Goal: Information Seeking & Learning: Find specific fact

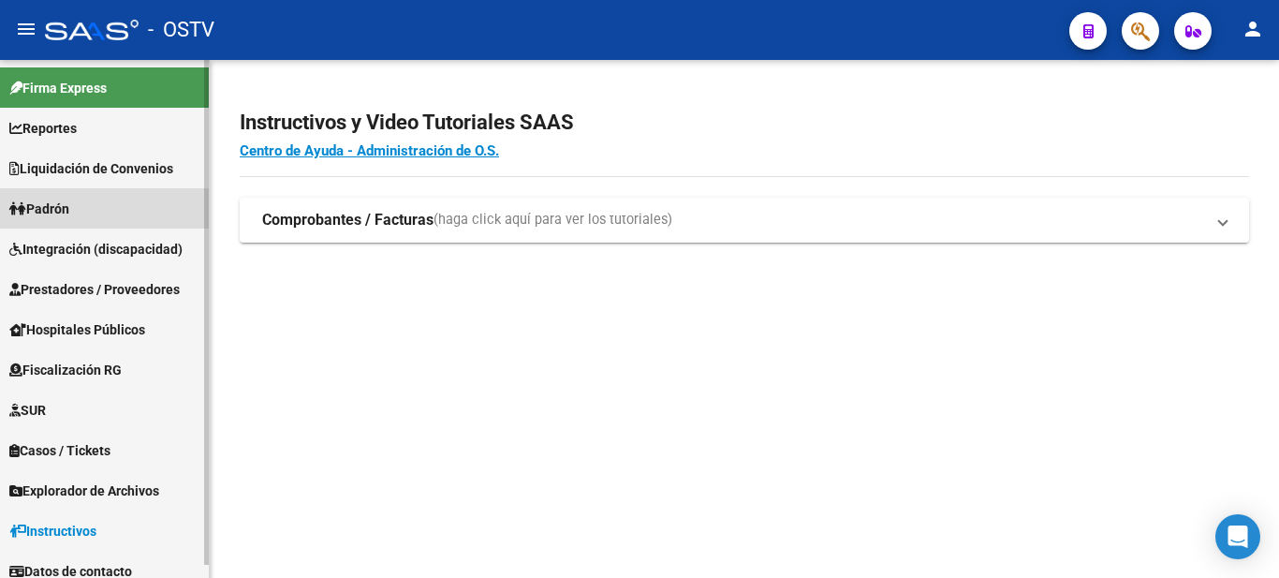
click at [49, 203] on span "Padrón" at bounding box center [39, 208] width 60 height 21
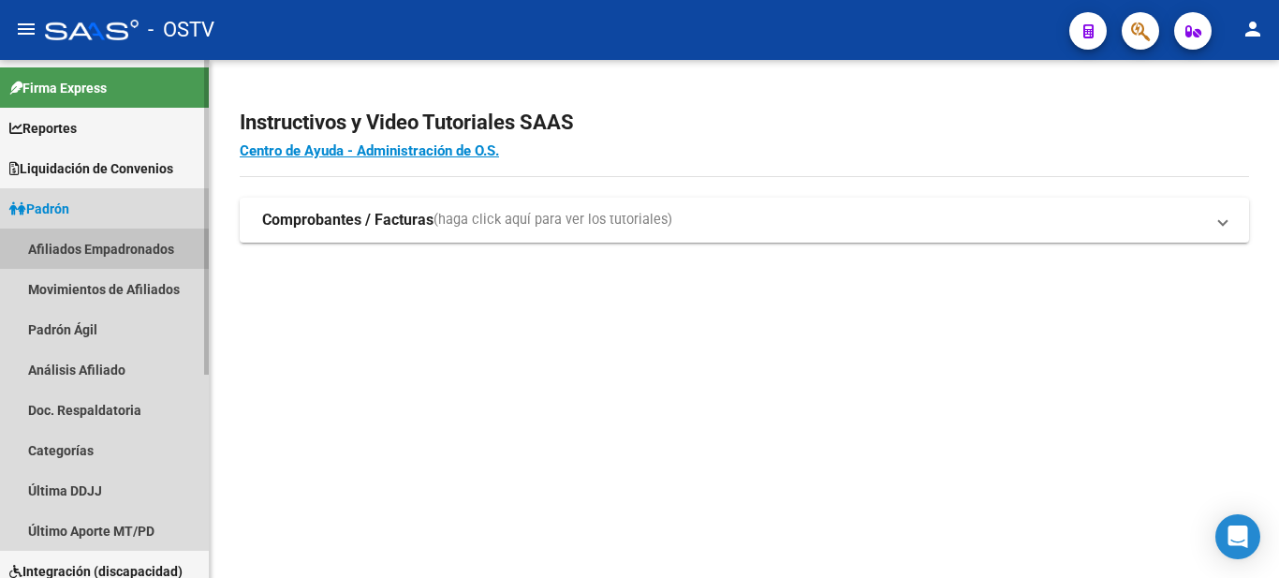
click at [84, 243] on link "Afiliados Empadronados" at bounding box center [104, 248] width 209 height 40
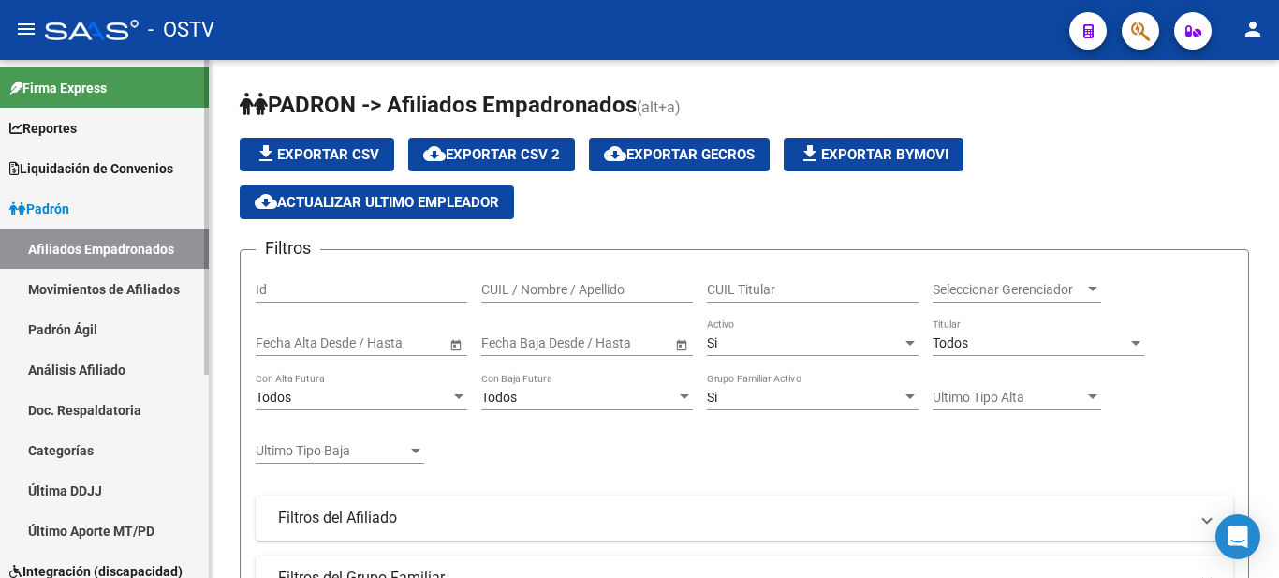
click at [58, 320] on link "Padrón Ágil" at bounding box center [104, 329] width 209 height 40
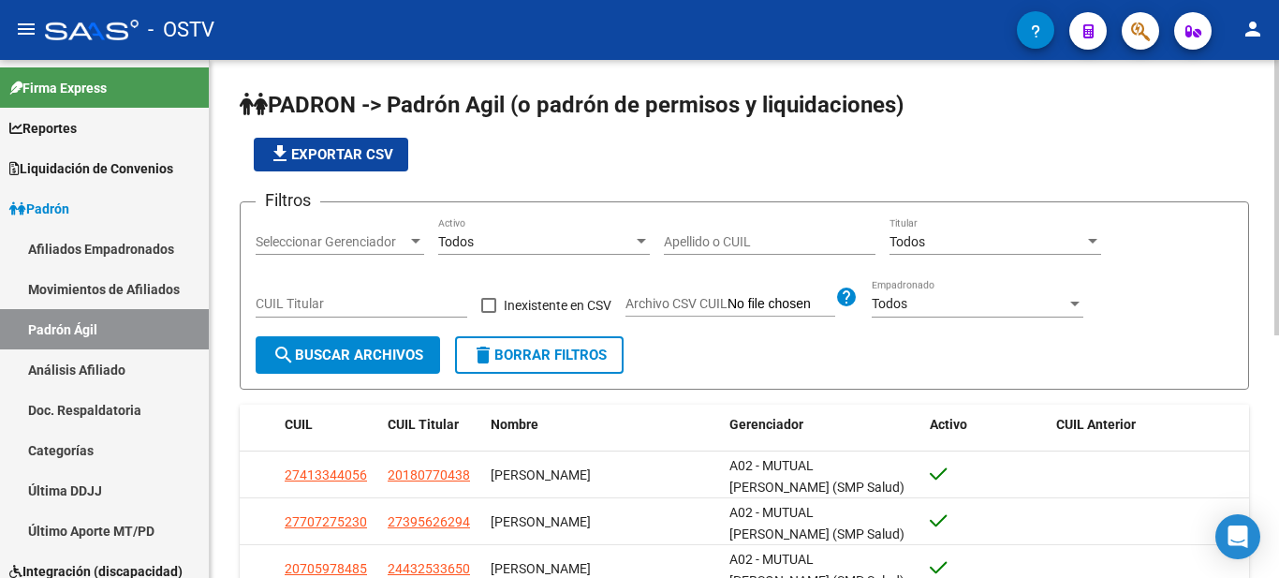
click at [691, 240] on input "Apellido o CUIL" at bounding box center [770, 242] width 212 height 16
type input "burgos"
click at [389, 358] on span "search Buscar Archivos" at bounding box center [347, 354] width 151 height 17
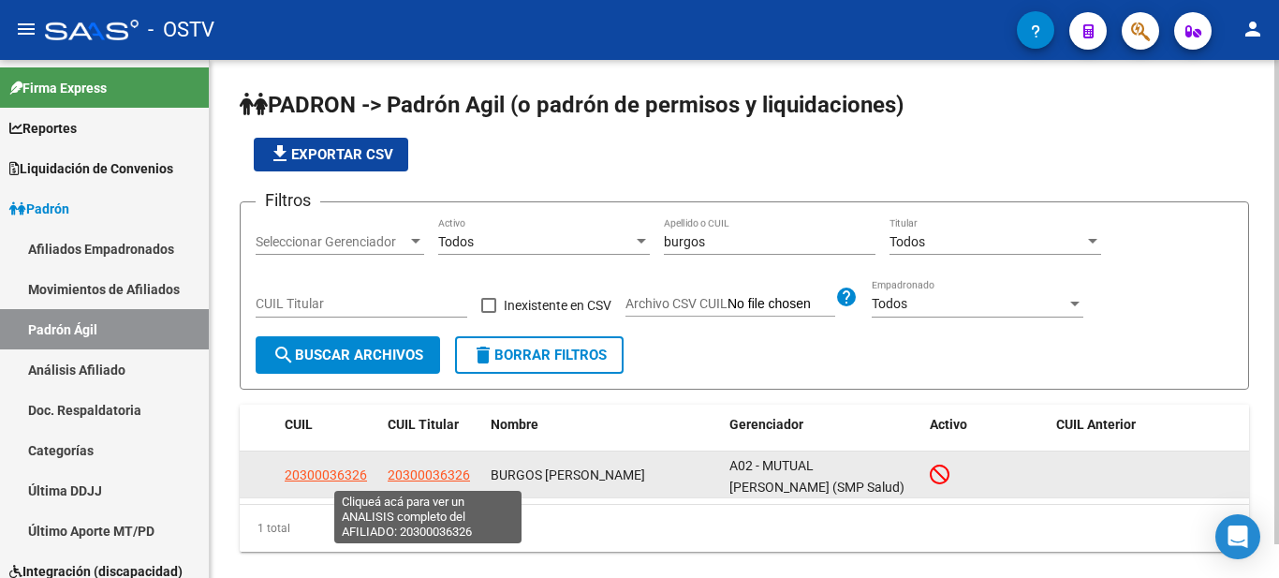
click at [422, 475] on span "20300036326" at bounding box center [429, 474] width 82 height 15
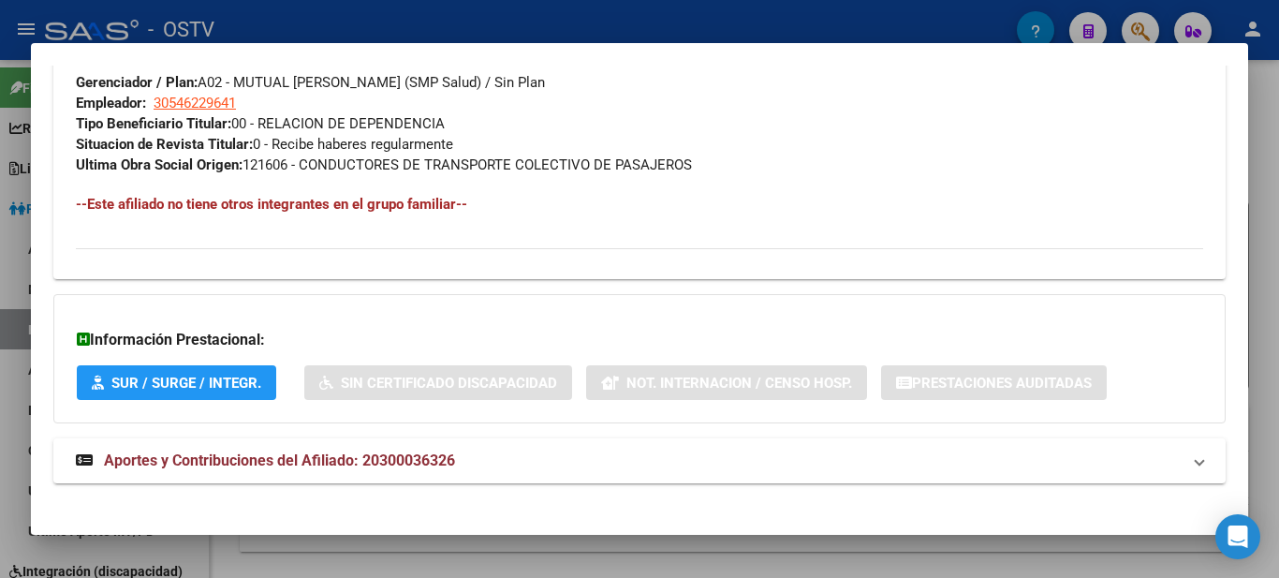
scroll to position [999, 0]
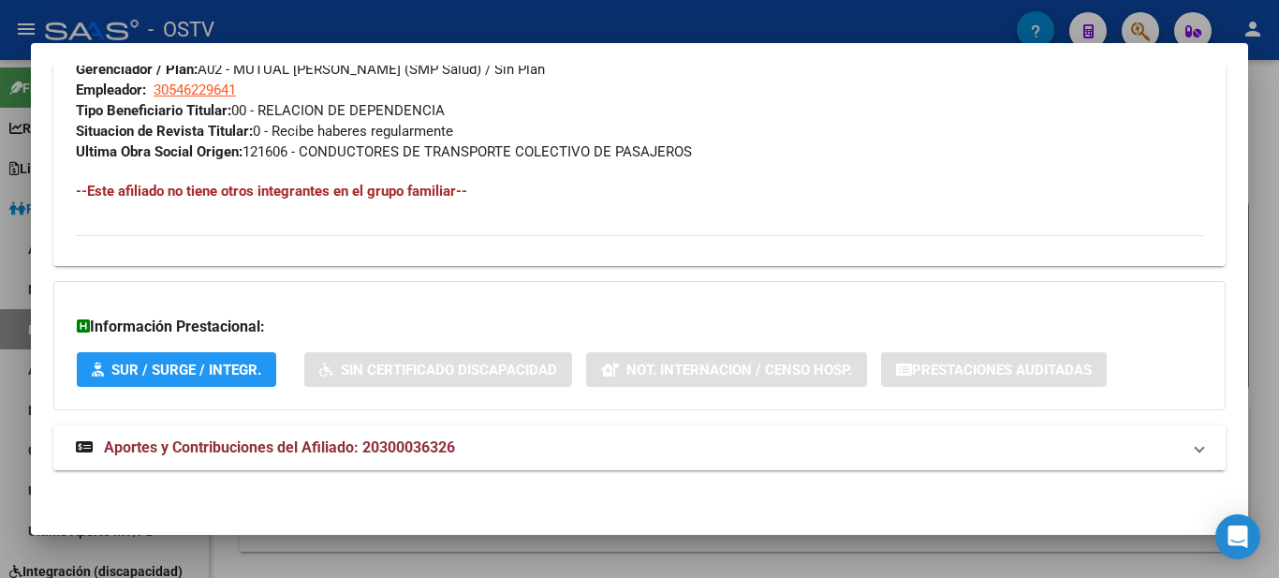
click at [216, 442] on span "Aportes y Contribuciones del Afiliado: 20300036326" at bounding box center [279, 447] width 351 height 18
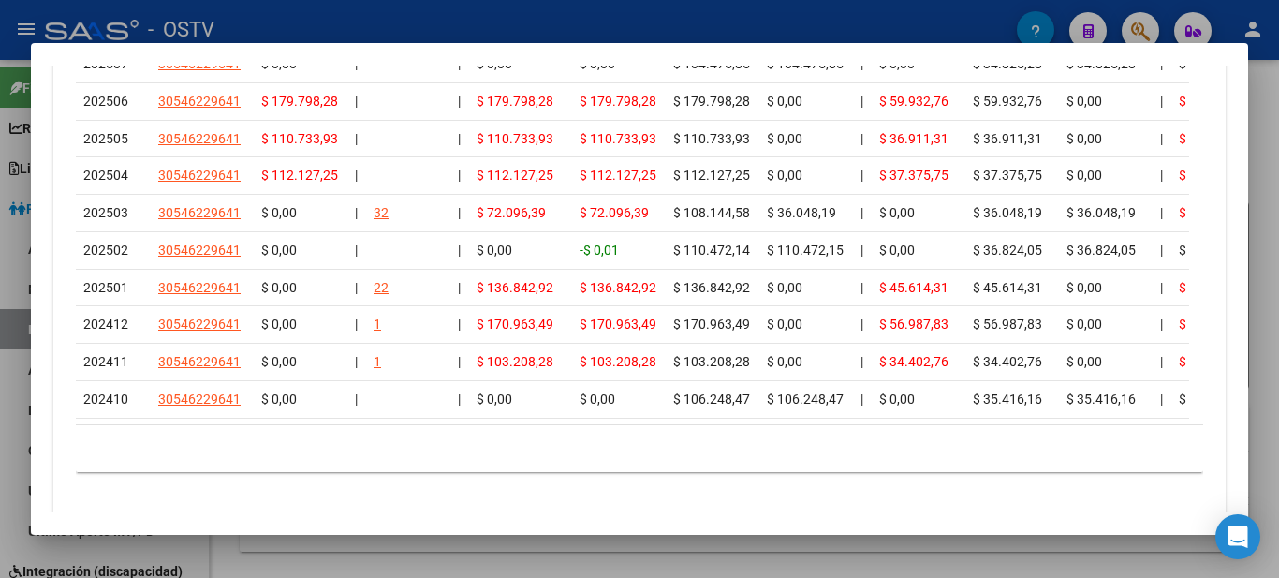
scroll to position [1844, 0]
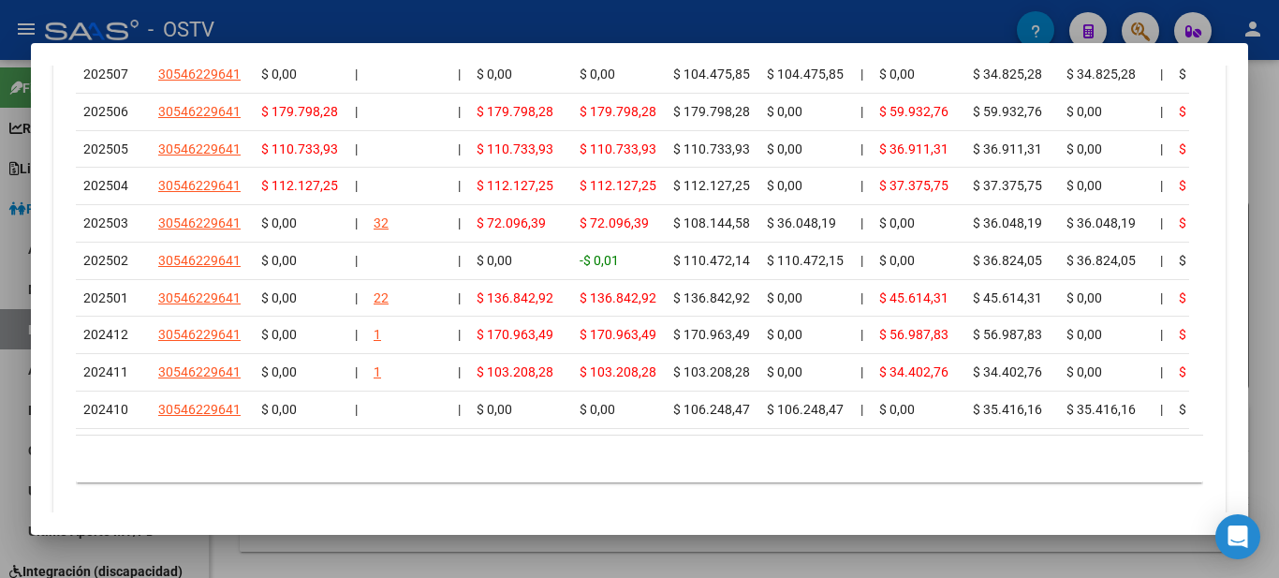
click at [966, 11] on div at bounding box center [639, 289] width 1279 height 578
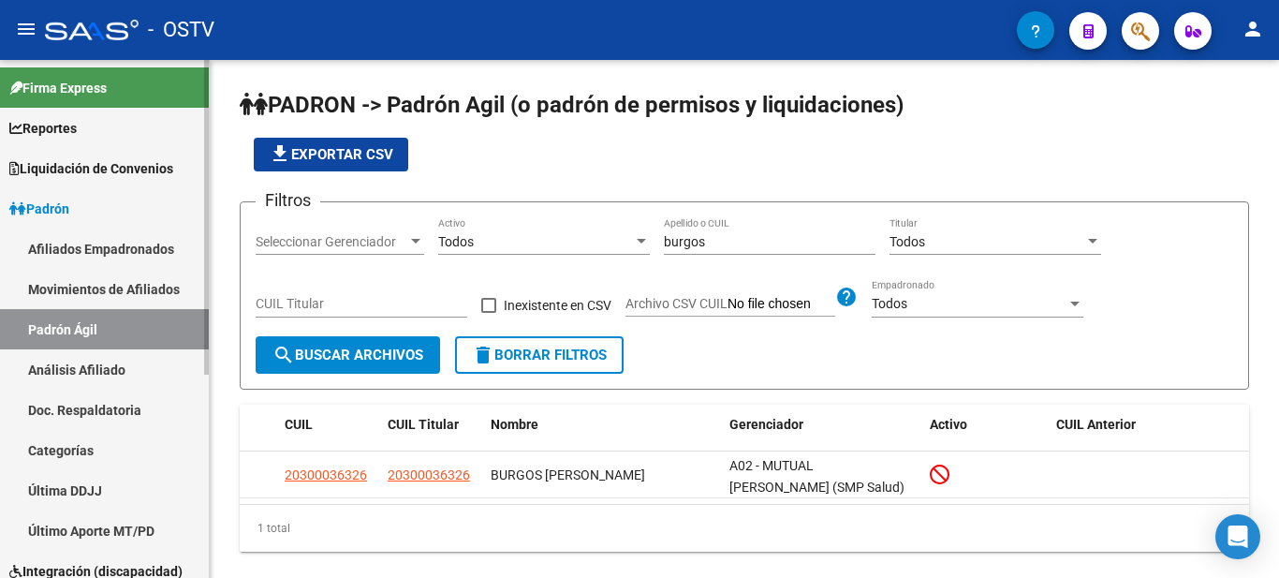
drag, startPoint x: 212, startPoint y: 206, endPoint x: 195, endPoint y: 373, distance: 168.4
click at [195, 373] on mat-sidenav-container "Firma Express Reportes Ingresos Devengados Detalles por CUIL RG Detalles - MT/P…" at bounding box center [639, 319] width 1279 height 518
click at [219, 374] on div "PADRON -> Padrón Agil (o padrón de permisos y liquidaciones) file_download Expo…" at bounding box center [744, 335] width 1069 height 551
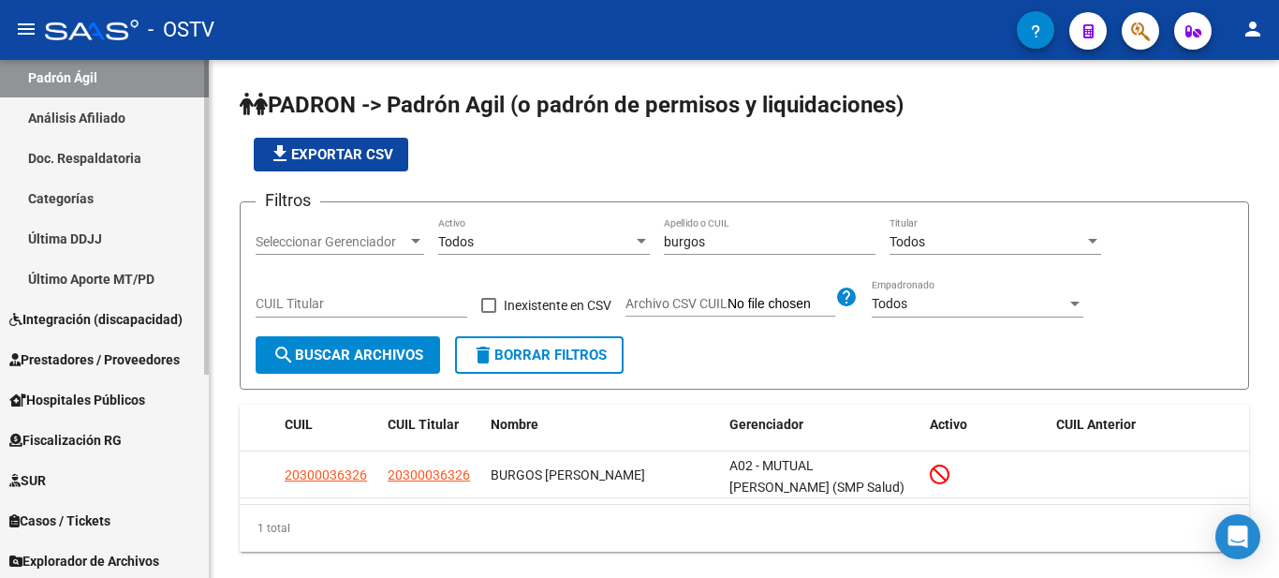
click at [203, 513] on div "Firma Express Reportes Ingresos Devengados Detalles por CUIL RG Detalles - MT/P…" at bounding box center [106, 234] width 213 height 853
click at [86, 432] on span "Fiscalización RG" at bounding box center [65, 439] width 112 height 21
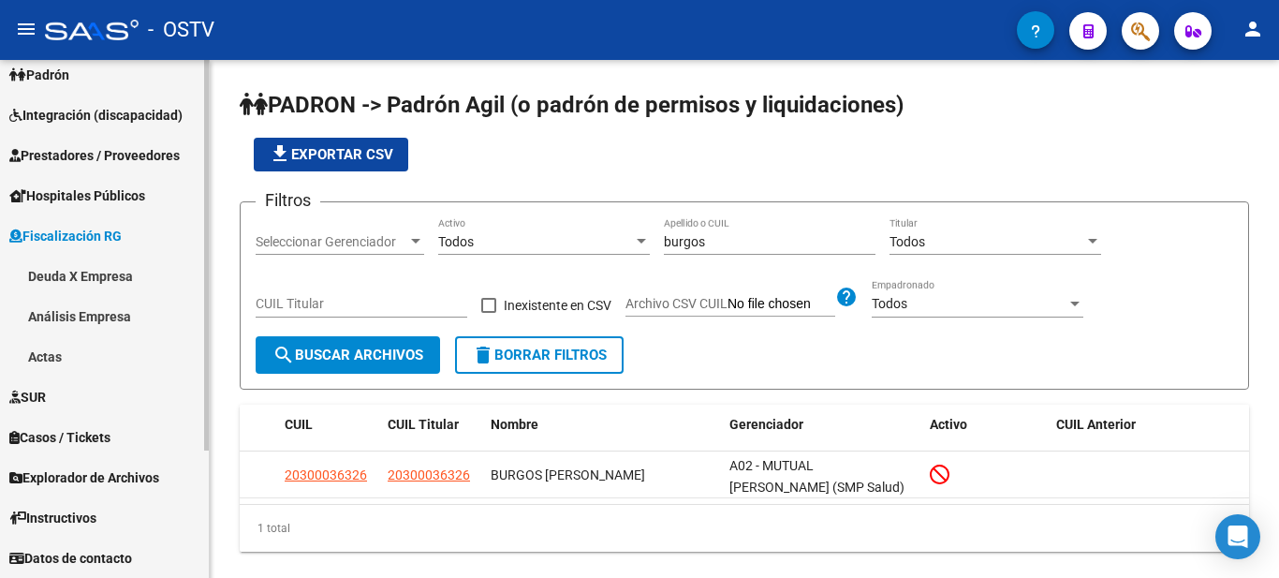
scroll to position [134, 0]
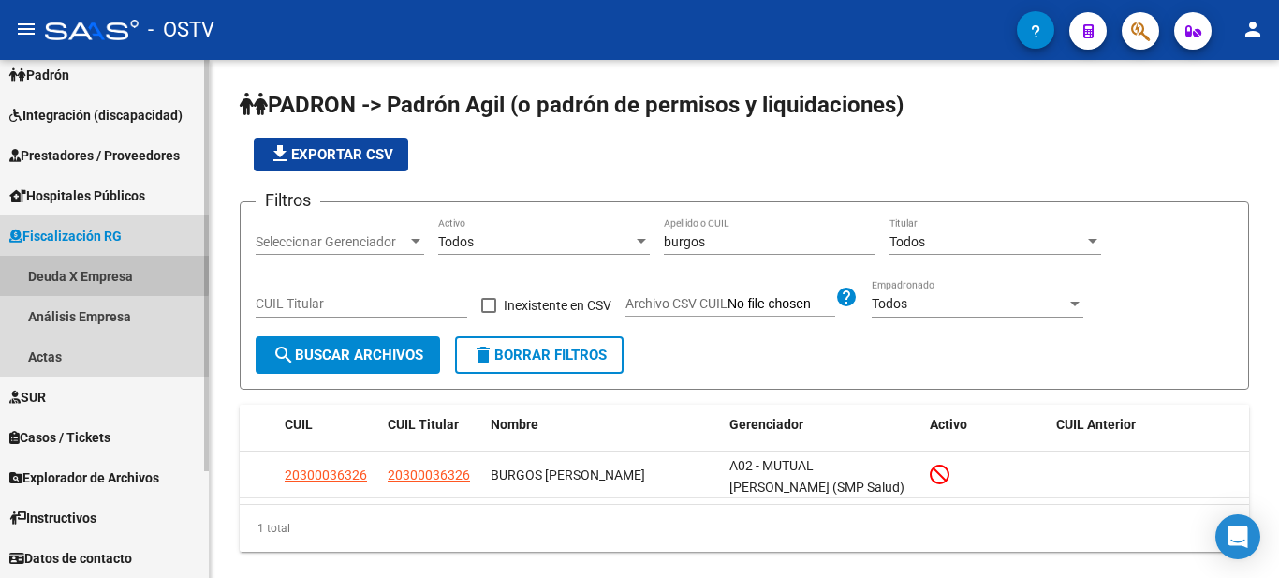
click at [59, 271] on link "Deuda X Empresa" at bounding box center [104, 276] width 209 height 40
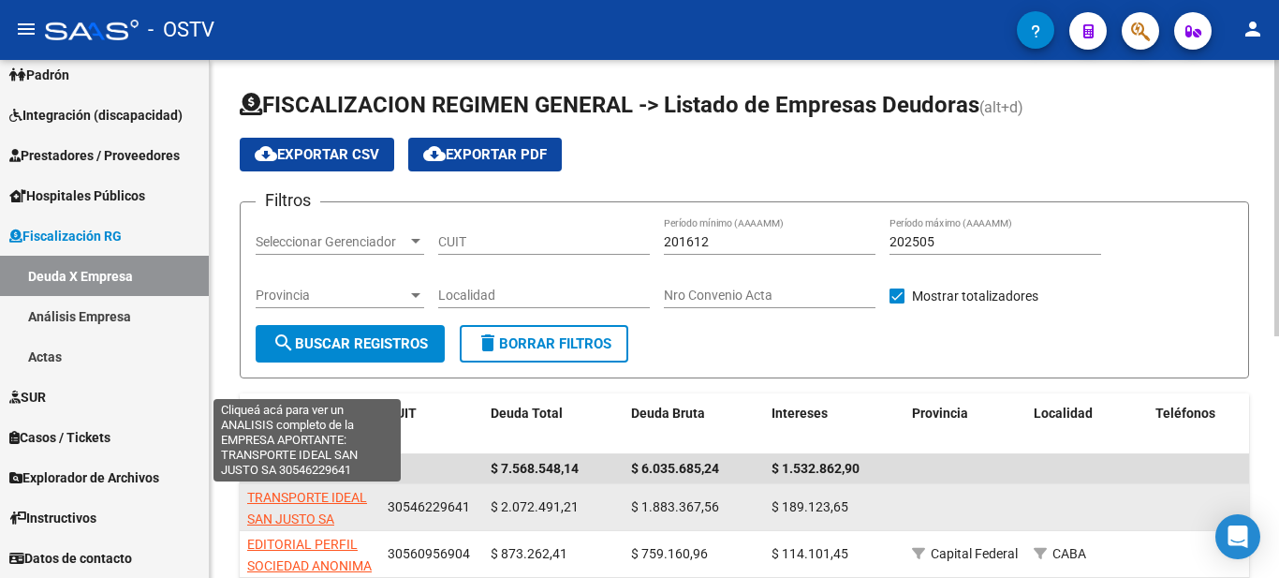
click at [300, 512] on span "TRANSPORTE IDEAL SAN JUSTO SA" at bounding box center [307, 508] width 120 height 37
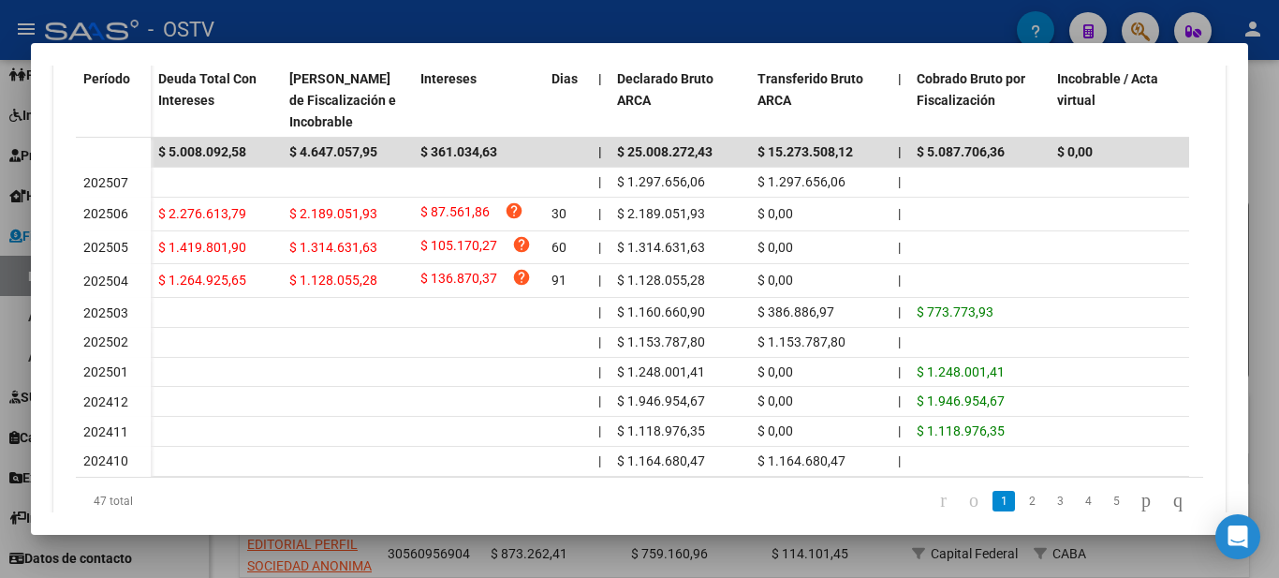
scroll to position [622, 0]
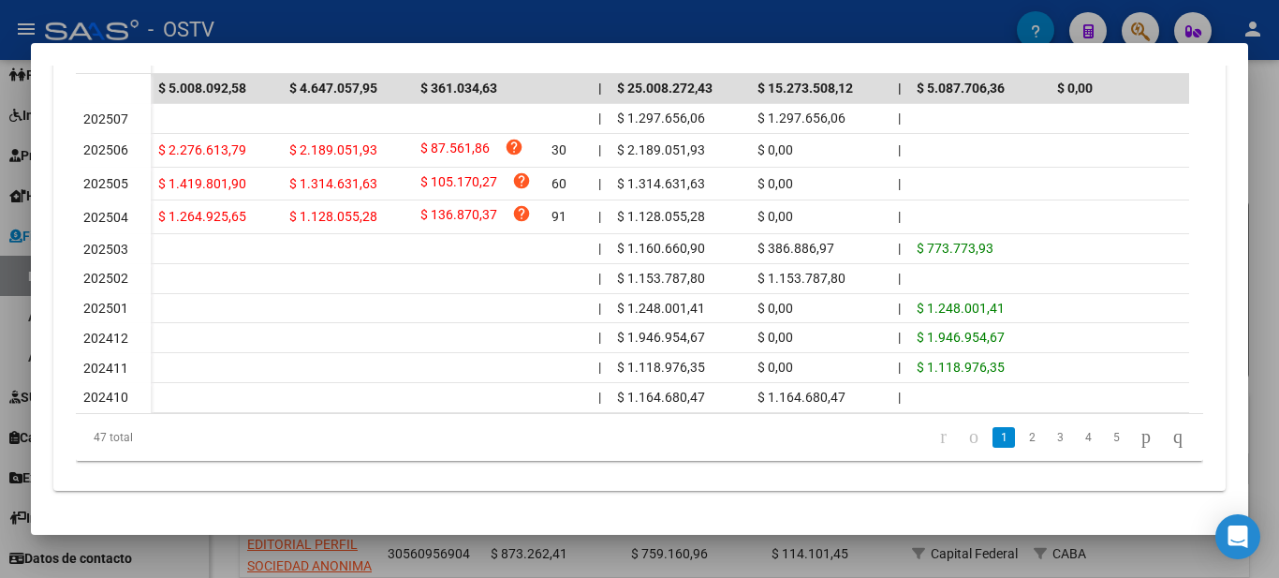
click at [444, 16] on div at bounding box center [639, 289] width 1279 height 578
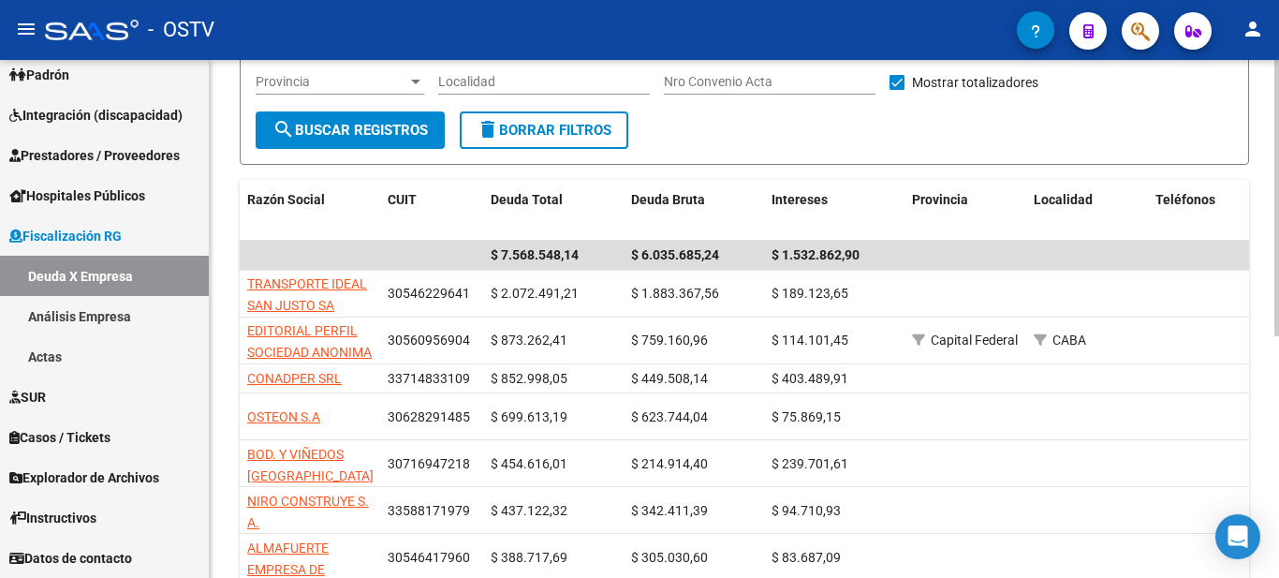
scroll to position [233, 0]
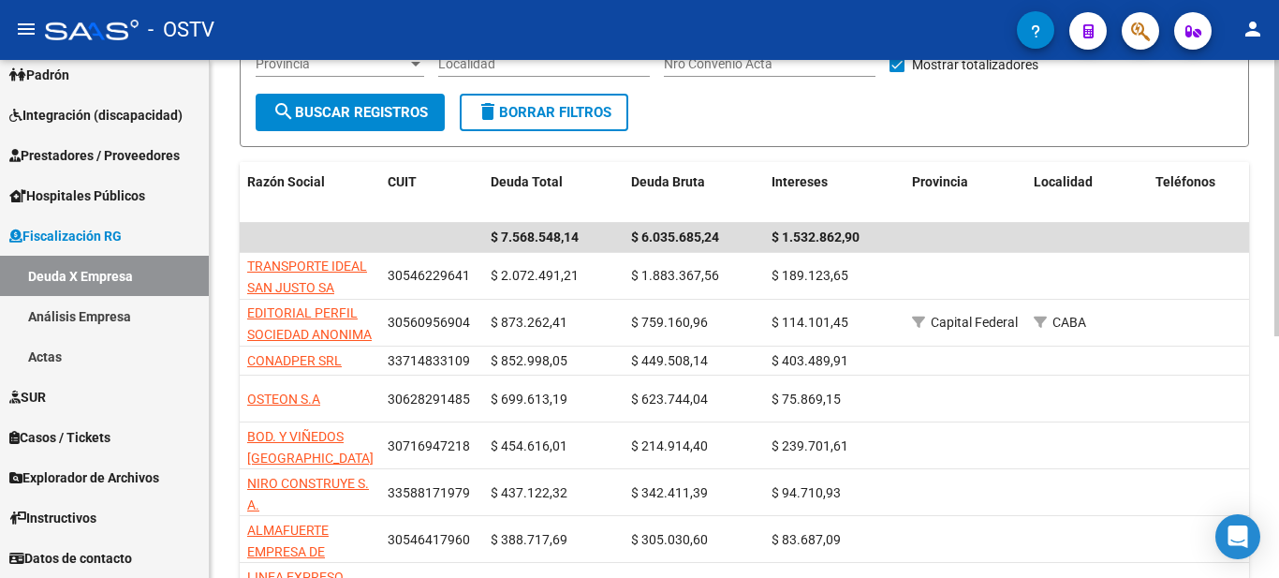
click at [1257, 234] on div "FISCALIZACION REGIMEN GENERAL -> Listado de Empresas Deudoras (alt+d) cloud_dow…" at bounding box center [747, 306] width 1074 height 954
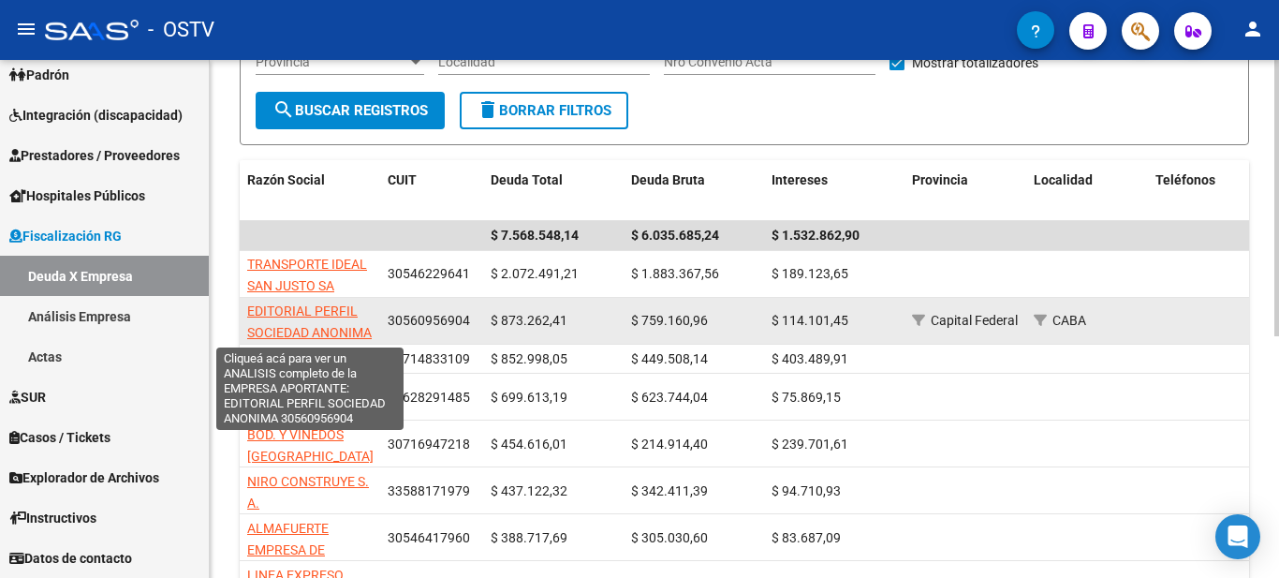
click at [285, 330] on span "EDITORIAL PERFIL SOCIEDAD ANONIMA" at bounding box center [309, 321] width 124 height 37
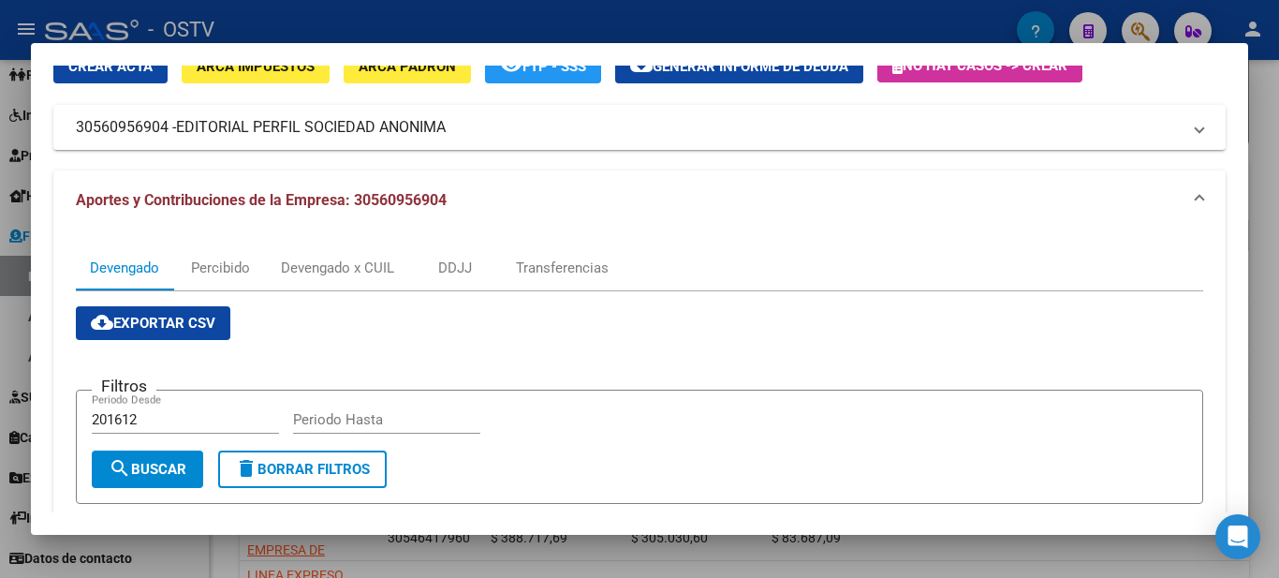
scroll to position [0, 0]
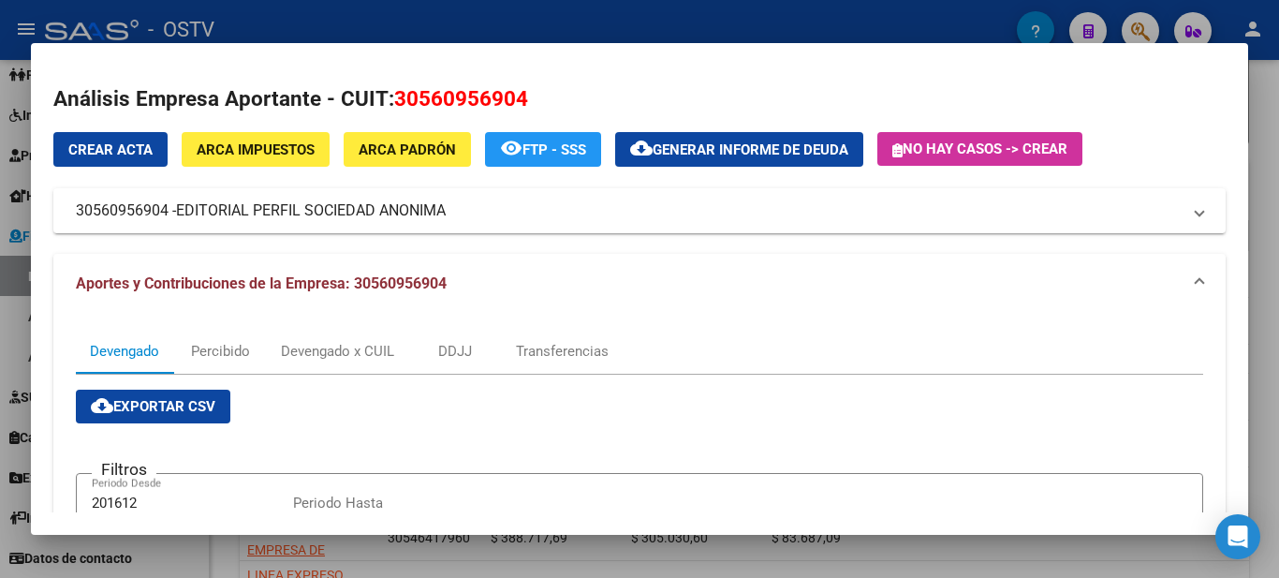
click at [556, 11] on div at bounding box center [639, 289] width 1279 height 578
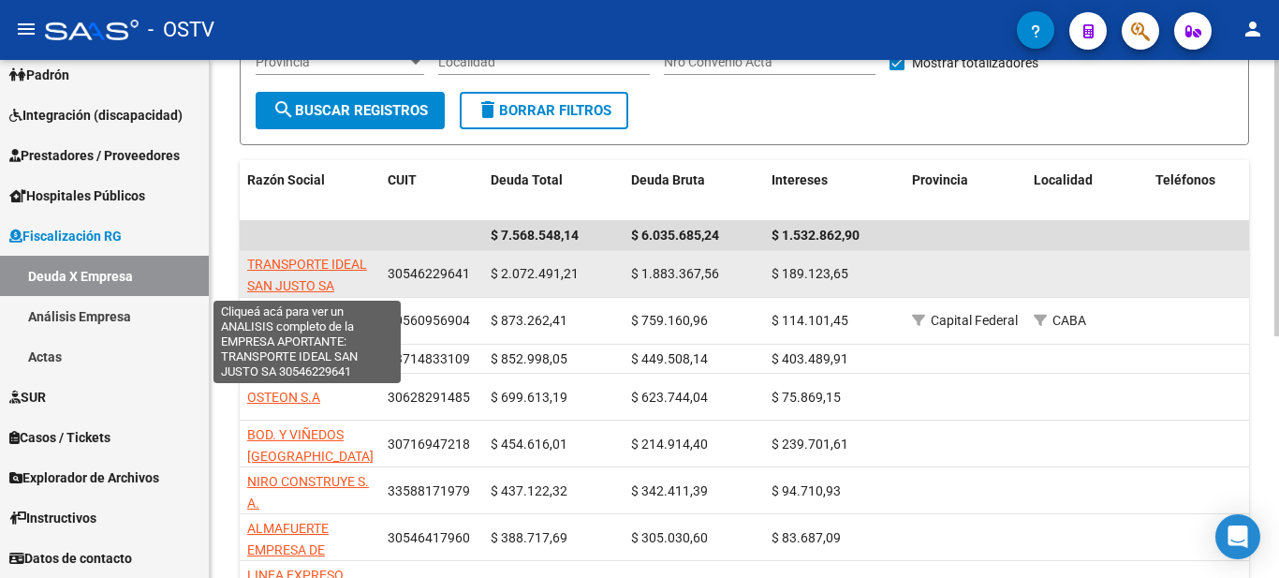
click at [306, 271] on span "TRANSPORTE IDEAL SAN JUSTO SA" at bounding box center [307, 274] width 120 height 37
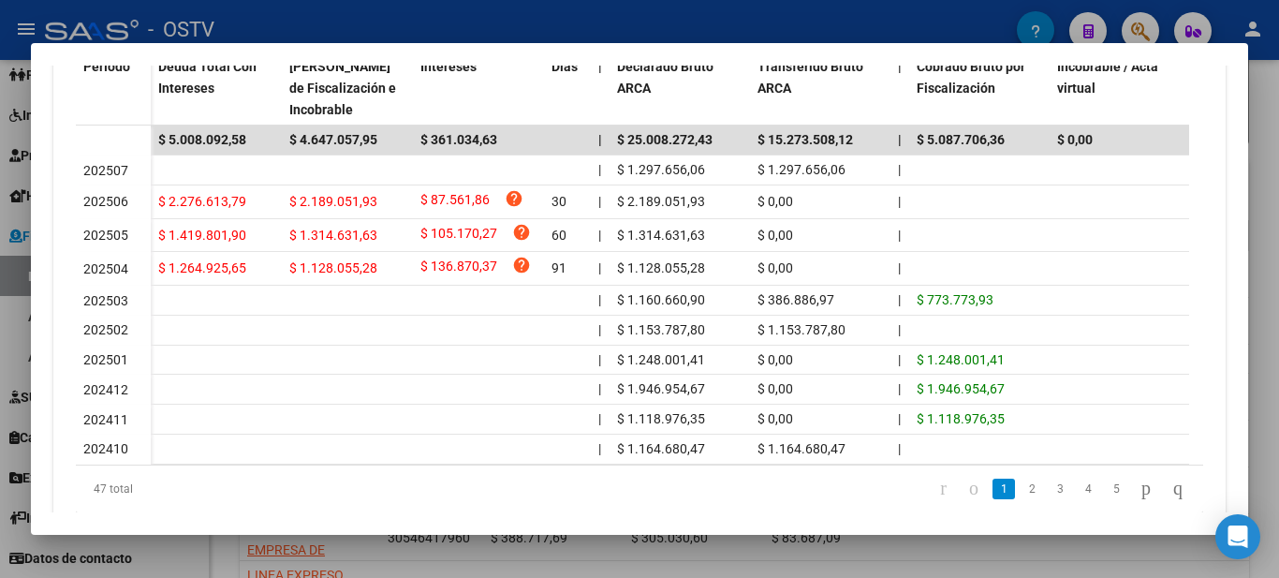
scroll to position [557, 0]
click at [1264, 184] on div at bounding box center [639, 289] width 1279 height 578
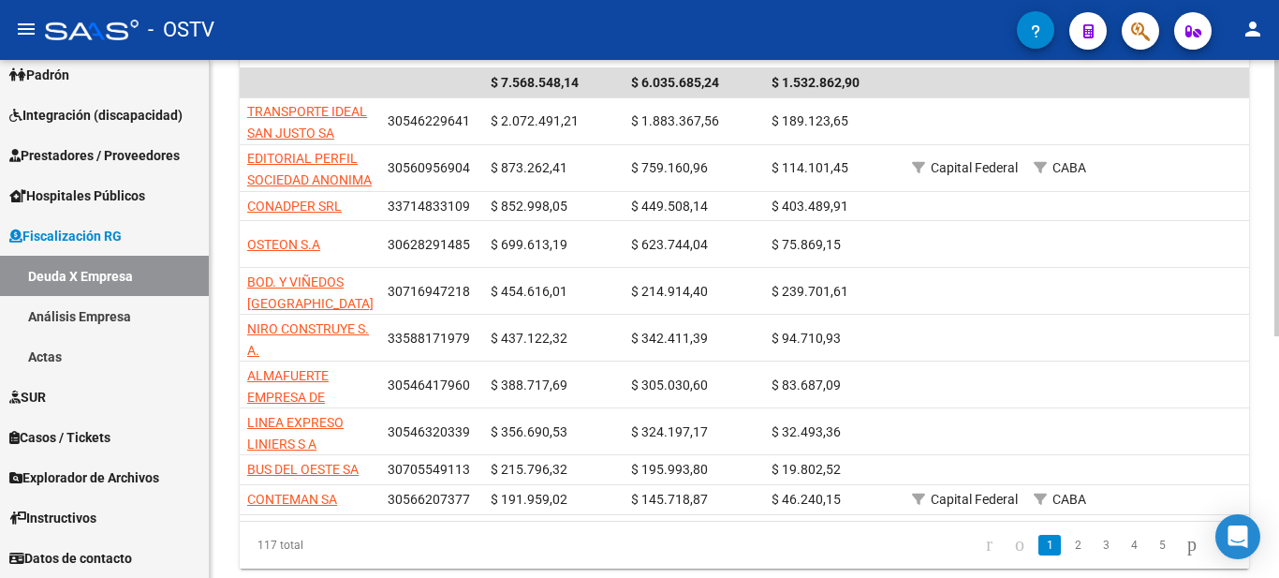
scroll to position [451, 0]
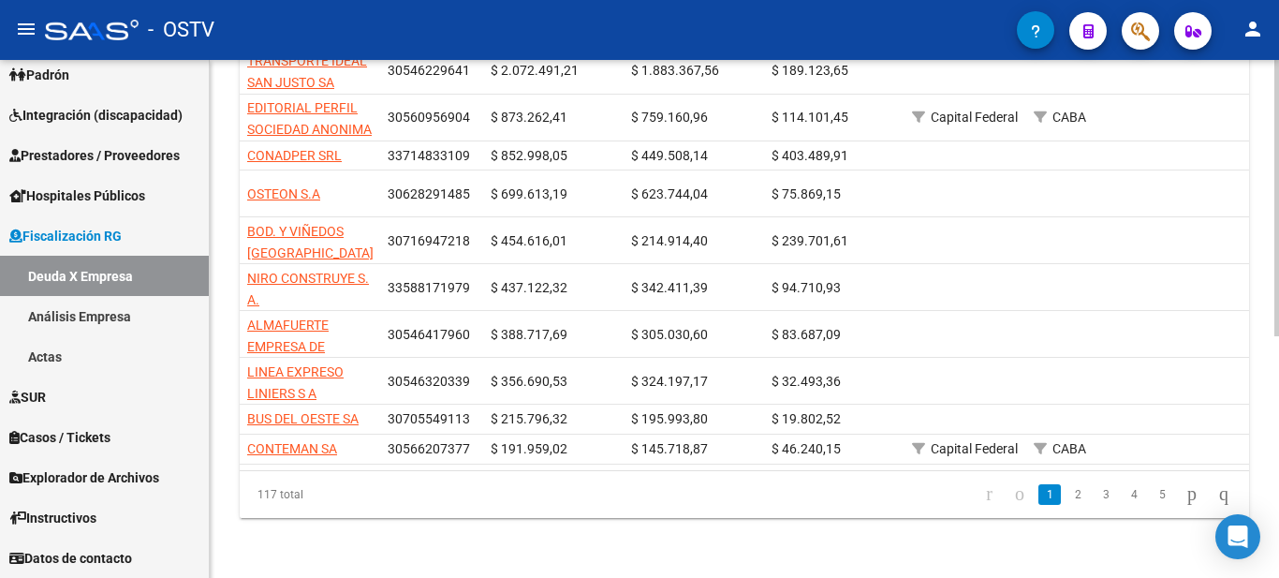
click at [1230, 411] on div "FISCALIZACION REGIMEN GENERAL -> Listado de Empresas Deudoras (alt+d) cloud_dow…" at bounding box center [747, 101] width 1074 height 954
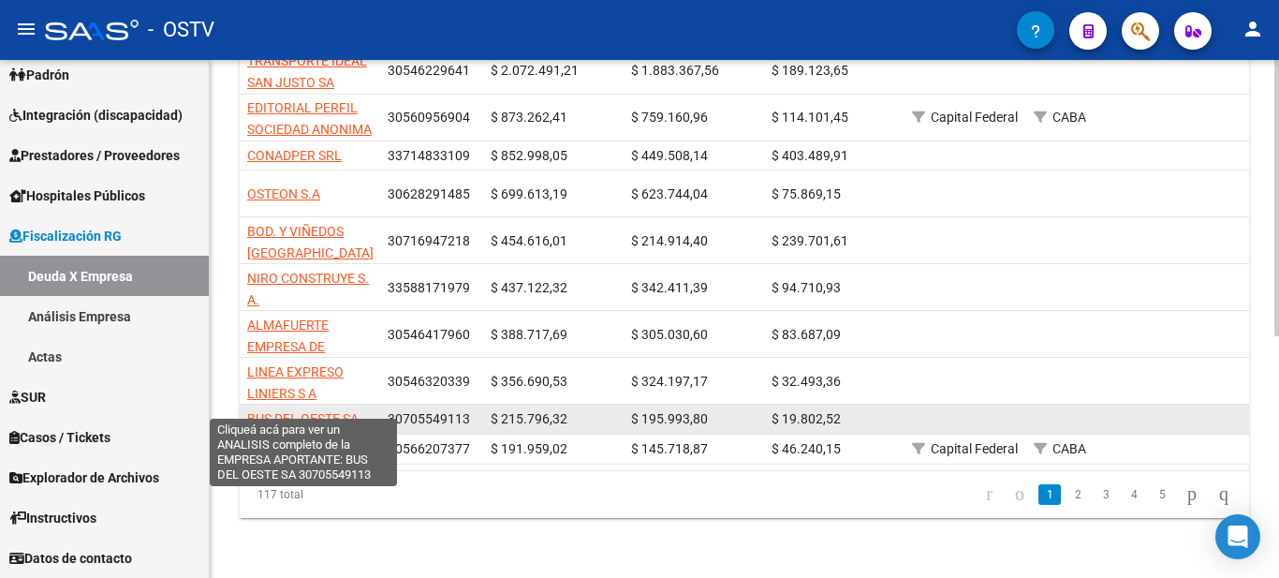
click at [334, 411] on span "BUS DEL OESTE SA" at bounding box center [302, 418] width 111 height 15
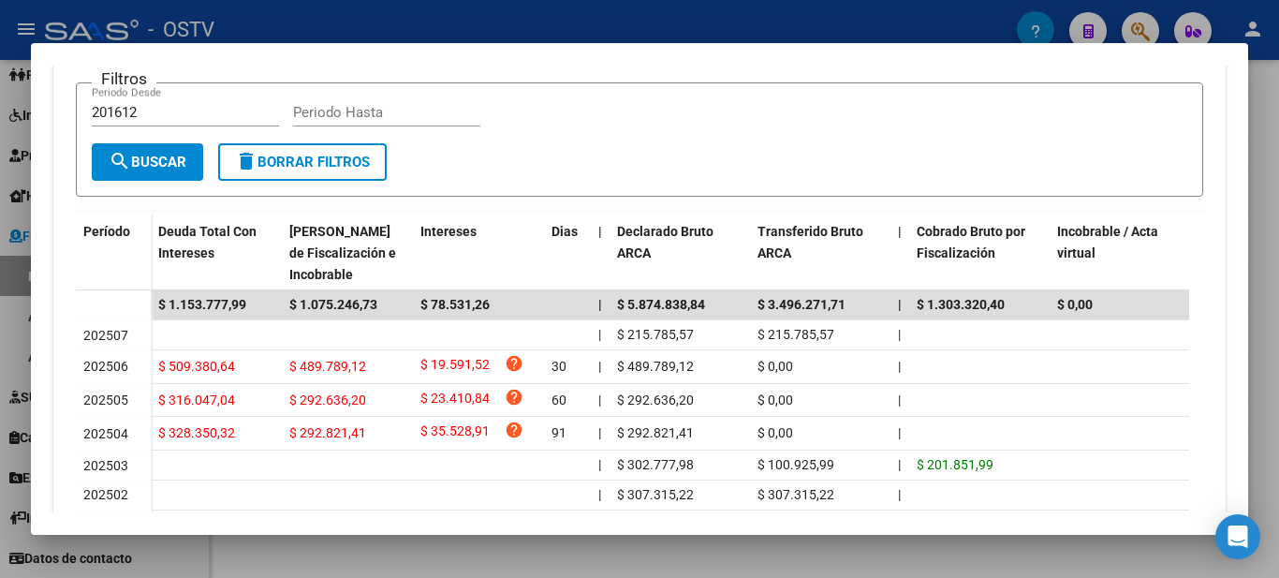
scroll to position [392, 0]
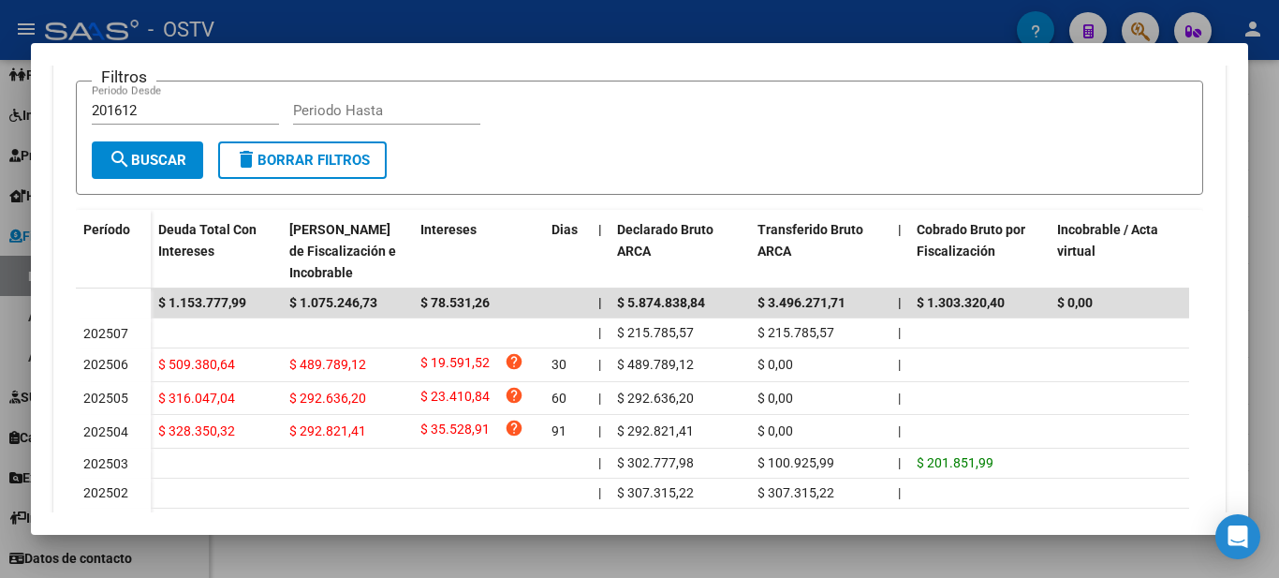
click at [972, 7] on div at bounding box center [639, 289] width 1279 height 578
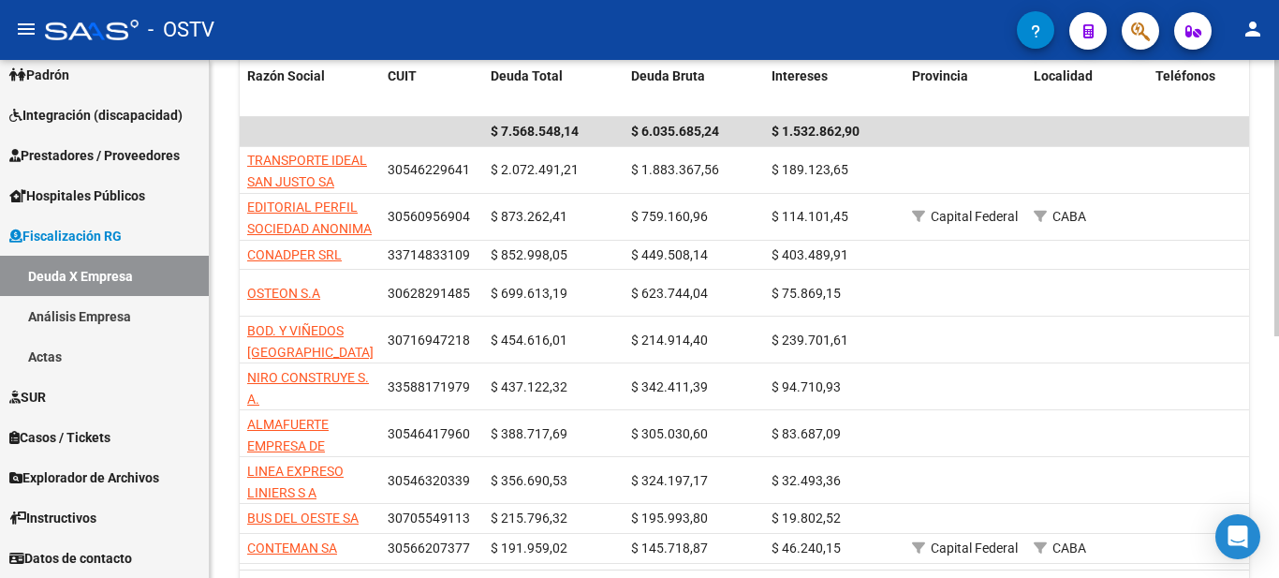
scroll to position [347, 0]
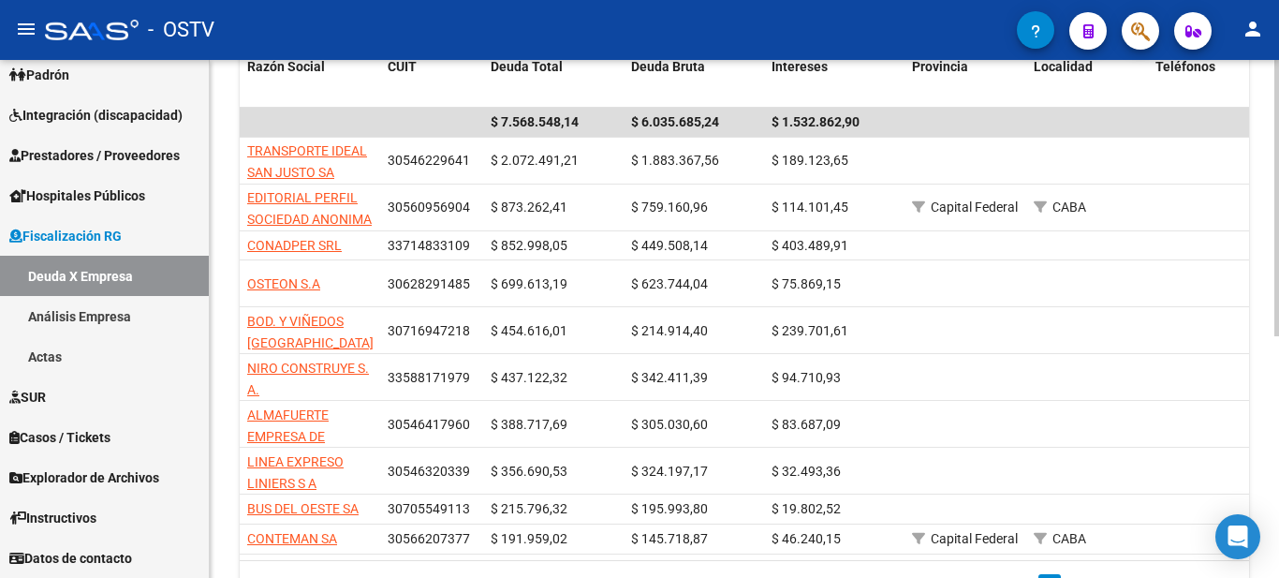
click at [1251, 289] on div "FISCALIZACION REGIMEN GENERAL -> Listado de Empresas Deudoras (alt+d) cloud_dow…" at bounding box center [747, 191] width 1074 height 954
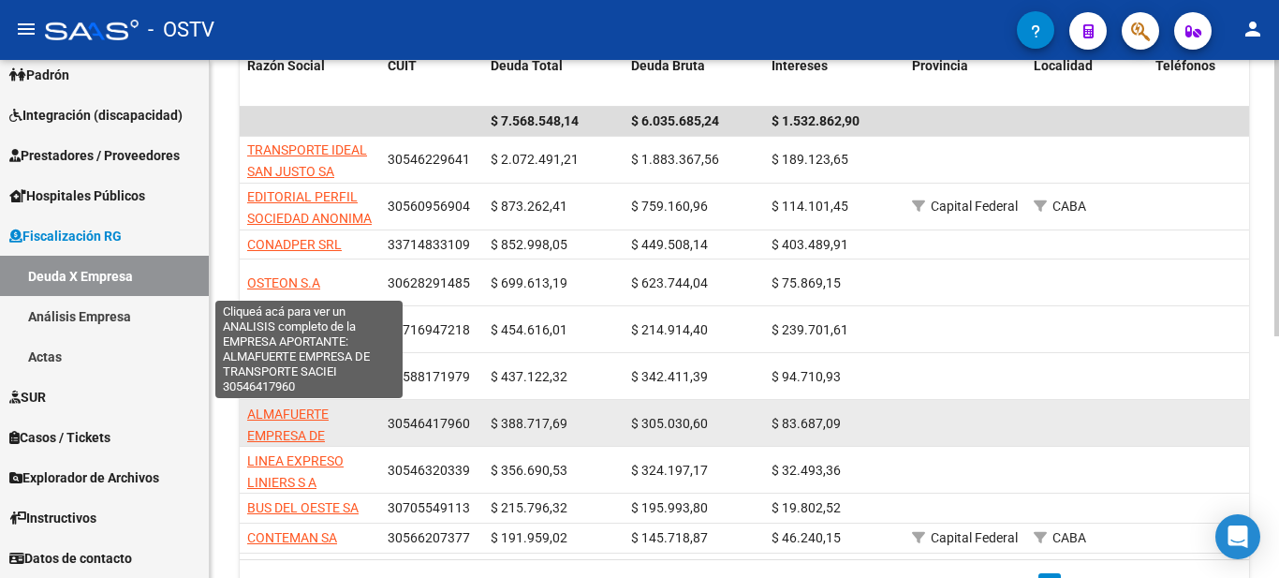
click at [268, 416] on span "ALMAFUERTE EMPRESA DE TRANSPORTE SACIEI" at bounding box center [309, 435] width 124 height 58
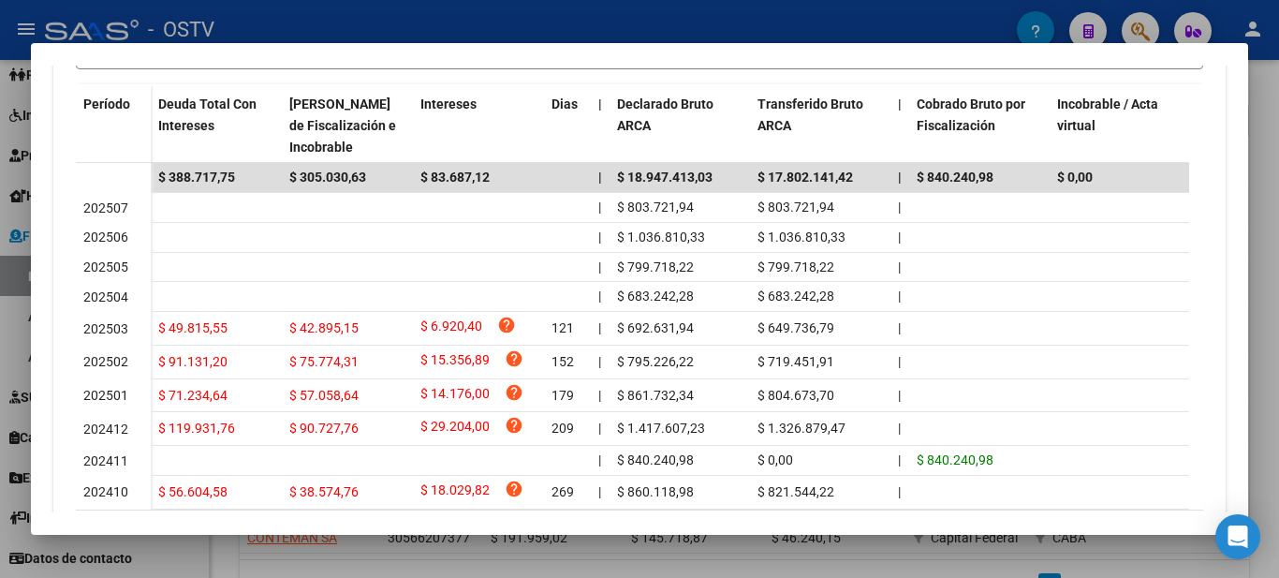
scroll to position [527, 0]
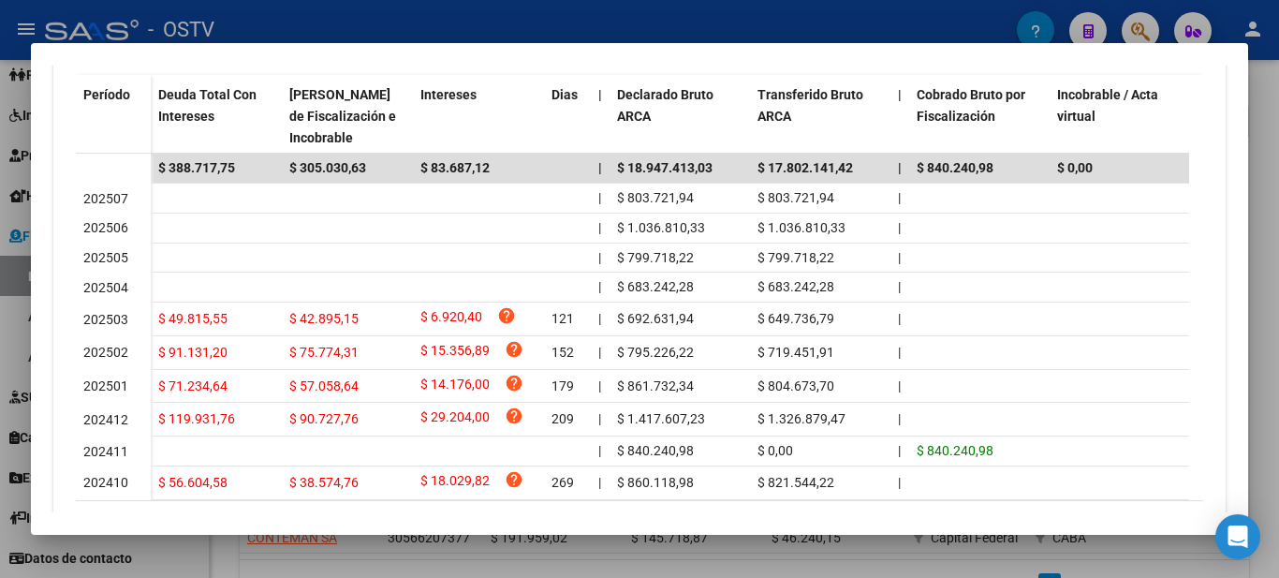
click at [796, 8] on div at bounding box center [639, 289] width 1279 height 578
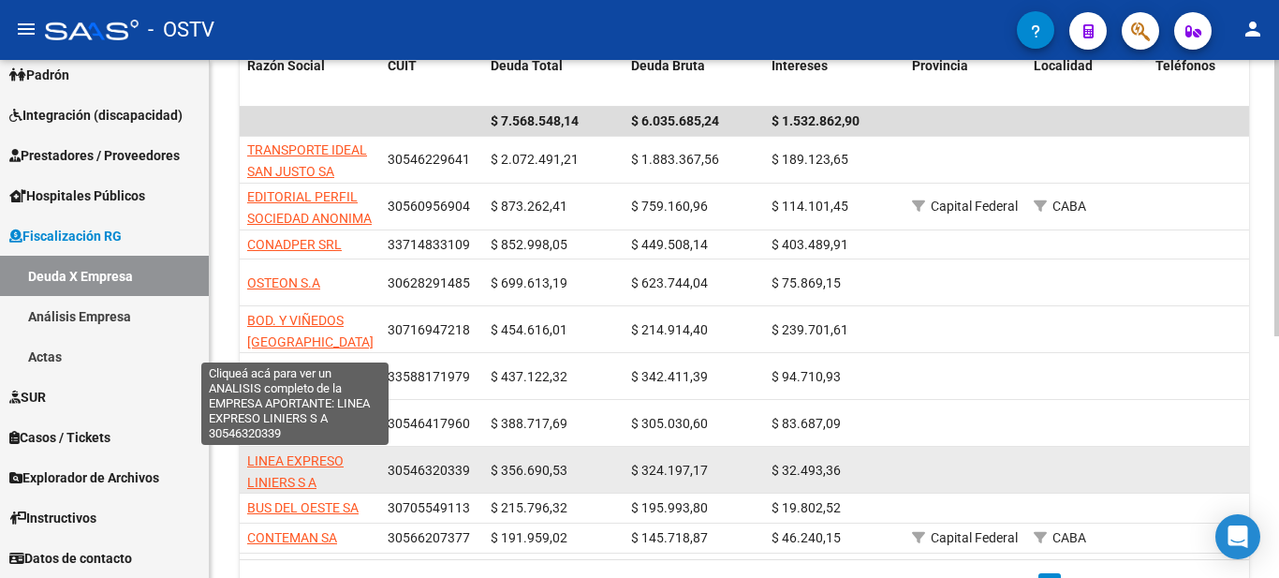
click at [286, 466] on span "LINEA EXPRESO LINIERS S A" at bounding box center [295, 471] width 96 height 37
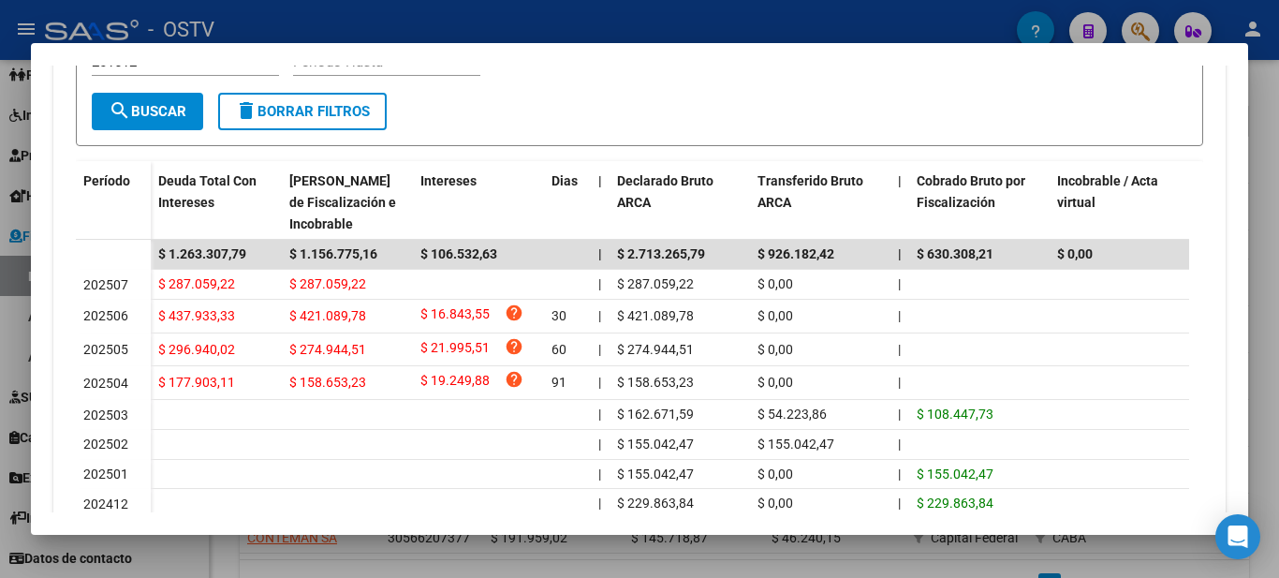
scroll to position [448, 0]
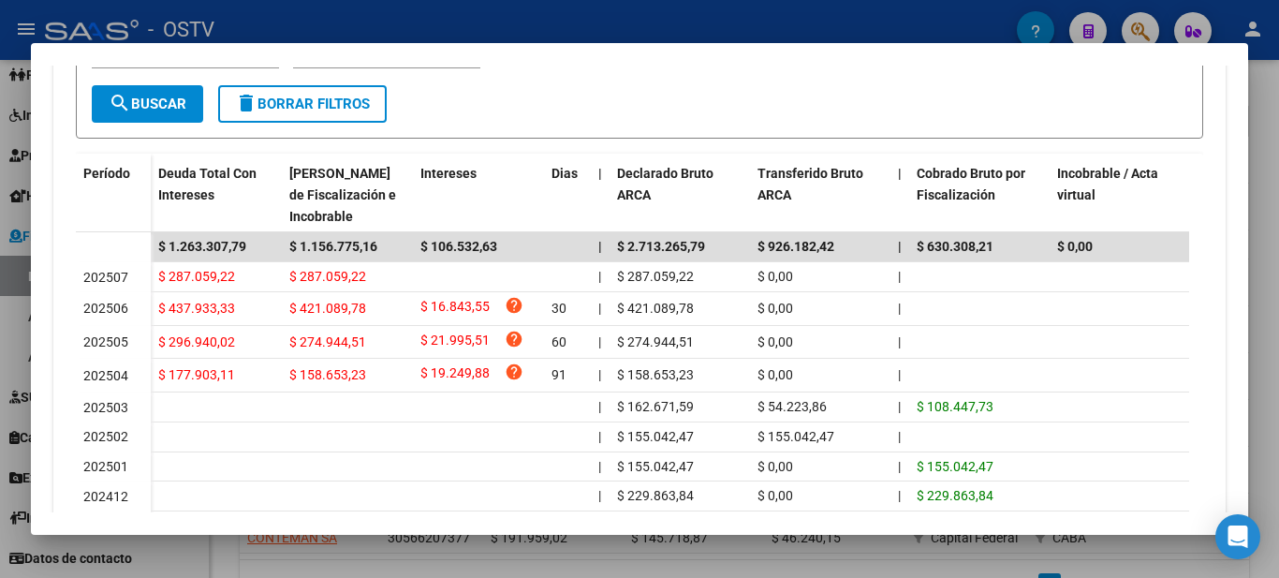
click at [703, 26] on div at bounding box center [639, 289] width 1279 height 578
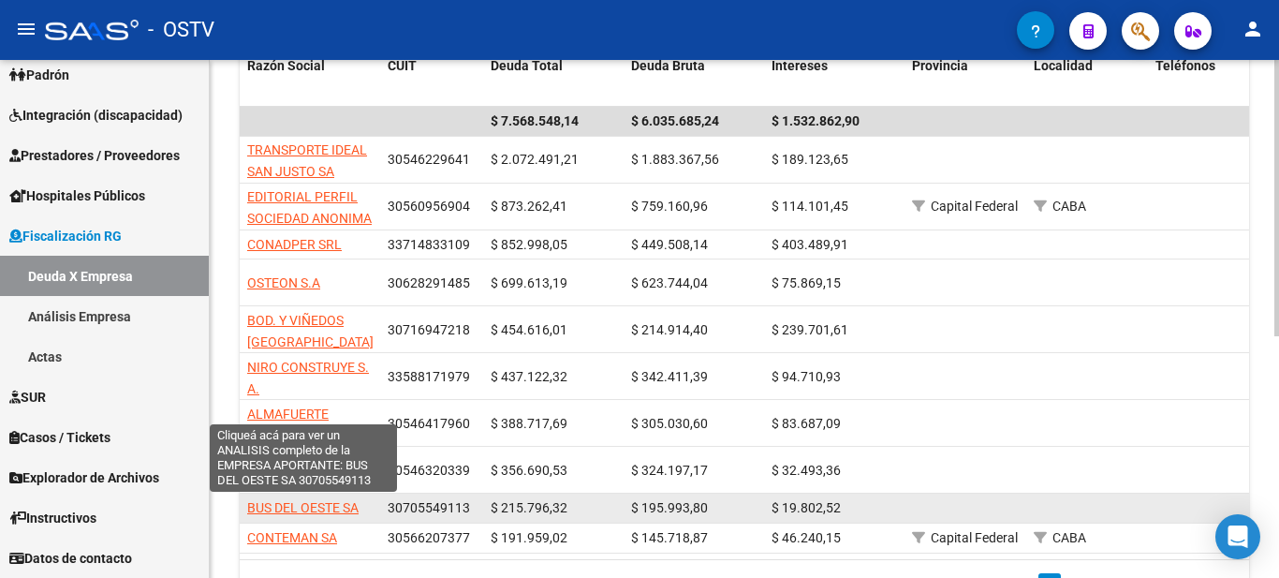
click at [341, 506] on span "BUS DEL OESTE SA" at bounding box center [302, 507] width 111 height 15
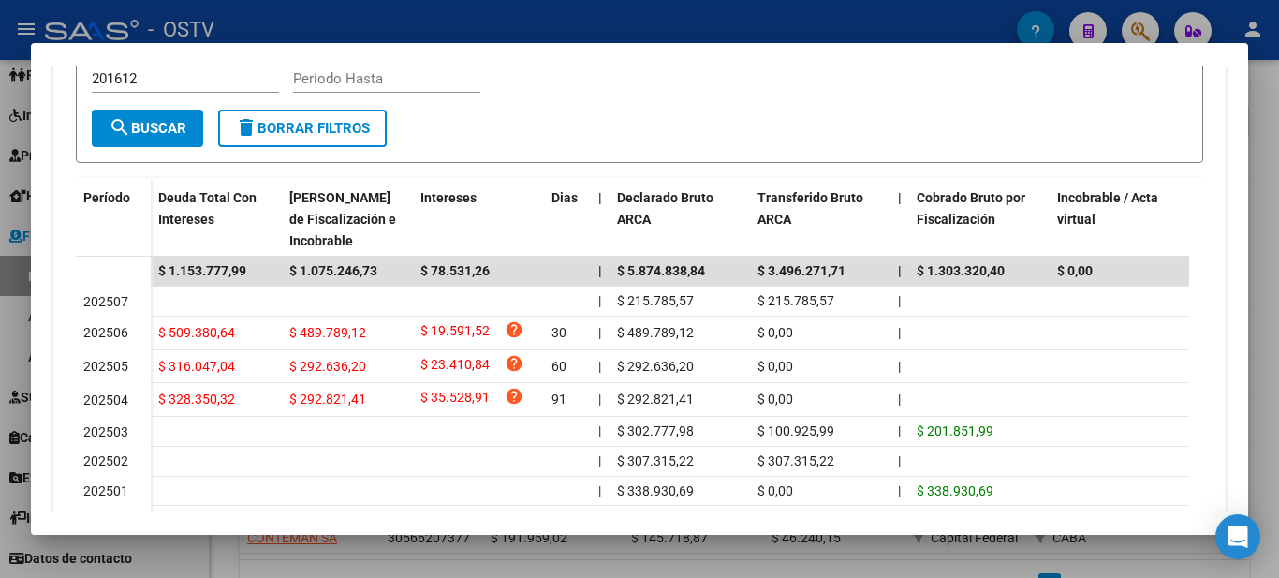
scroll to position [429, 0]
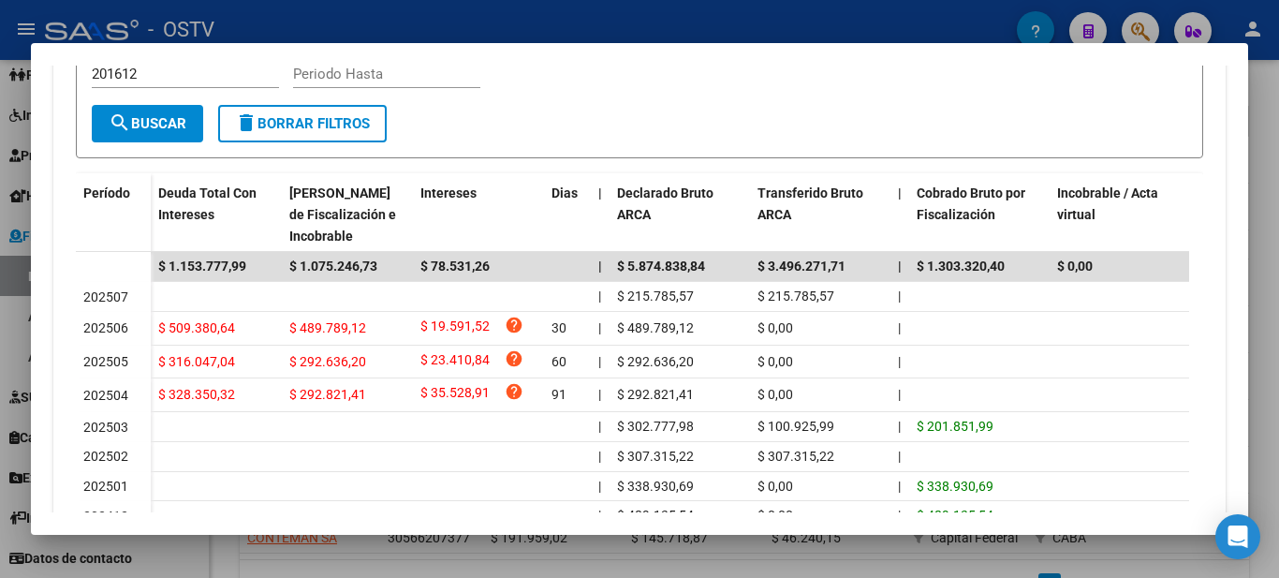
click at [984, 33] on div at bounding box center [639, 289] width 1279 height 578
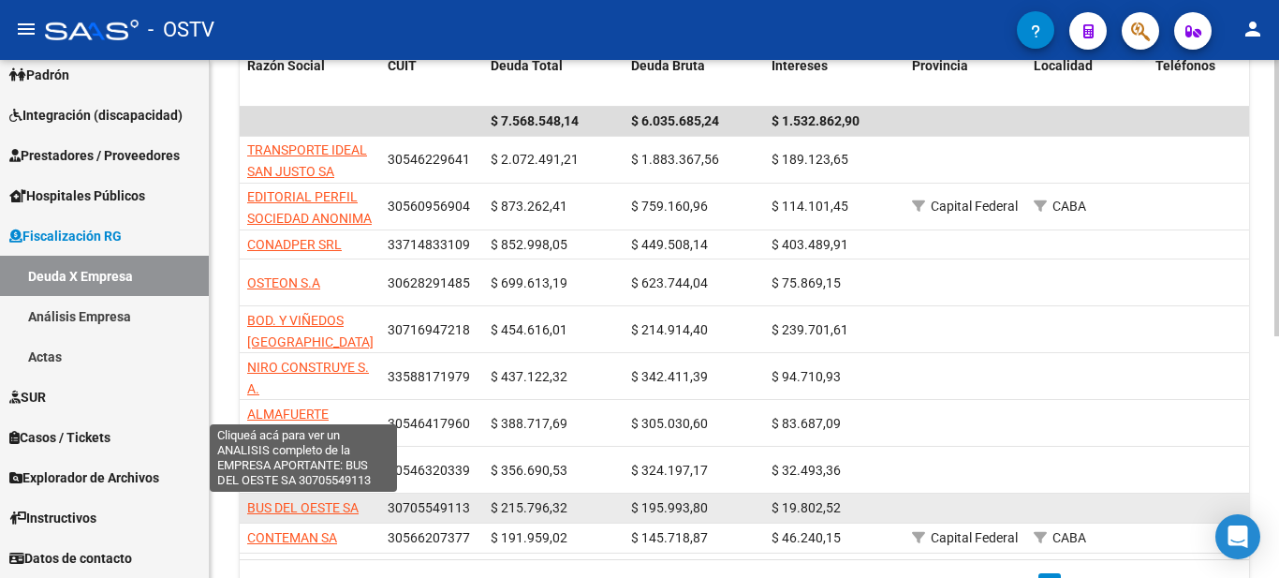
click at [306, 504] on span "BUS DEL OESTE SA" at bounding box center [302, 507] width 111 height 15
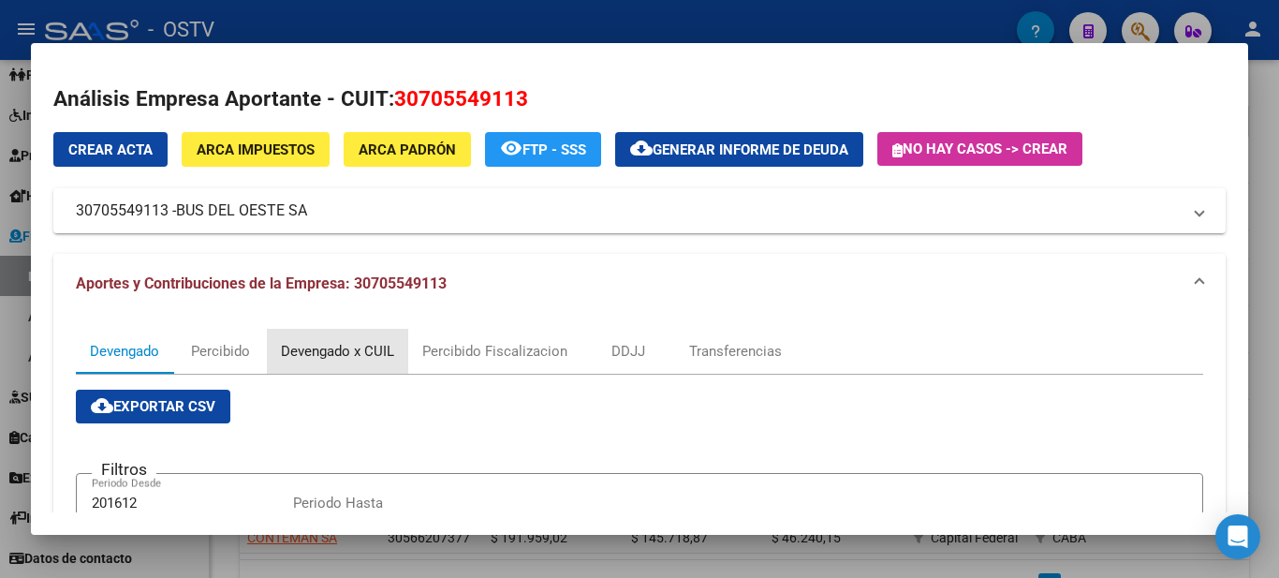
click at [337, 351] on div "Devengado x CUIL" at bounding box center [337, 351] width 113 height 21
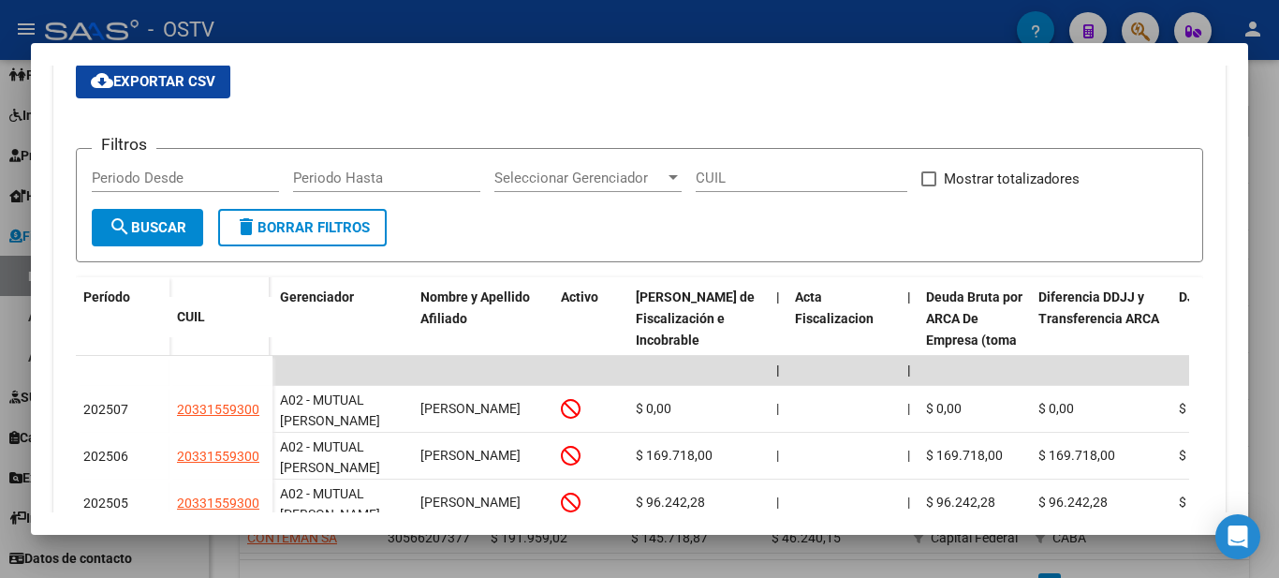
scroll to position [322, 0]
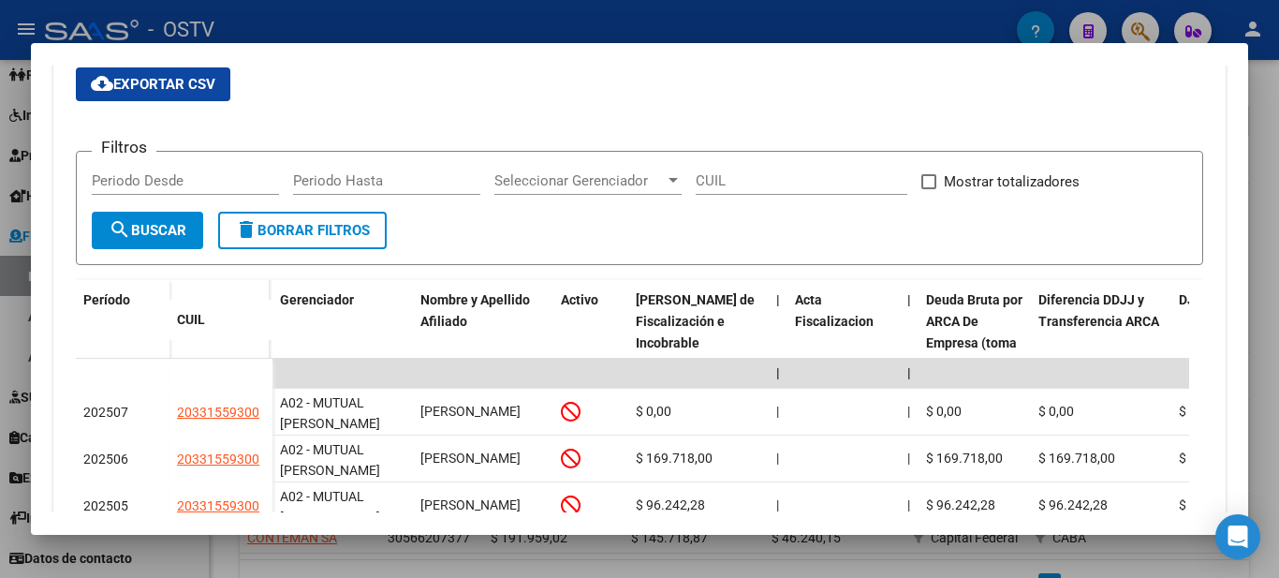
click at [372, 7] on div at bounding box center [639, 289] width 1279 height 578
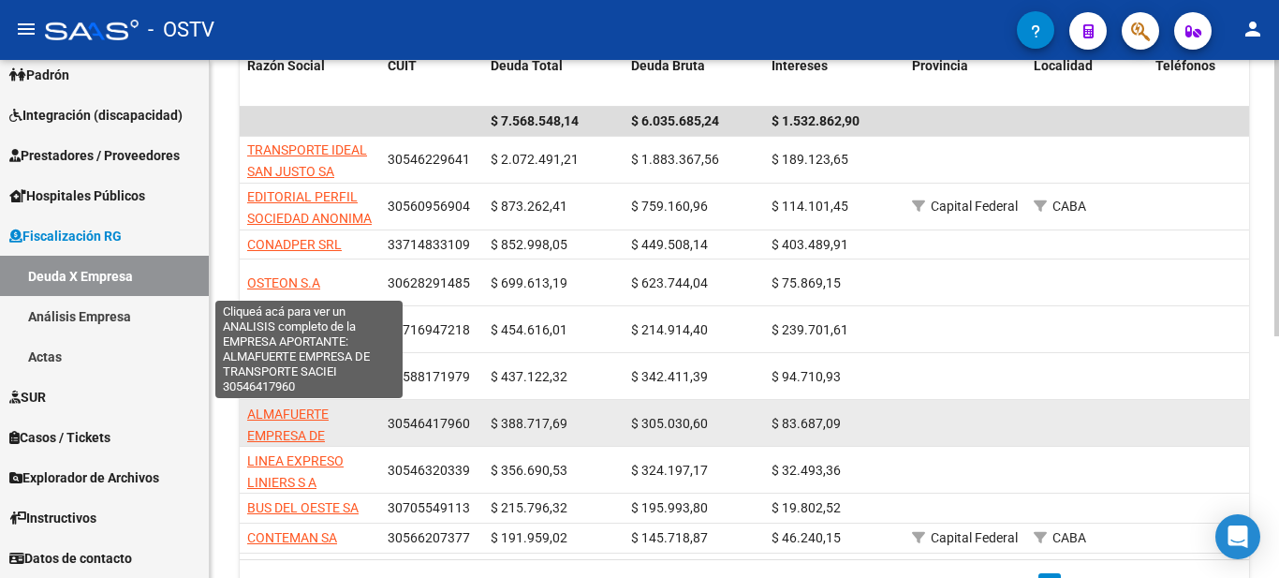
click at [279, 416] on span "ALMAFUERTE EMPRESA DE TRANSPORTE SACIEI" at bounding box center [309, 435] width 124 height 58
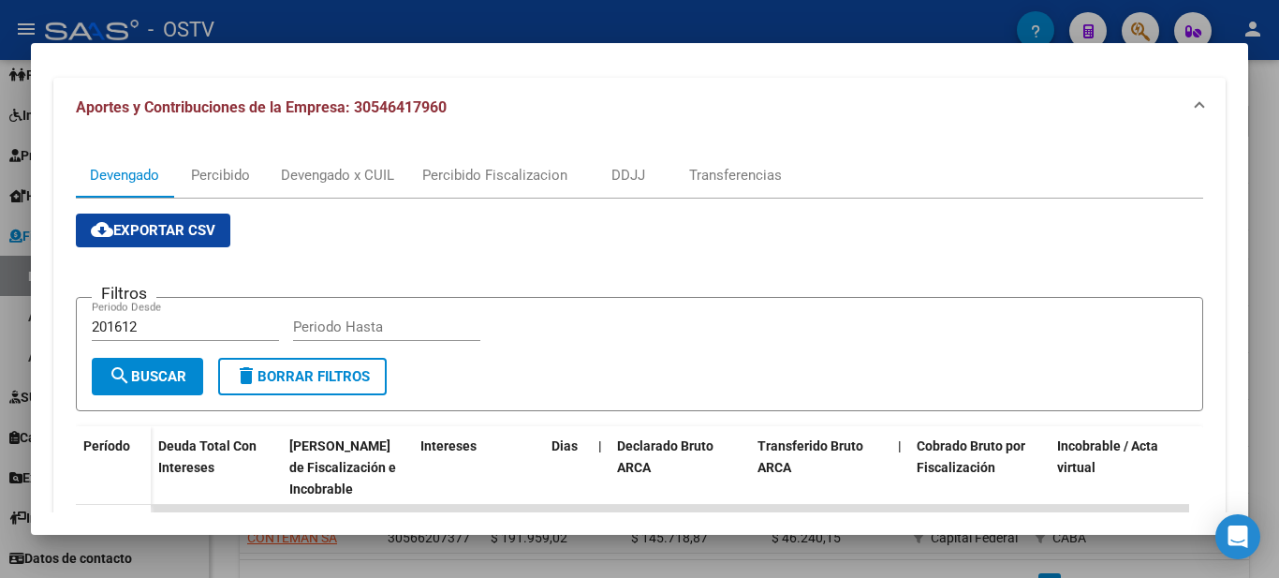
scroll to position [168, 0]
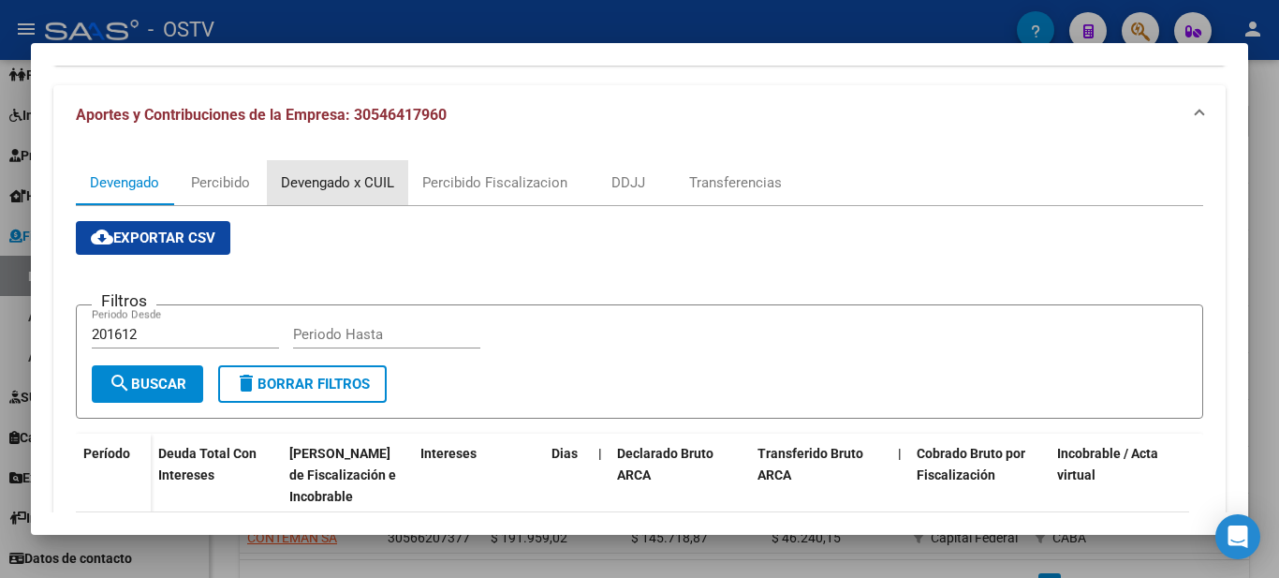
click at [338, 180] on div "Devengado x CUIL" at bounding box center [337, 182] width 113 height 21
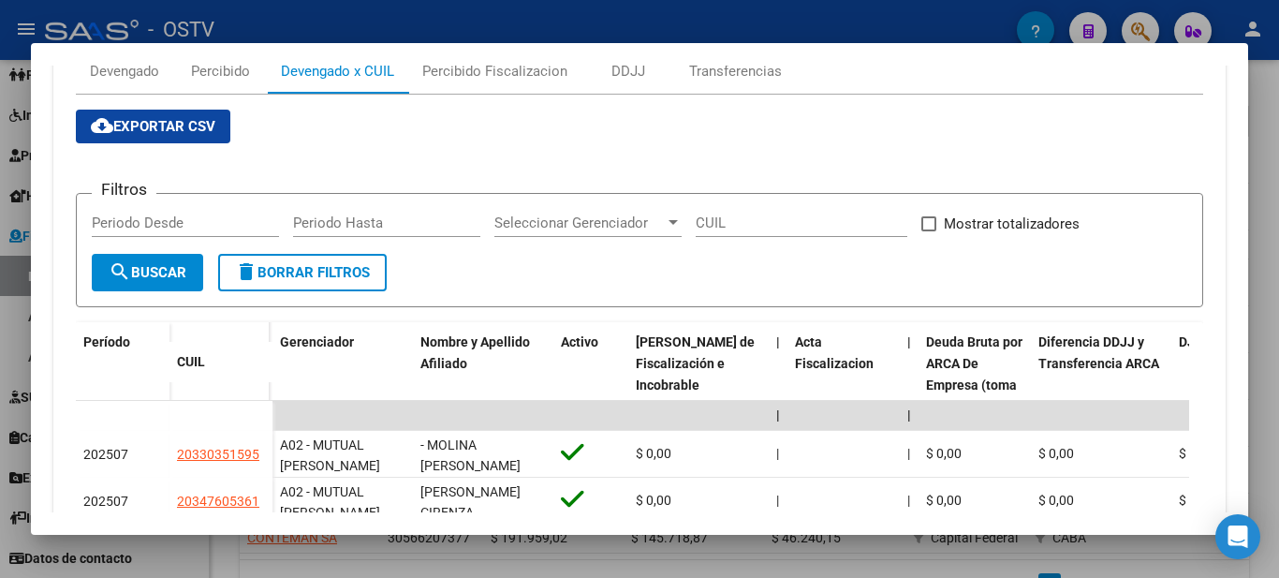
scroll to position [183, 0]
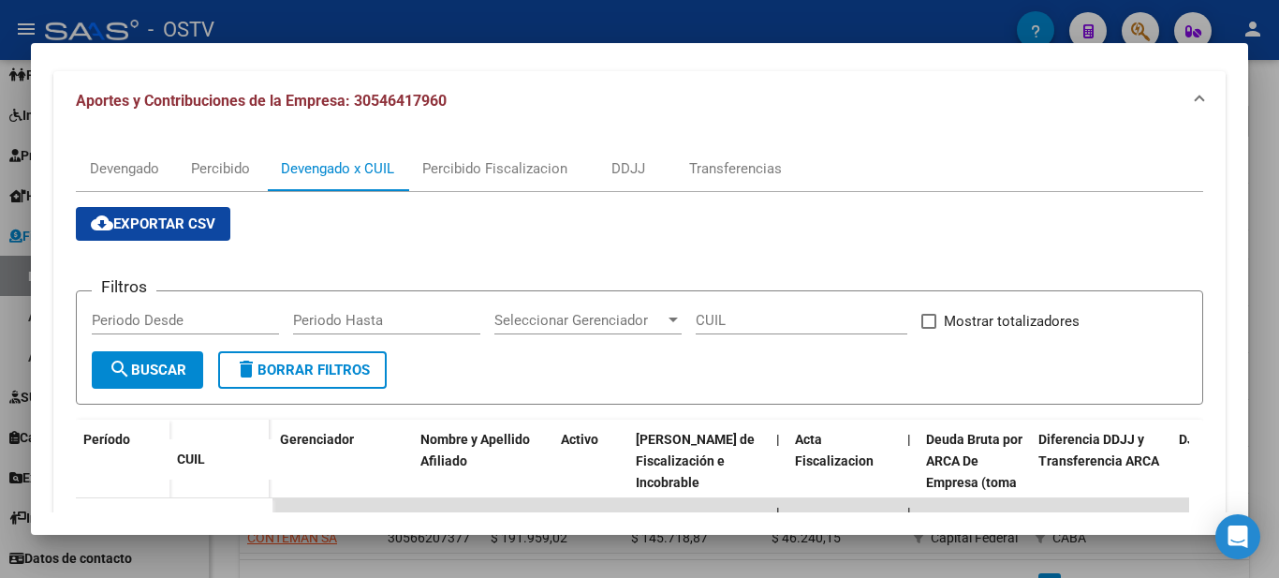
click at [841, 19] on div at bounding box center [639, 289] width 1279 height 578
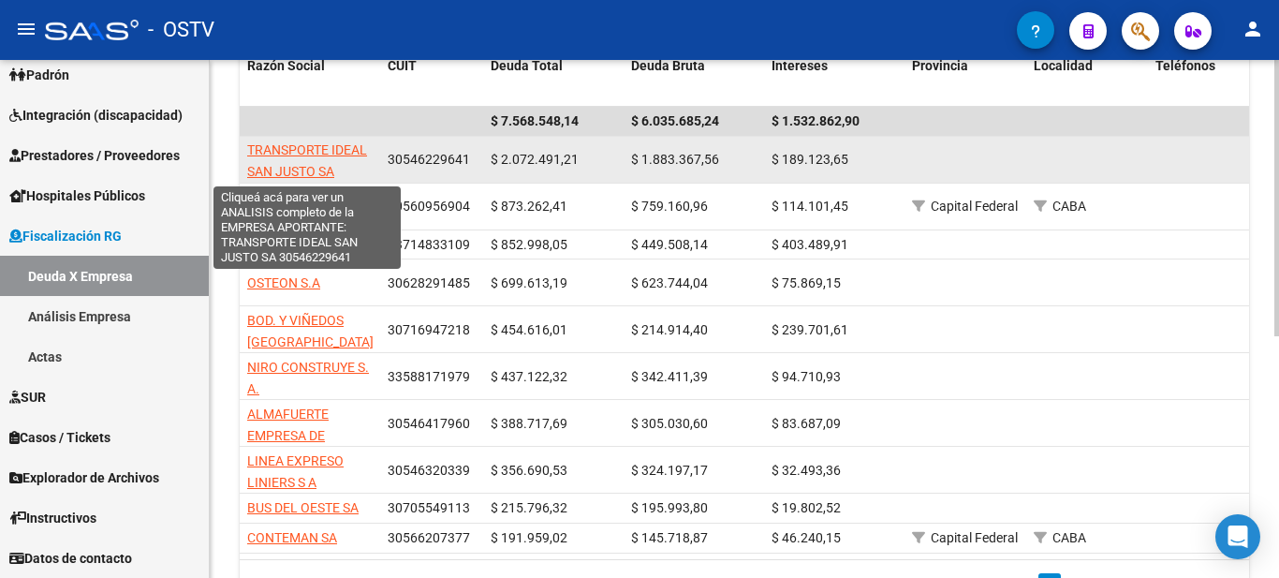
click at [295, 154] on span "TRANSPORTE IDEAL SAN JUSTO SA" at bounding box center [307, 160] width 120 height 37
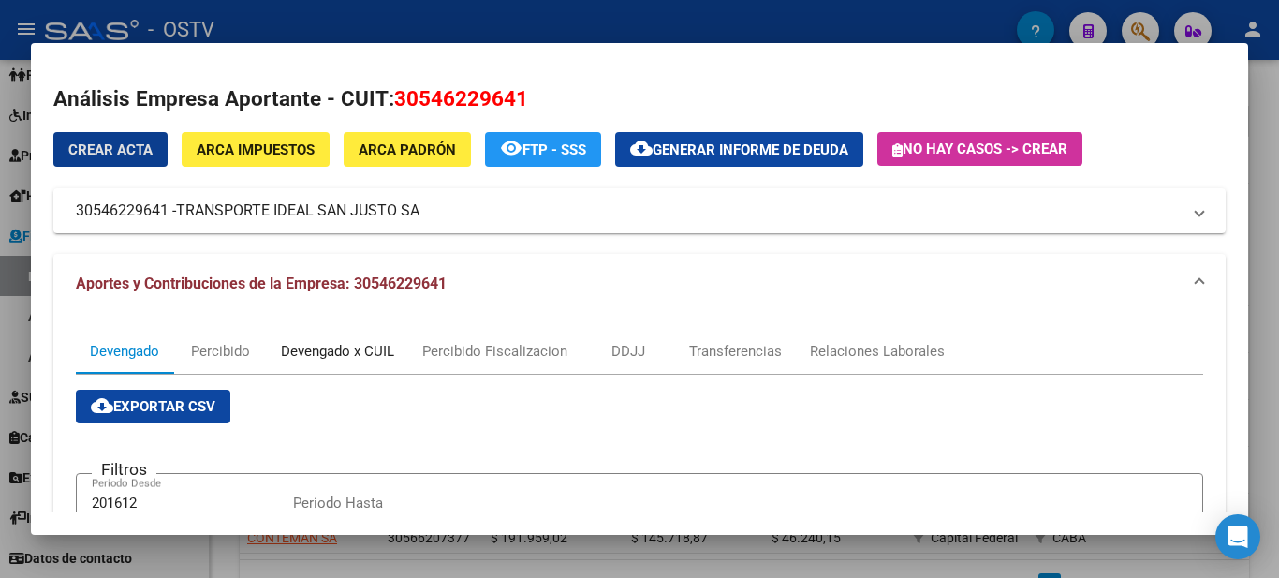
click at [308, 349] on div "Devengado x CUIL" at bounding box center [337, 351] width 113 height 21
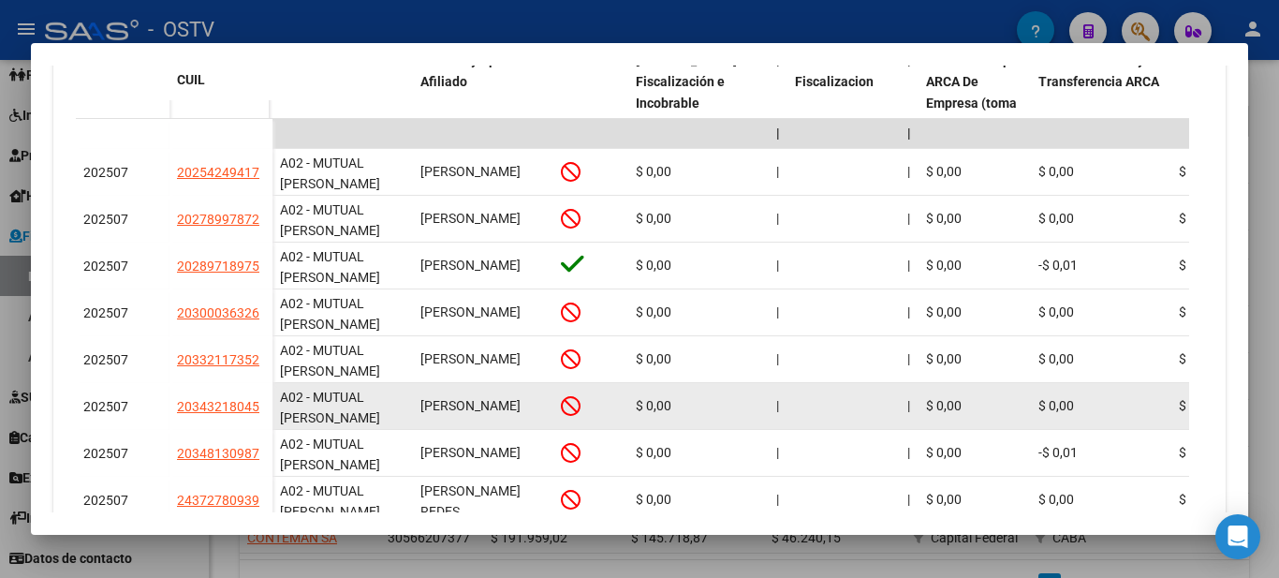
scroll to position [780, 0]
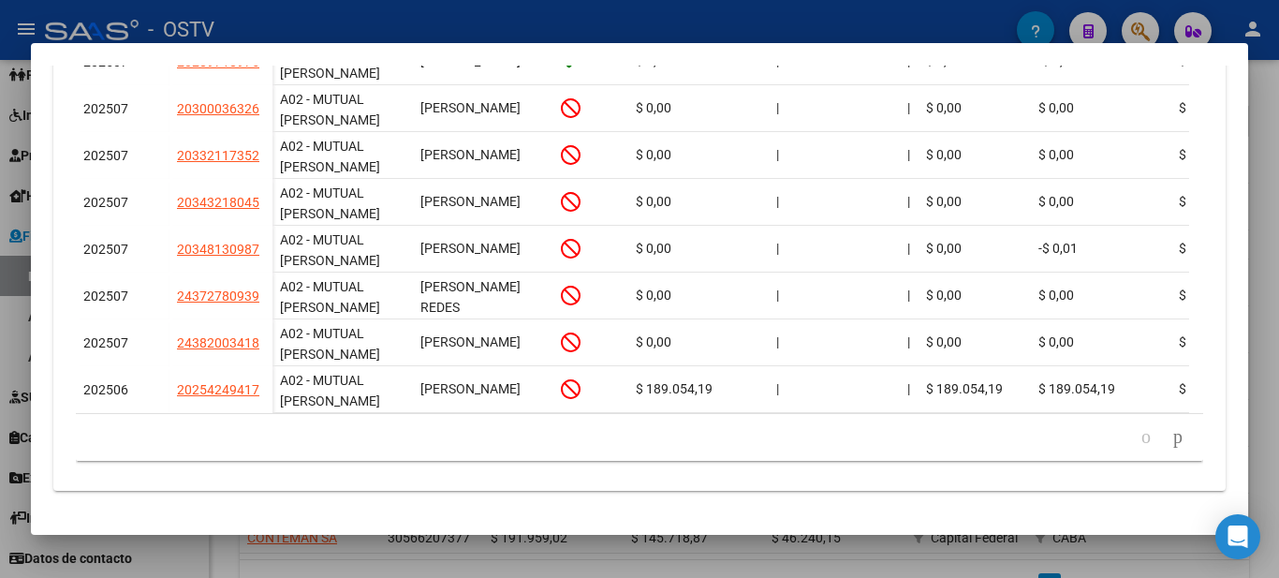
click at [449, 21] on div at bounding box center [639, 289] width 1279 height 578
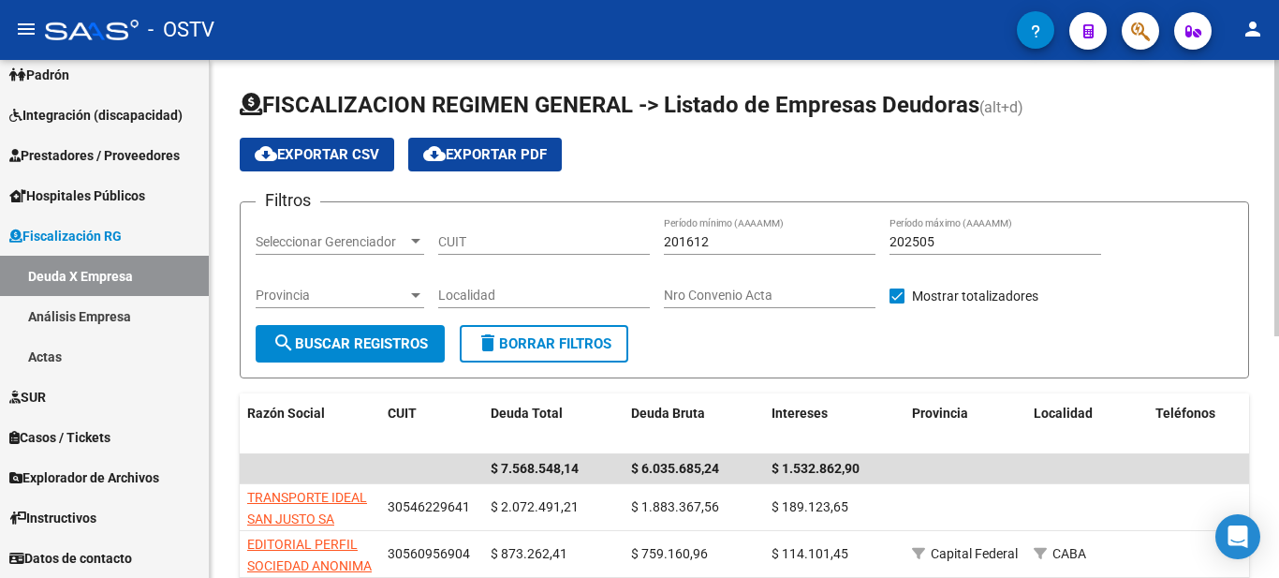
scroll to position [82, 0]
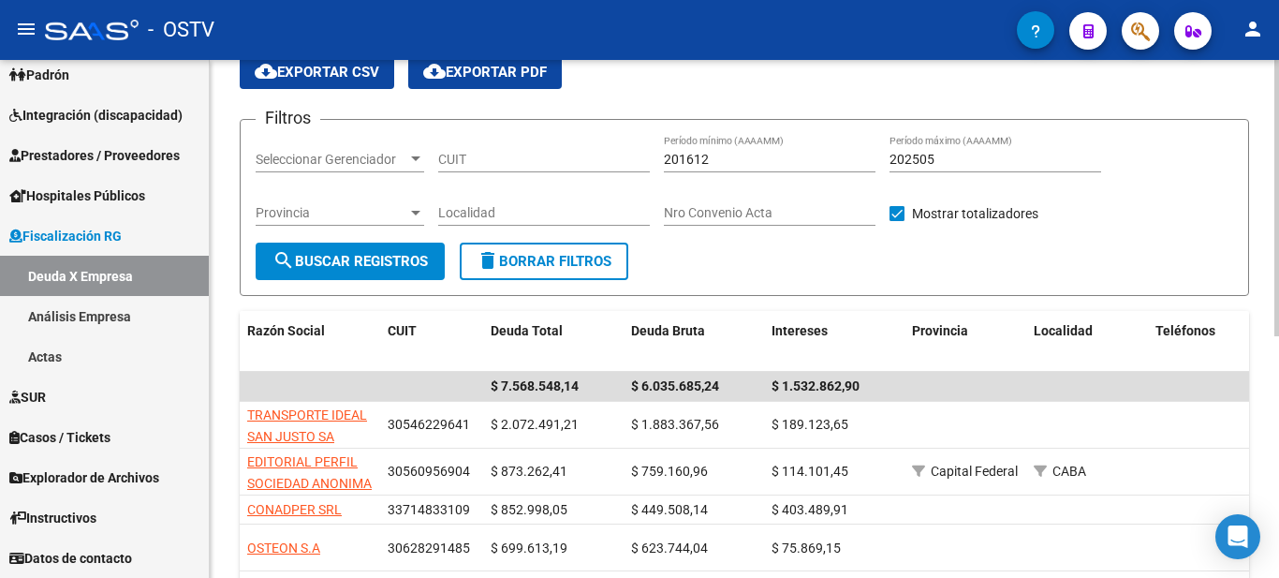
click at [1278, 208] on div at bounding box center [1276, 244] width 5 height 276
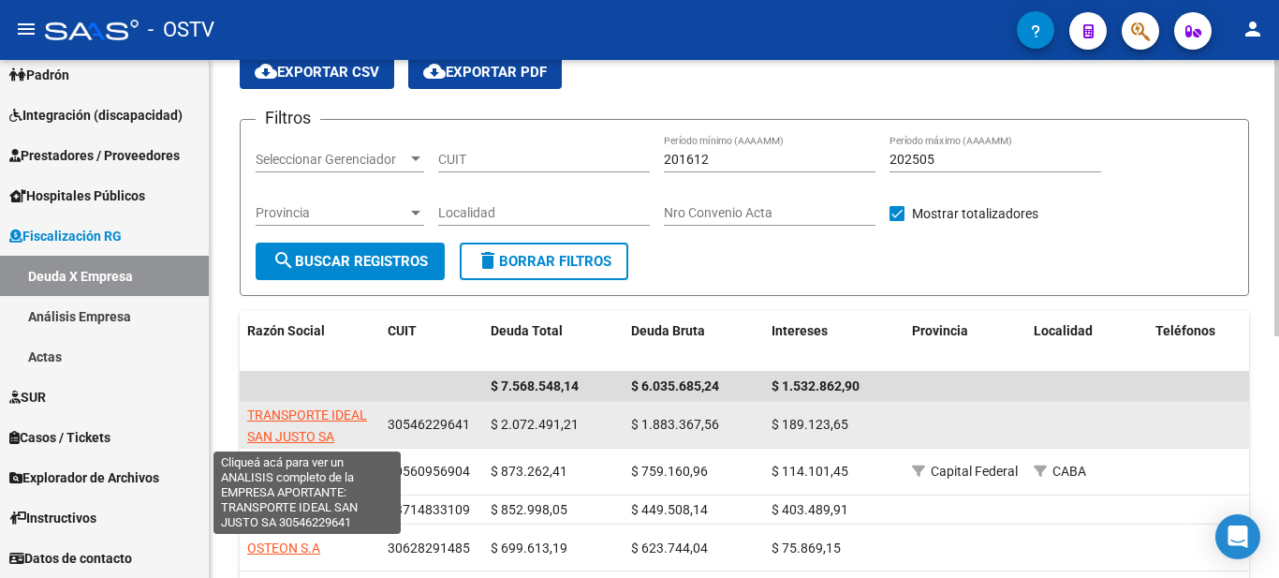
click at [285, 429] on span "TRANSPORTE IDEAL SAN JUSTO SA" at bounding box center [307, 425] width 120 height 37
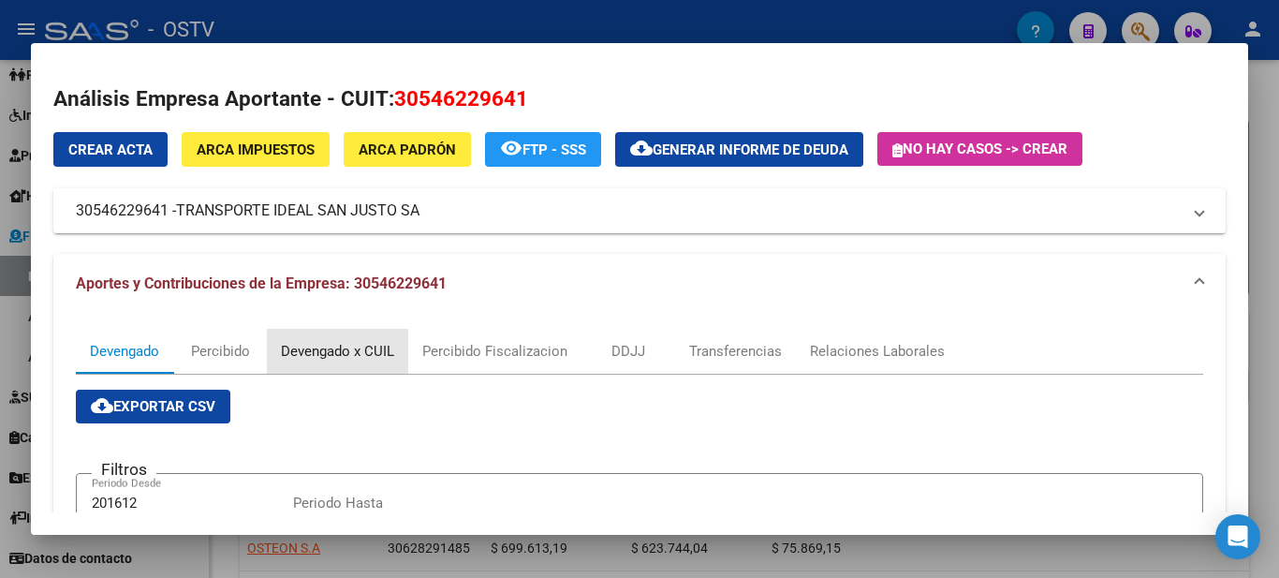
click at [327, 355] on div "Devengado x CUIL" at bounding box center [337, 351] width 113 height 21
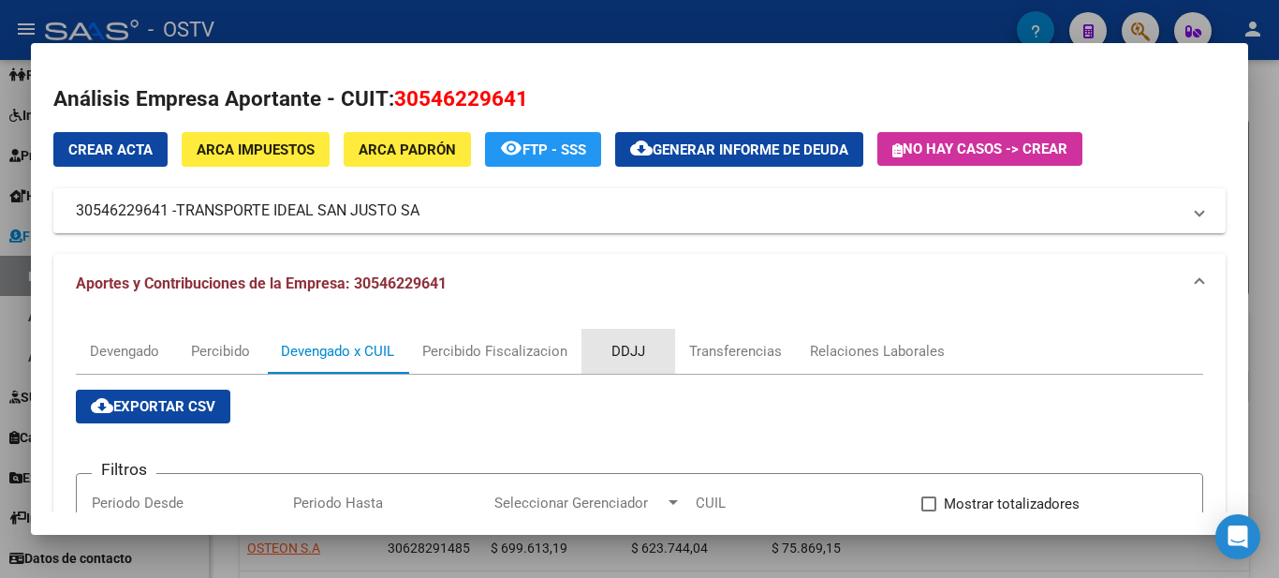
click at [622, 357] on div "DDJJ" at bounding box center [628, 351] width 34 height 21
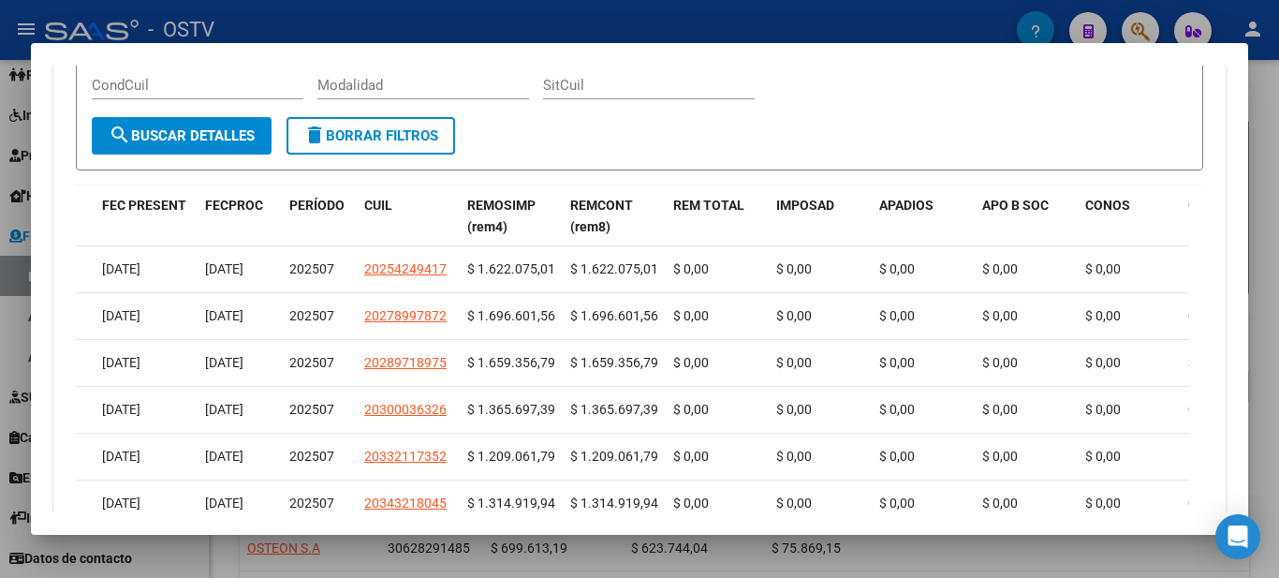
scroll to position [850, 0]
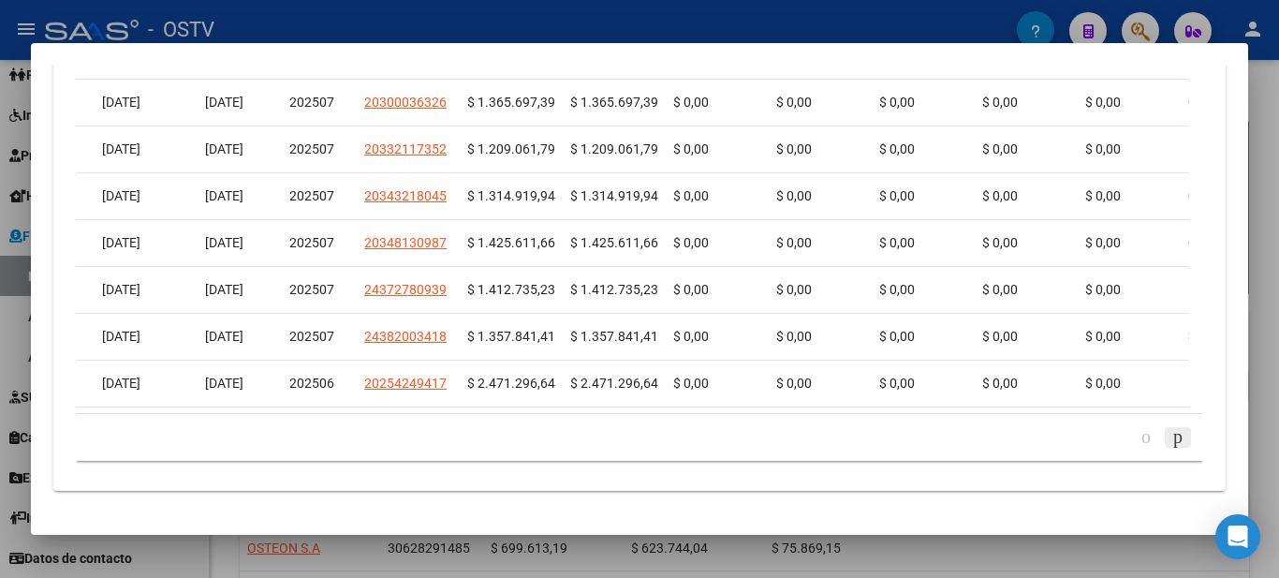
click at [1170, 434] on icon "go to next page" at bounding box center [1177, 436] width 15 height 22
click at [1155, 434] on div "179.769.313.486.231.570.000.000.000.000.000.000.000.000.000.000.000.000.000.000…" at bounding box center [639, 437] width 1127 height 47
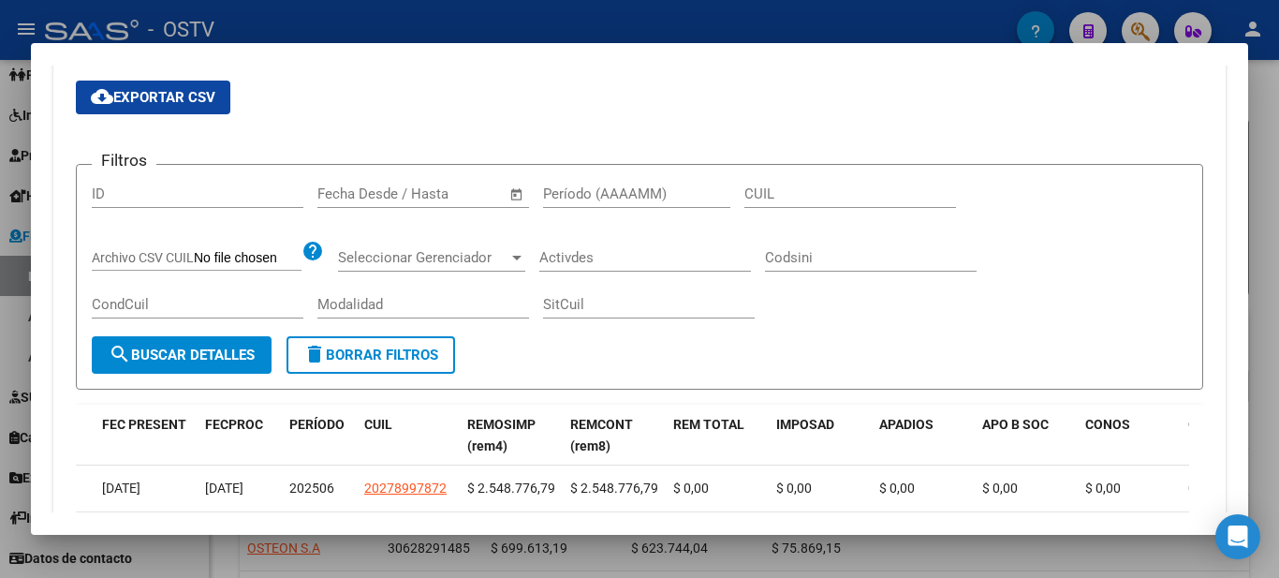
scroll to position [0, 0]
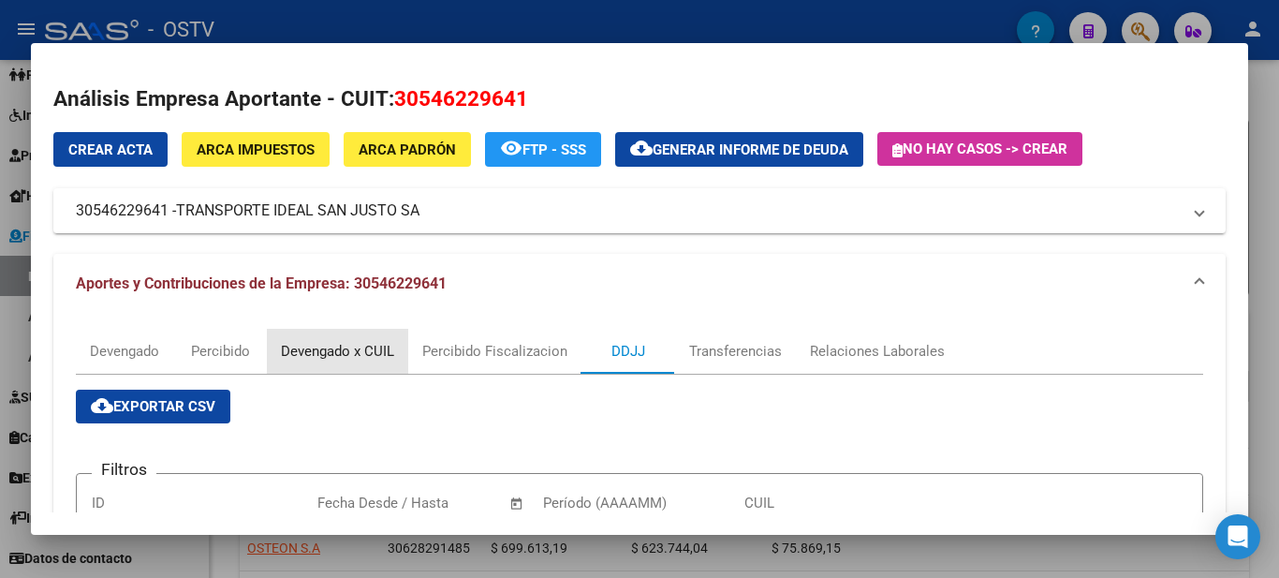
click at [324, 356] on div "Devengado x CUIL" at bounding box center [337, 351] width 113 height 21
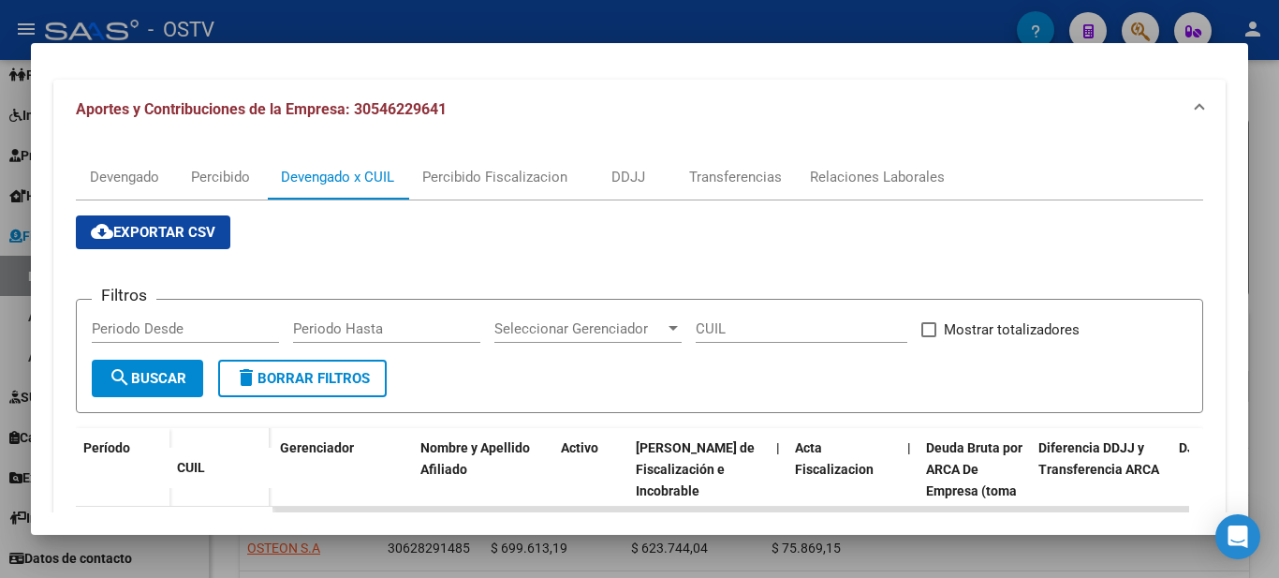
scroll to position [655, 0]
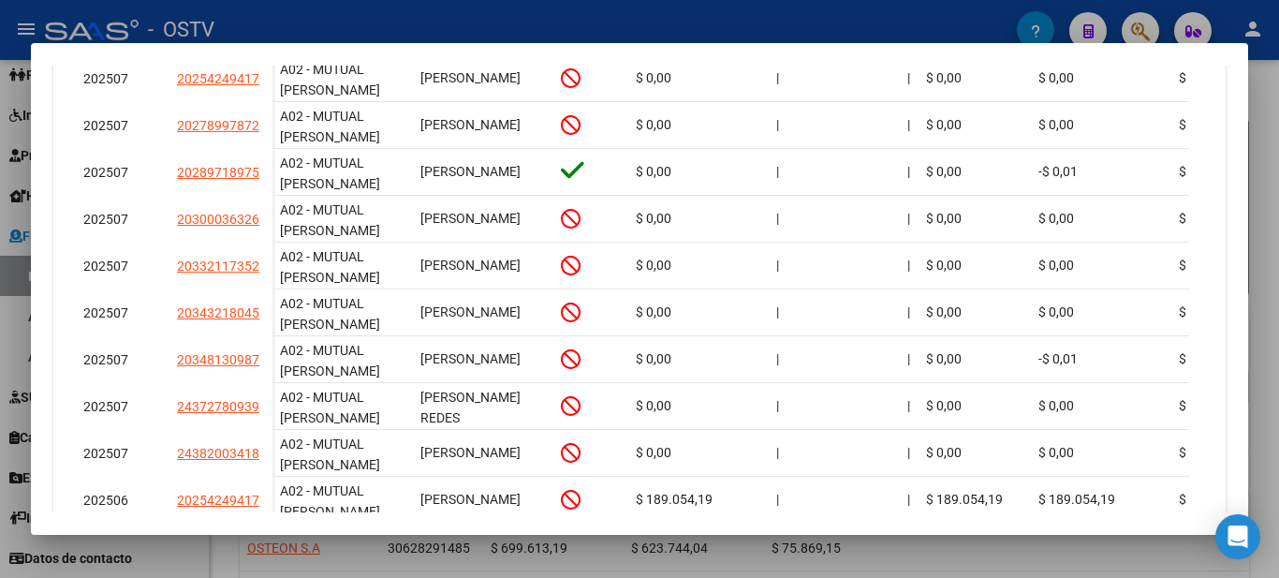
click at [958, 26] on div at bounding box center [639, 289] width 1279 height 578
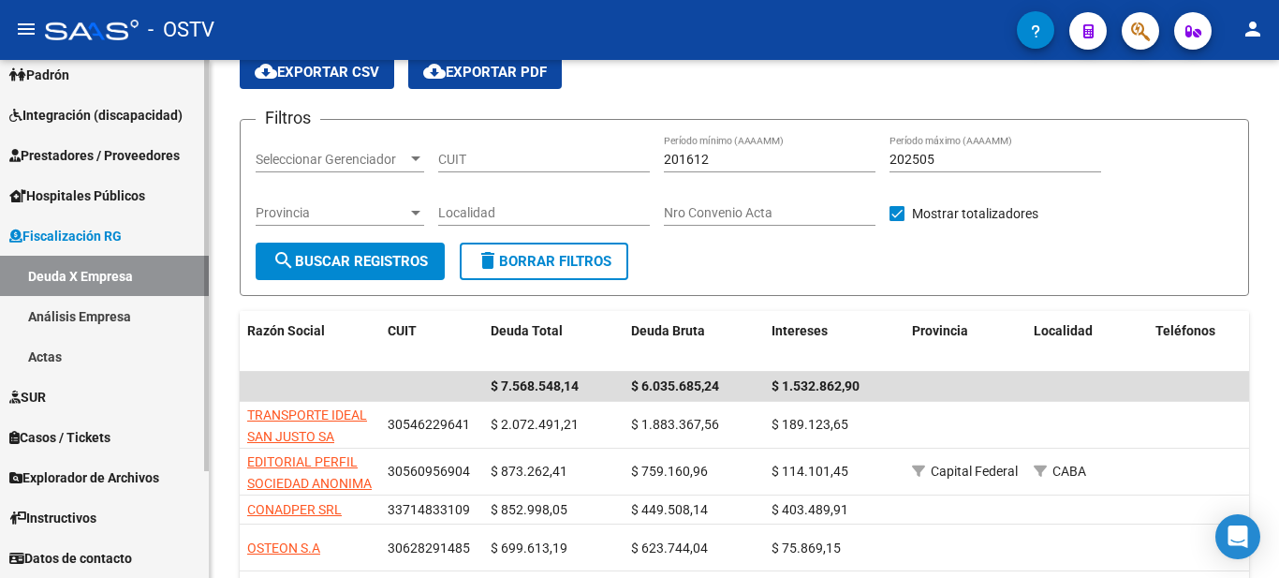
scroll to position [134, 0]
click at [179, 373] on div "Firma Express Reportes Ingresos Devengados Detalles por CUIL RG Detalles - MT/P…" at bounding box center [106, 251] width 213 height 651
click at [93, 478] on span "Explorador de Archivos" at bounding box center [84, 477] width 150 height 21
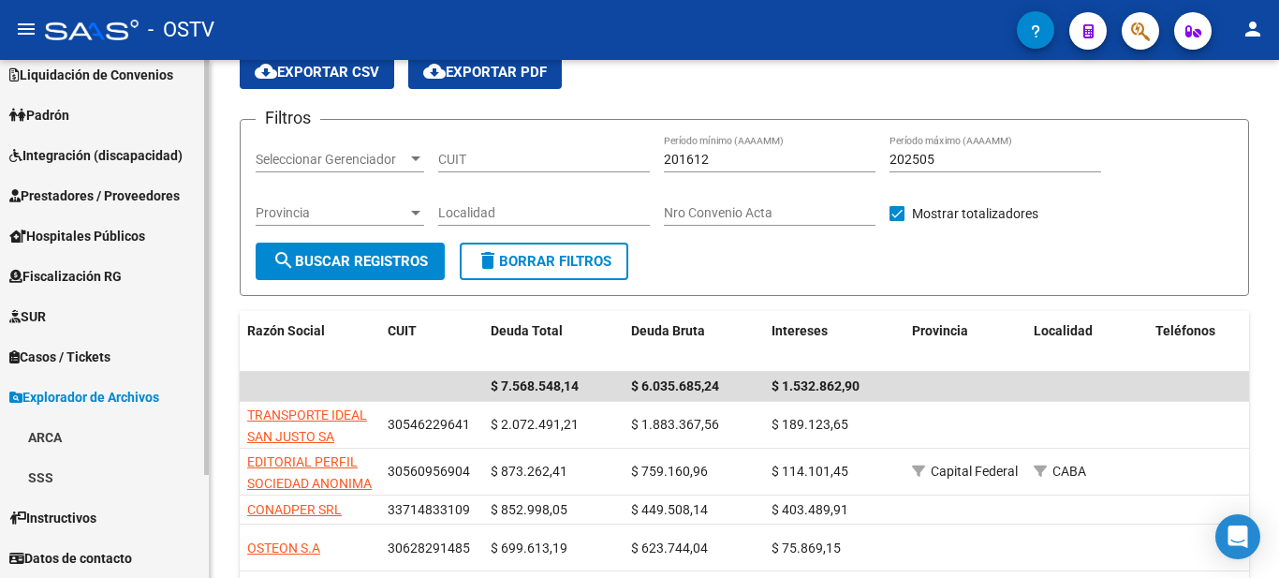
scroll to position [94, 0]
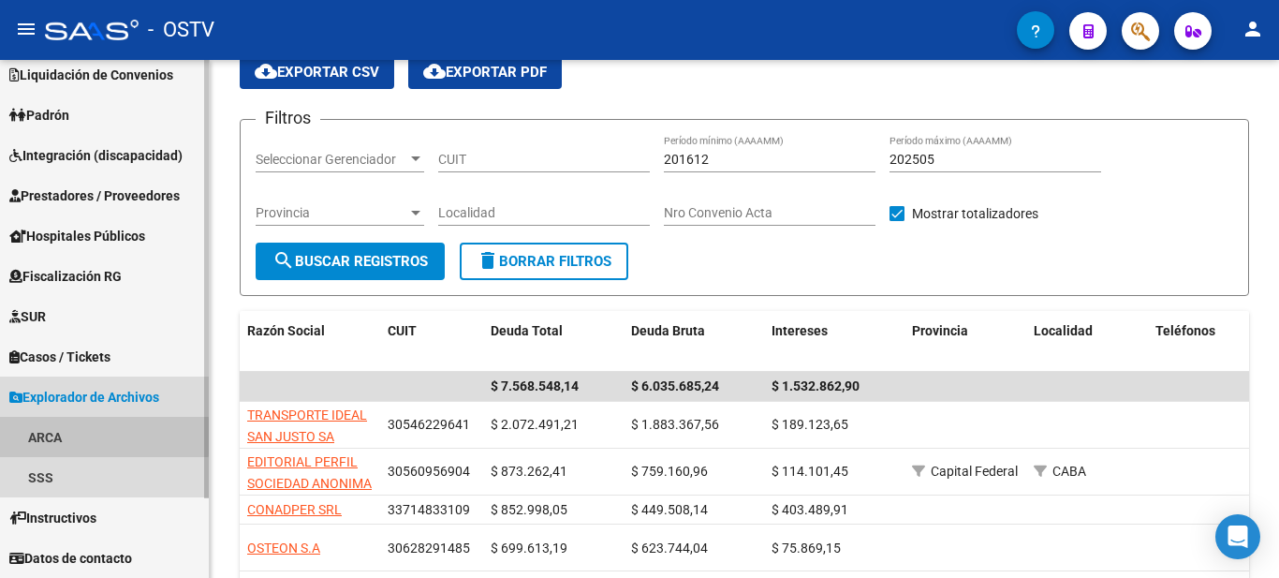
click at [33, 436] on link "ARCA" at bounding box center [104, 437] width 209 height 40
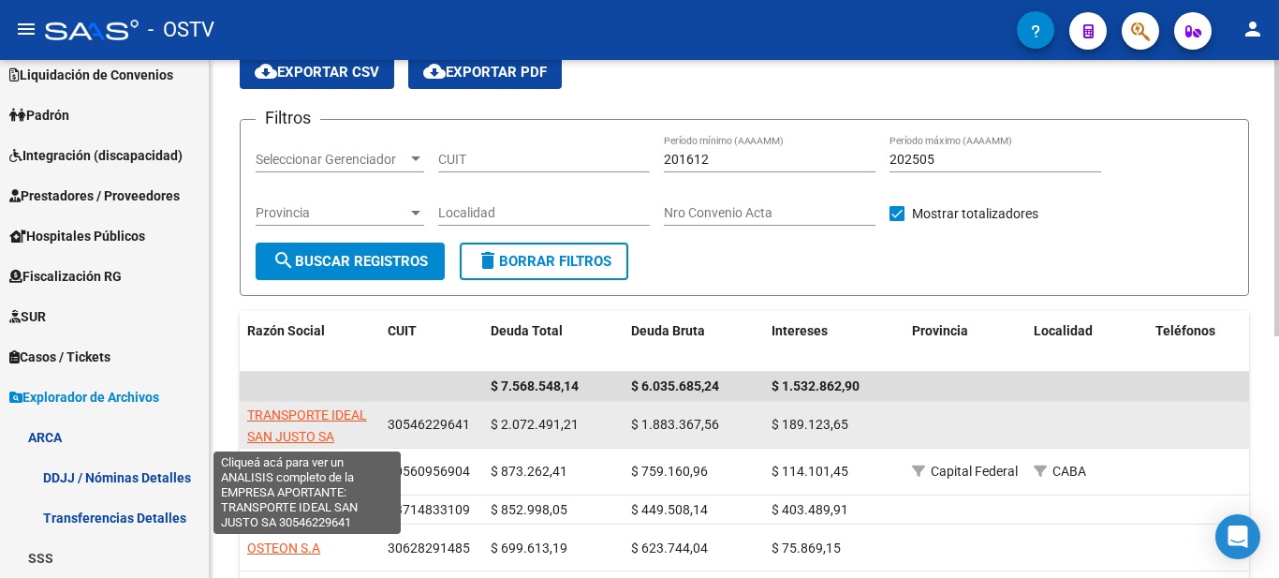
click at [290, 417] on span "TRANSPORTE IDEAL SAN JUSTO SA" at bounding box center [307, 425] width 120 height 37
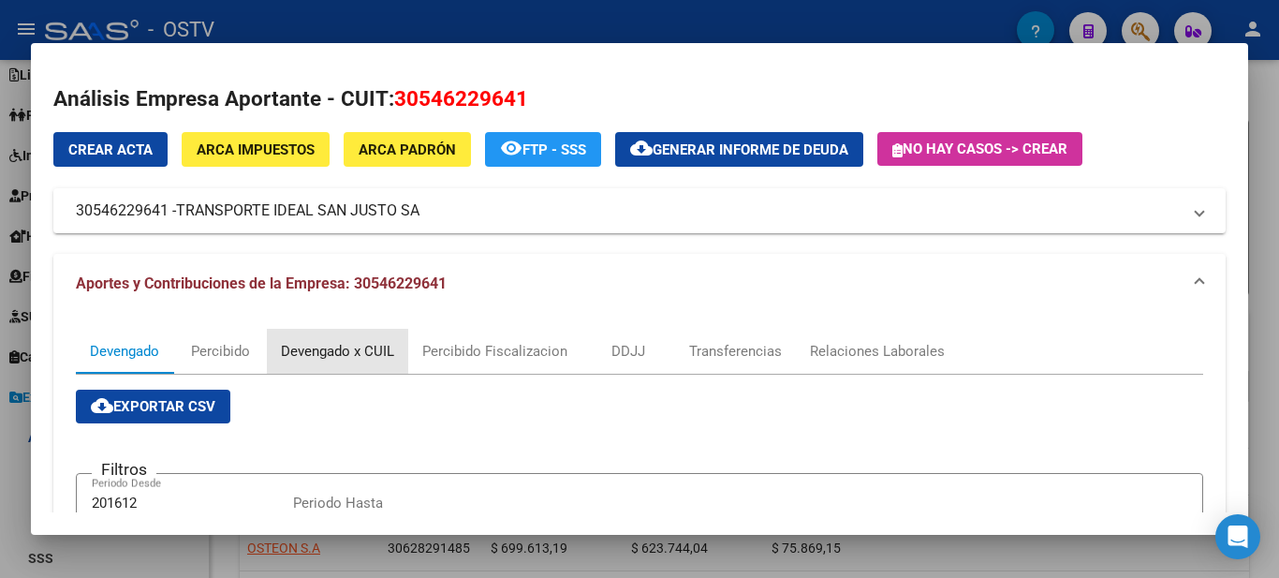
click at [321, 351] on div "Devengado x CUIL" at bounding box center [337, 351] width 113 height 21
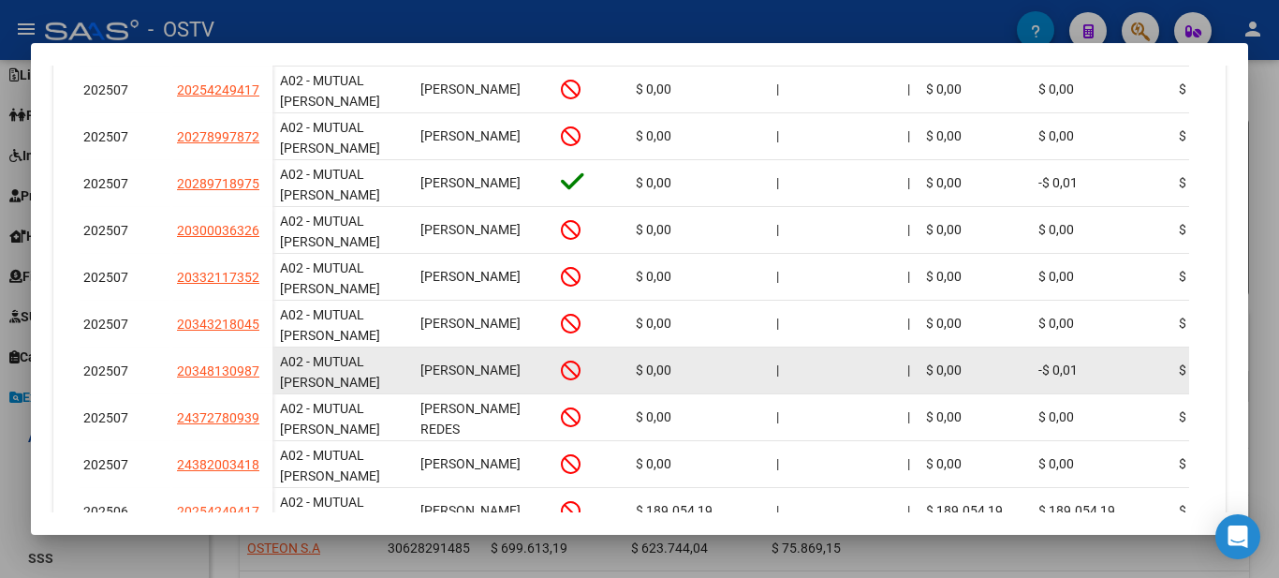
scroll to position [655, 0]
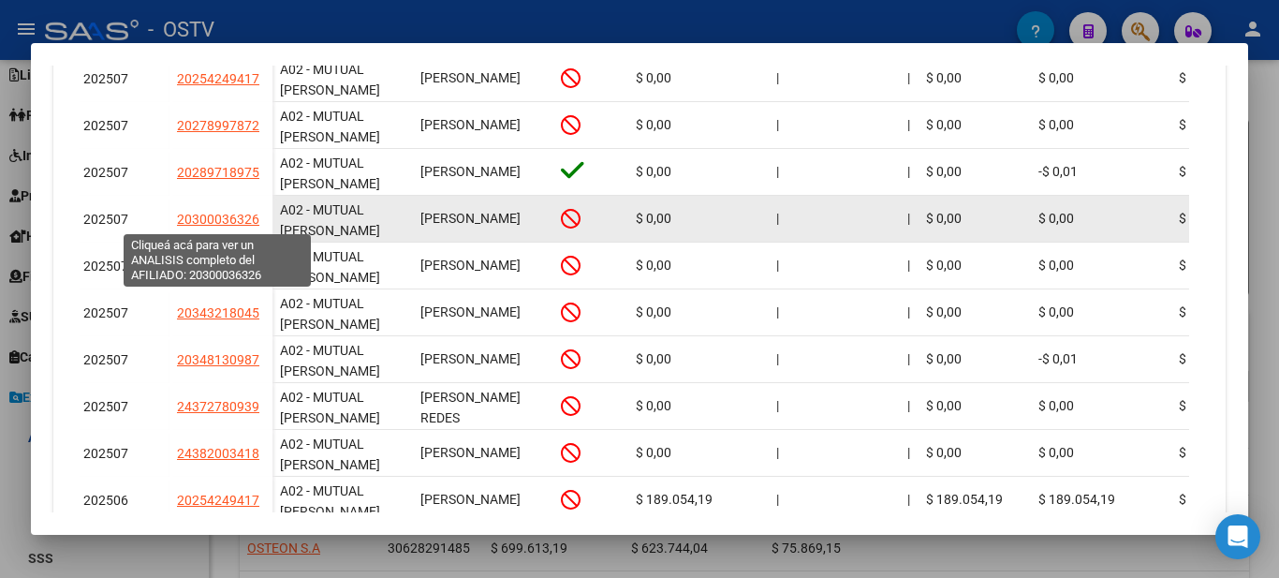
click at [217, 216] on span "20300036326" at bounding box center [218, 219] width 82 height 15
type textarea "20300036326"
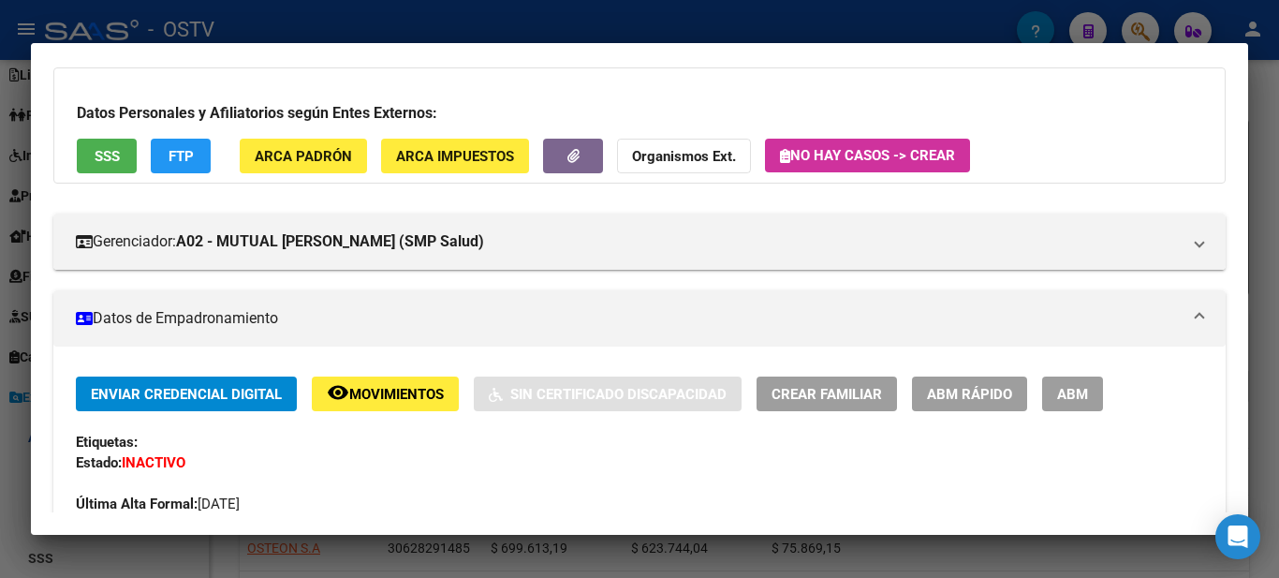
scroll to position [0, 0]
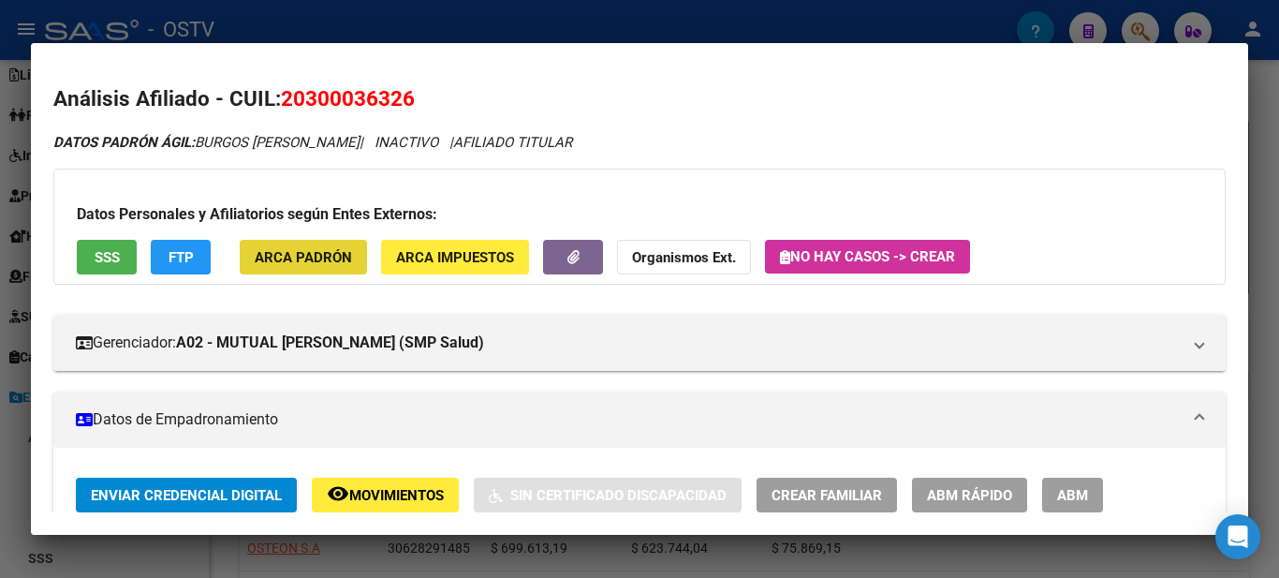
click at [307, 253] on span "ARCA Padrón" at bounding box center [303, 257] width 97 height 17
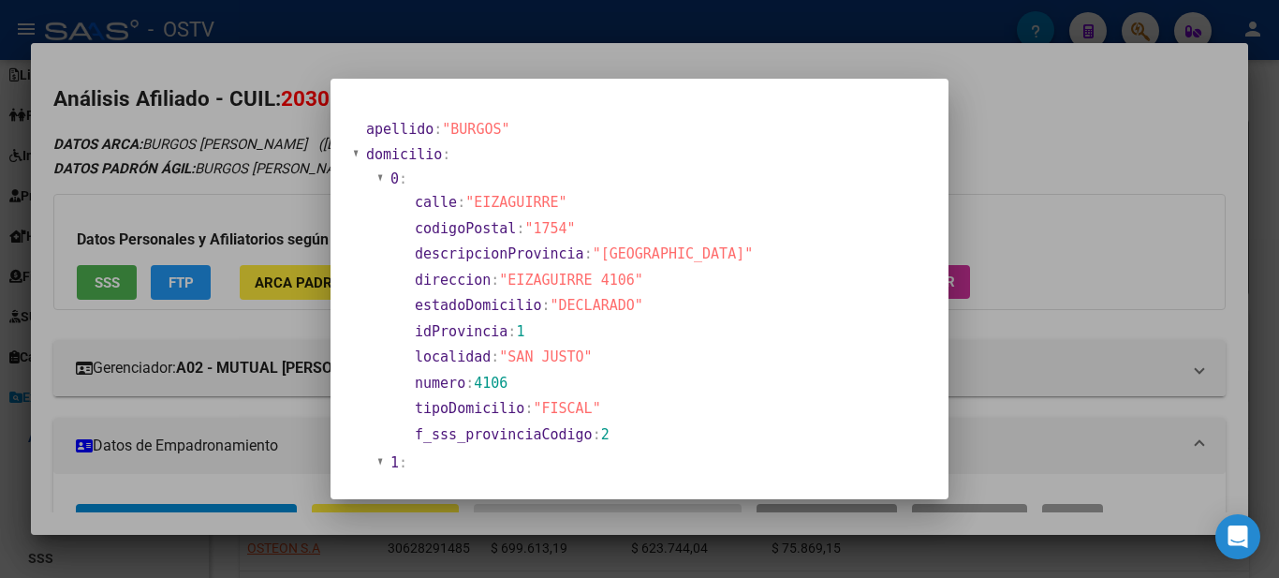
click at [556, 10] on div at bounding box center [639, 289] width 1279 height 578
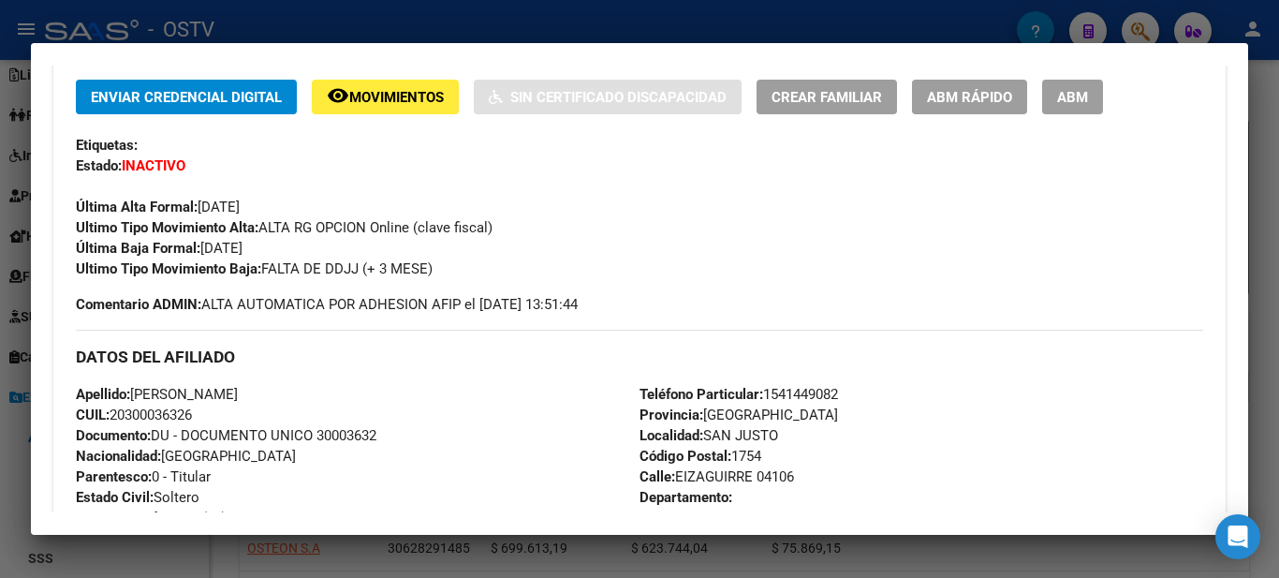
scroll to position [369, 0]
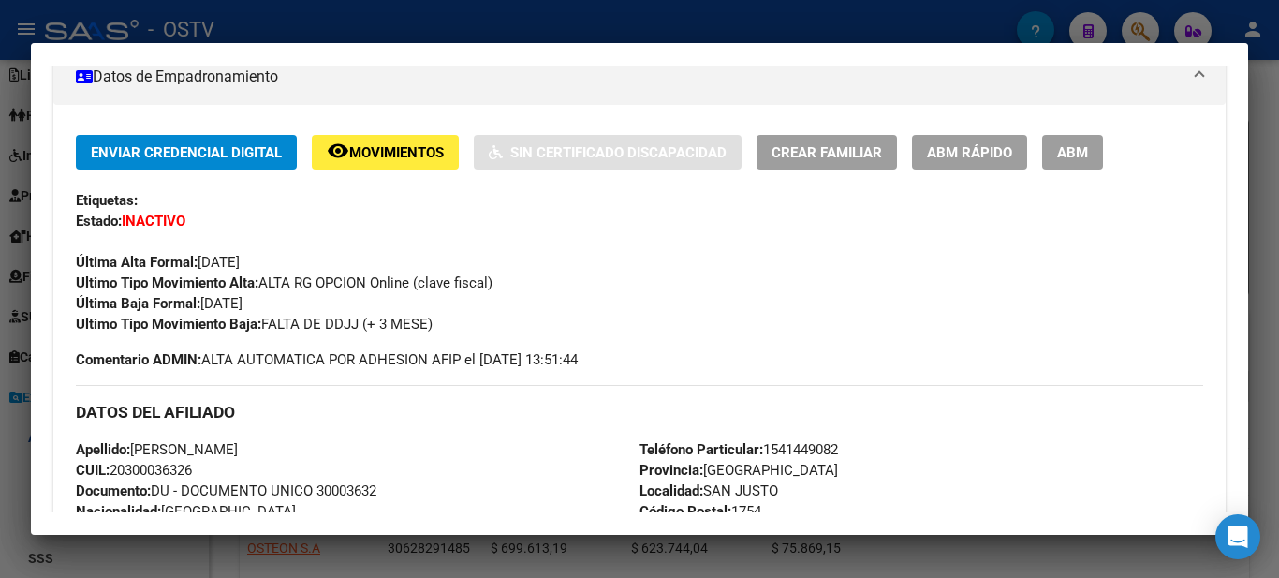
click at [426, 25] on div at bounding box center [639, 289] width 1279 height 578
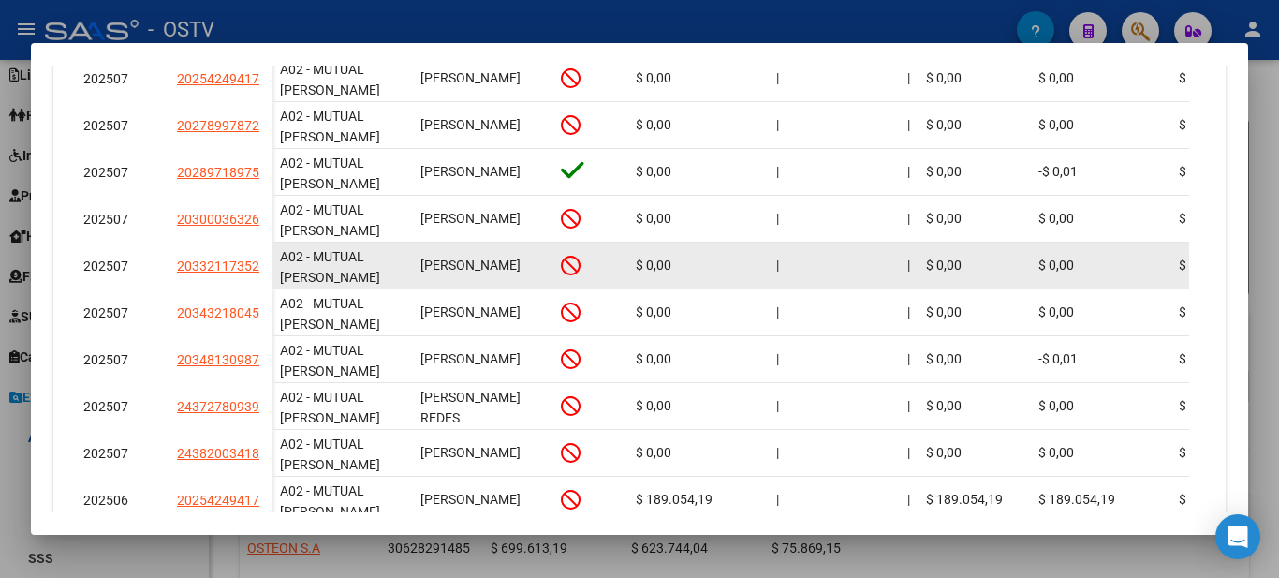
scroll to position [0, 0]
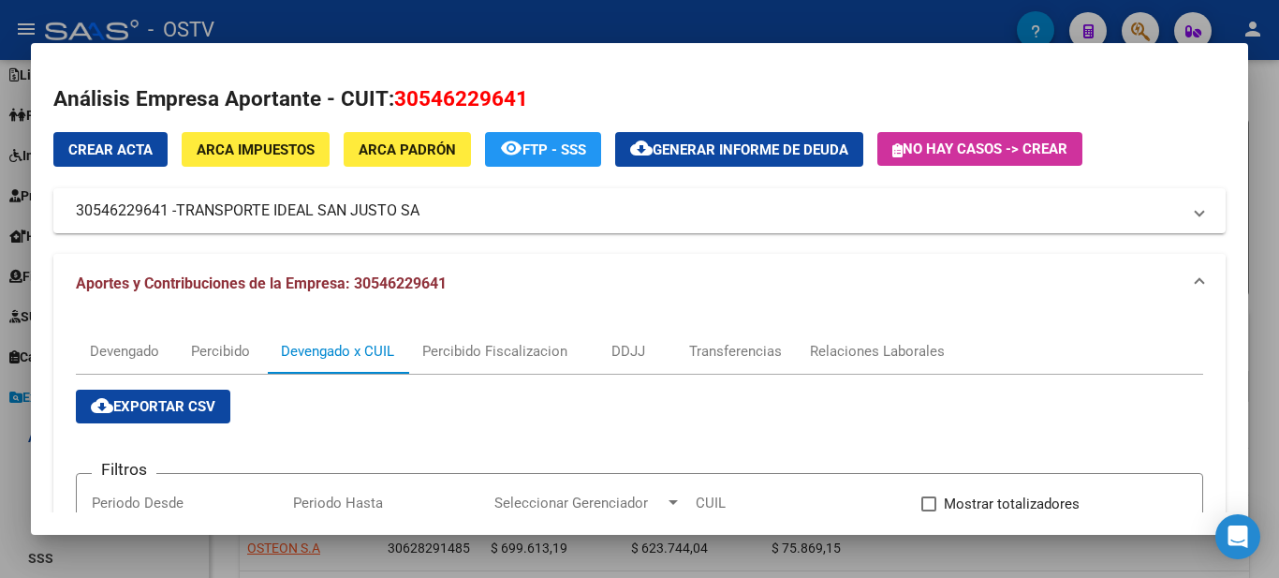
drag, startPoint x: 356, startPoint y: 284, endPoint x: 446, endPoint y: 280, distance: 90.9
click at [446, 280] on span "Aportes y Contribuciones de la Empresa: 30546229641" at bounding box center [261, 283] width 371 height 18
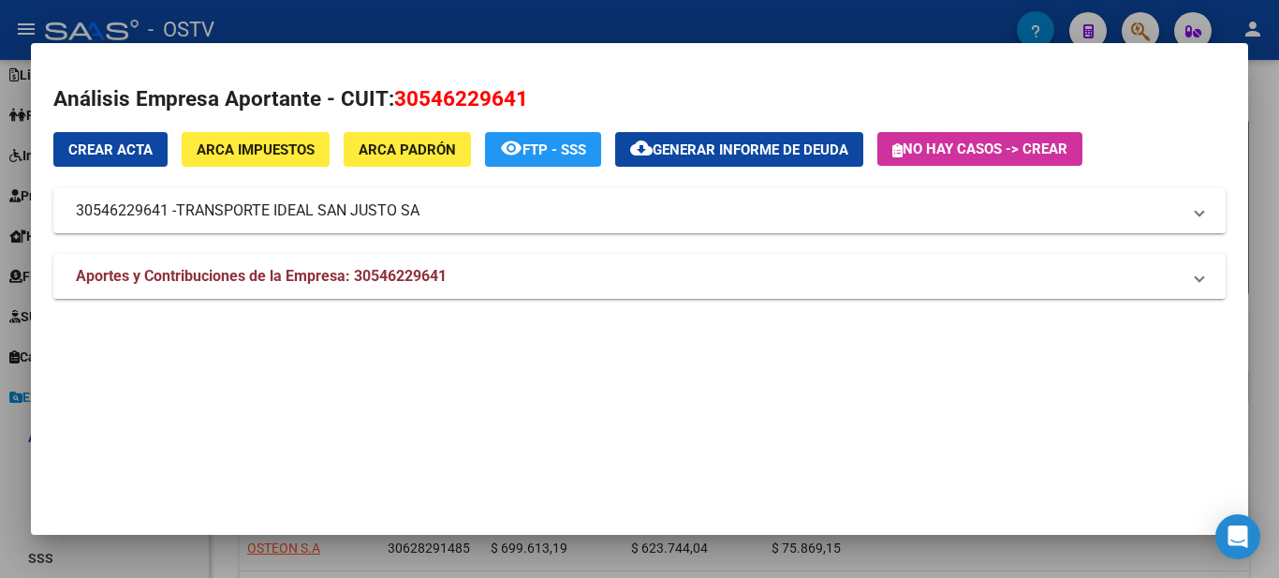
copy span "30546229641"
click at [440, 10] on div at bounding box center [639, 289] width 1279 height 578
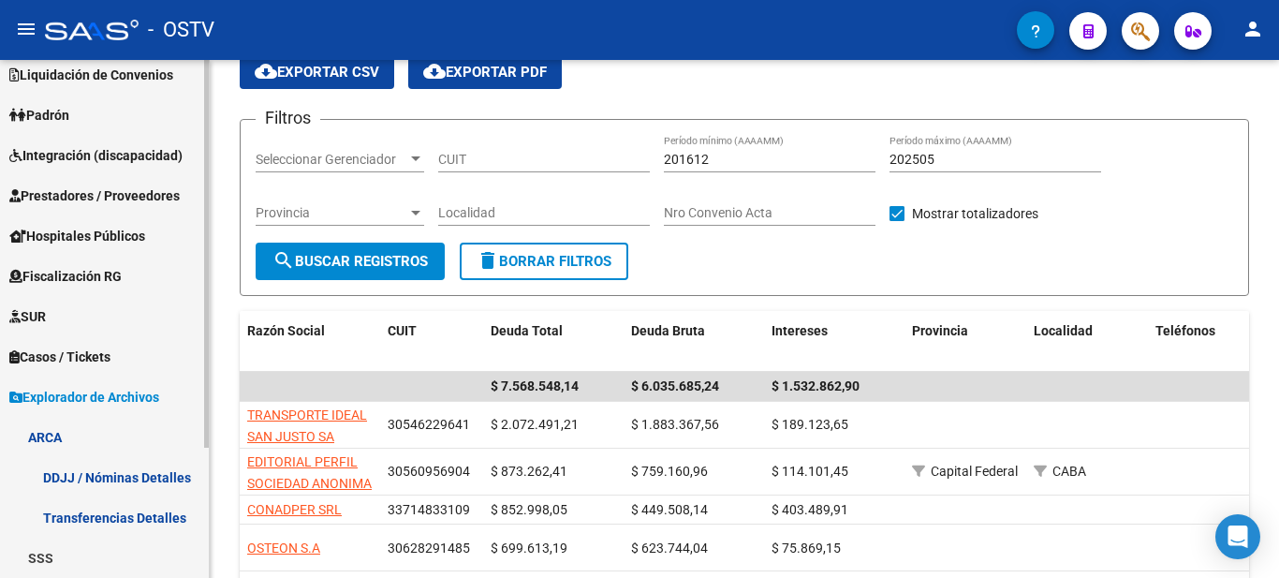
click at [41, 429] on link "ARCA" at bounding box center [104, 437] width 209 height 40
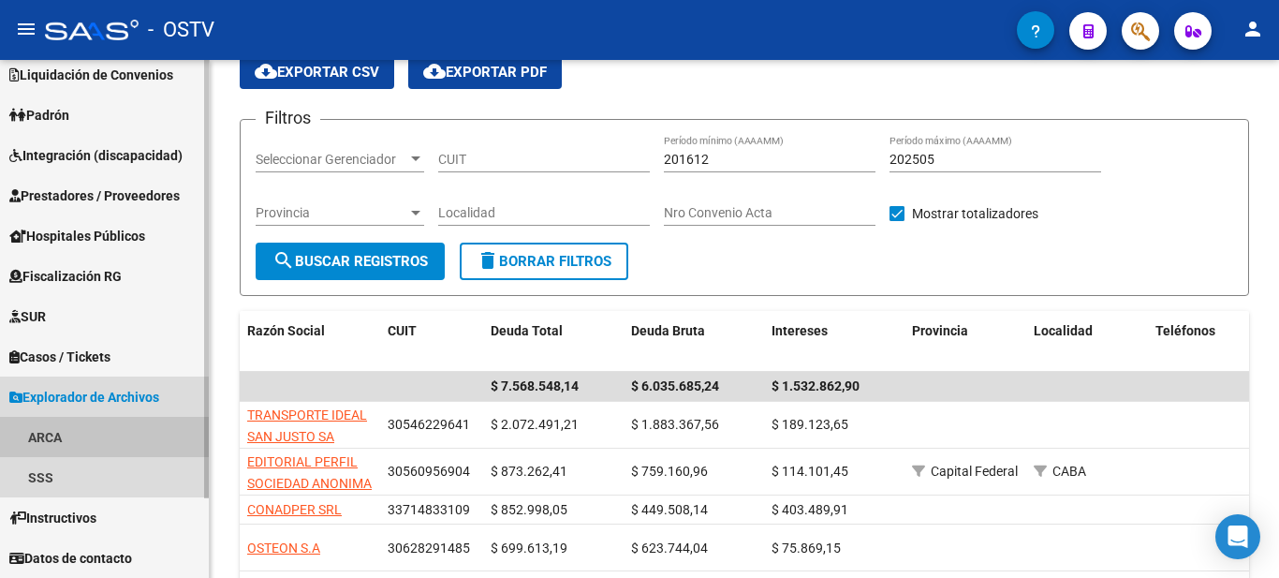
click at [52, 429] on link "ARCA" at bounding box center [104, 437] width 209 height 40
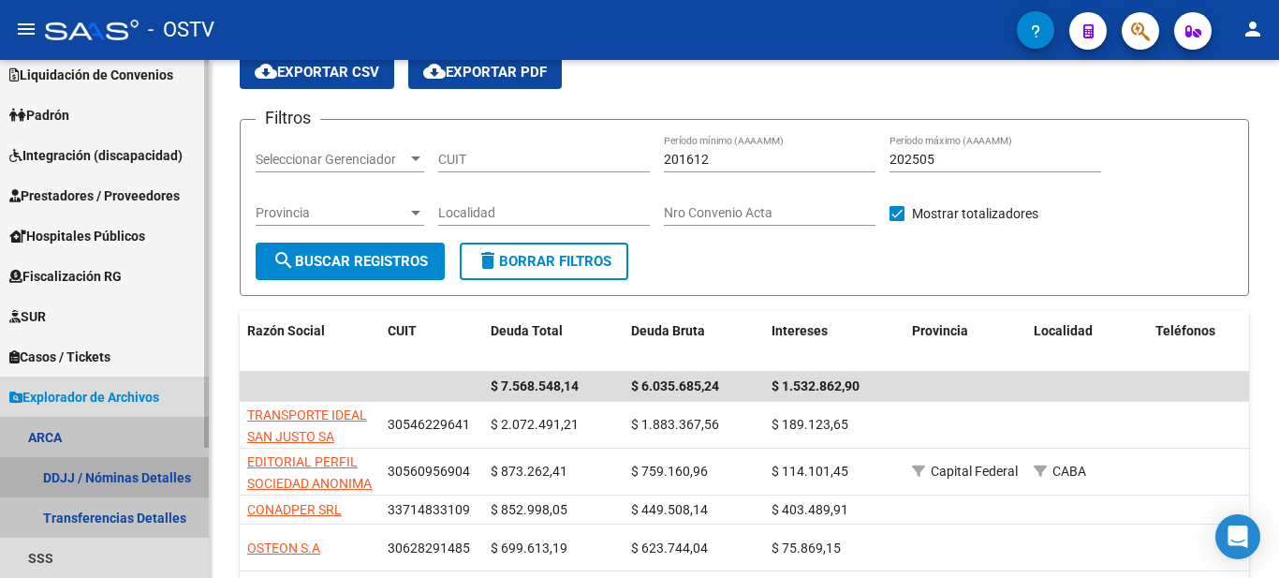
click at [111, 471] on link "DDJJ / Nóminas Detalles" at bounding box center [104, 477] width 209 height 40
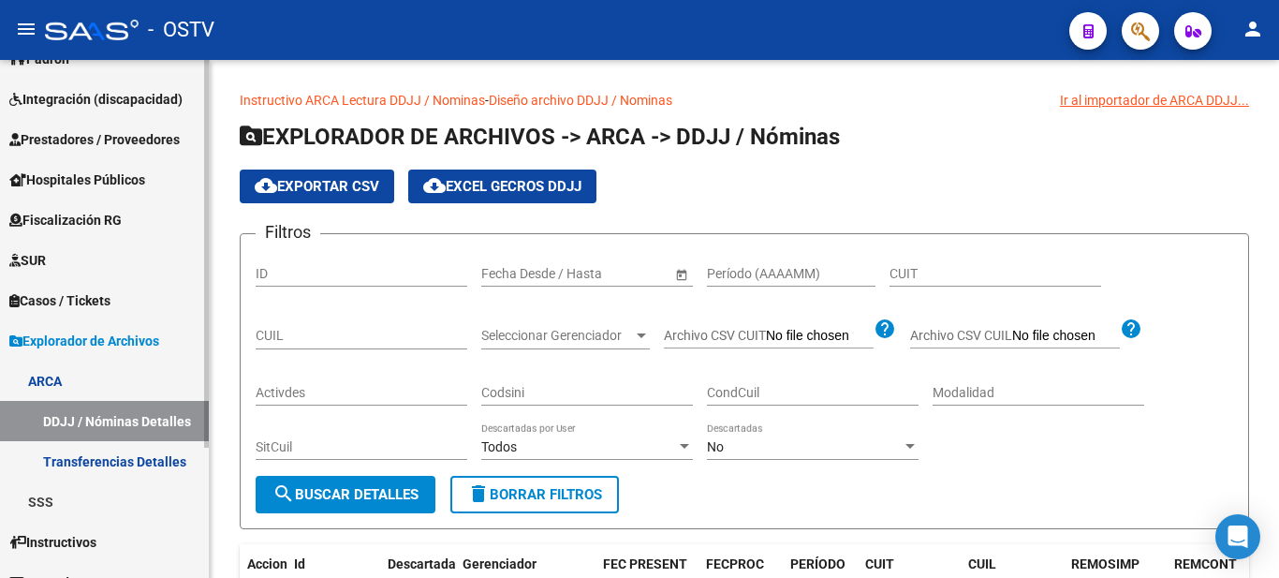
scroll to position [174, 0]
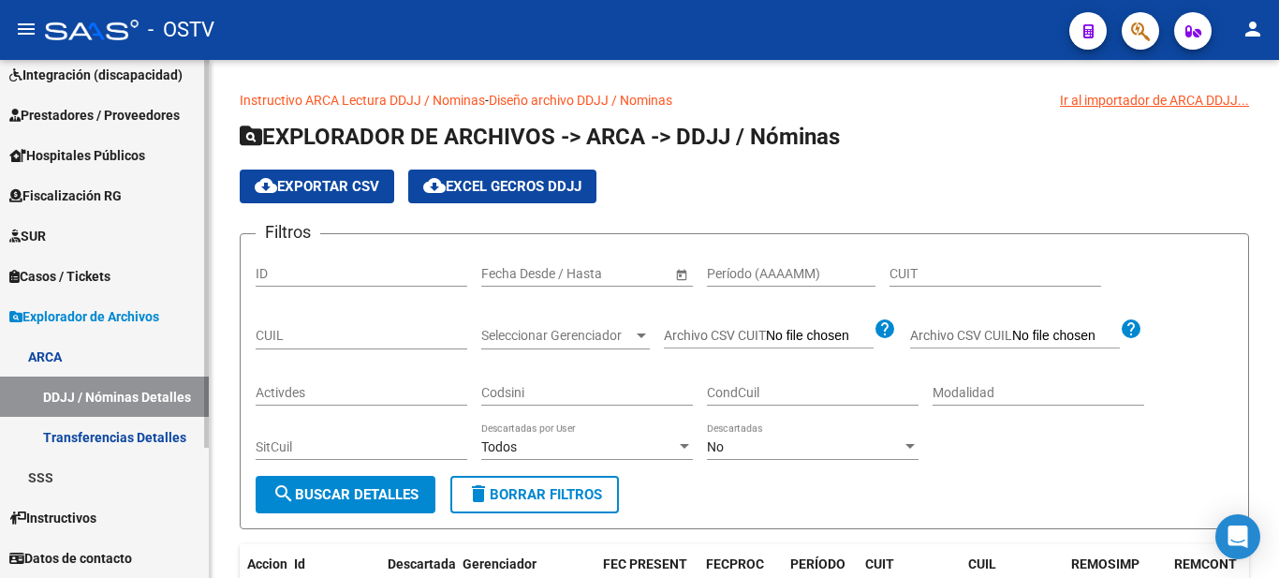
click at [194, 460] on div "Firma Express Reportes Ingresos Devengados Detalles por CUIL RG Detalles - MT/P…" at bounding box center [106, 232] width 213 height 692
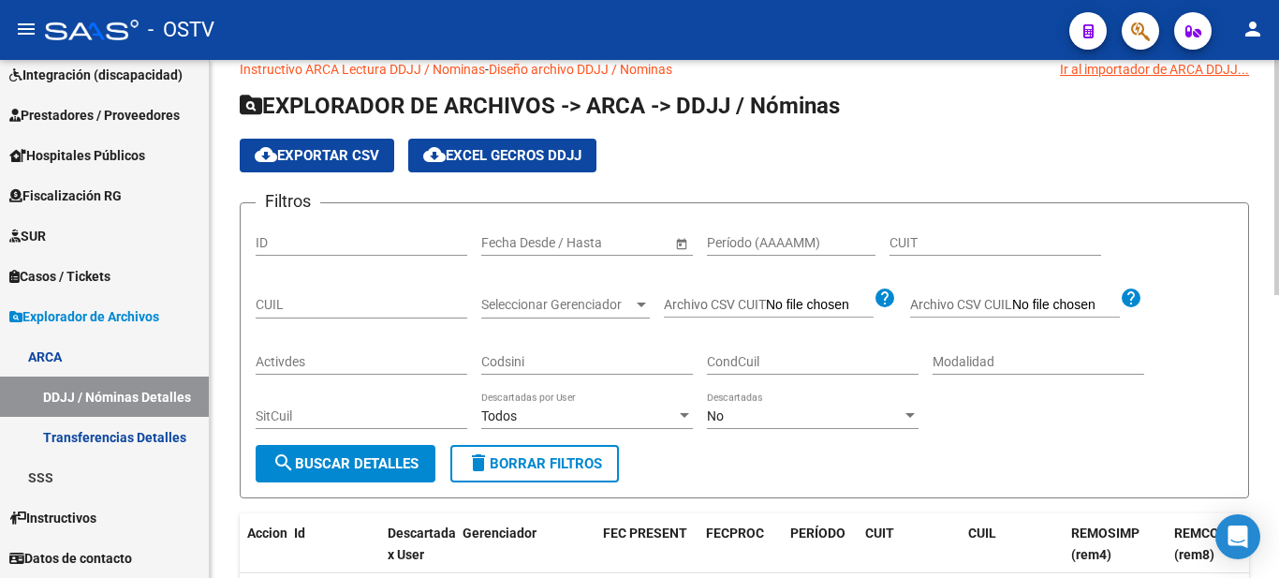
scroll to position [29, 0]
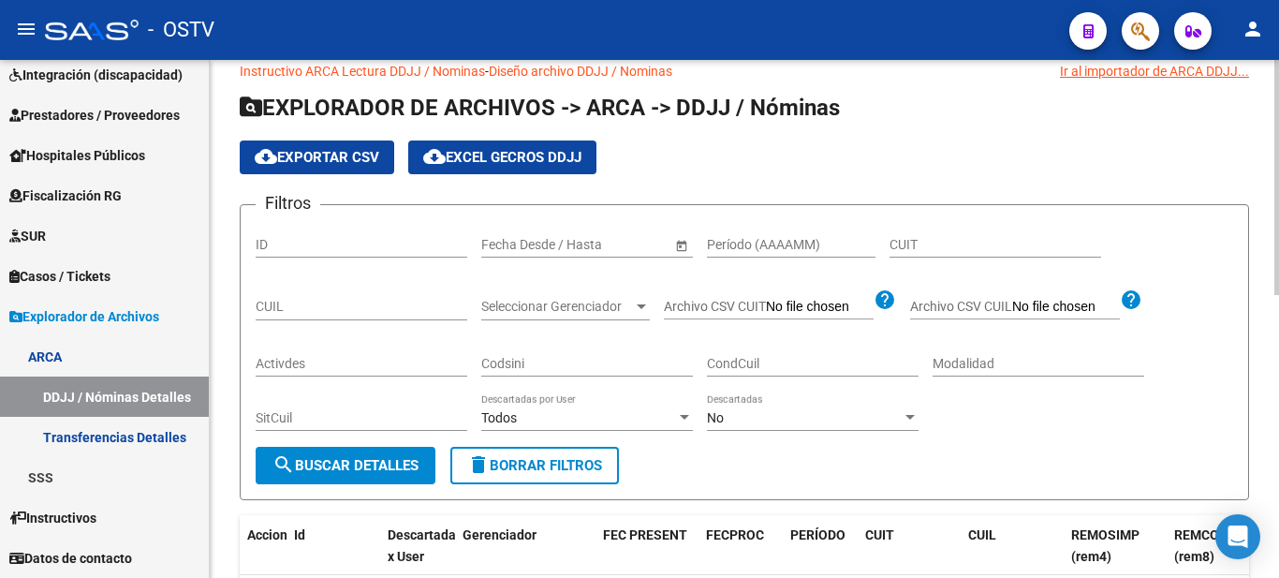
click at [1278, 206] on div at bounding box center [1276, 190] width 5 height 235
click at [197, 371] on div "Firma Express Reportes Ingresos Devengados Detalles por CUIL RG Detalles - MT/P…" at bounding box center [106, 232] width 213 height 692
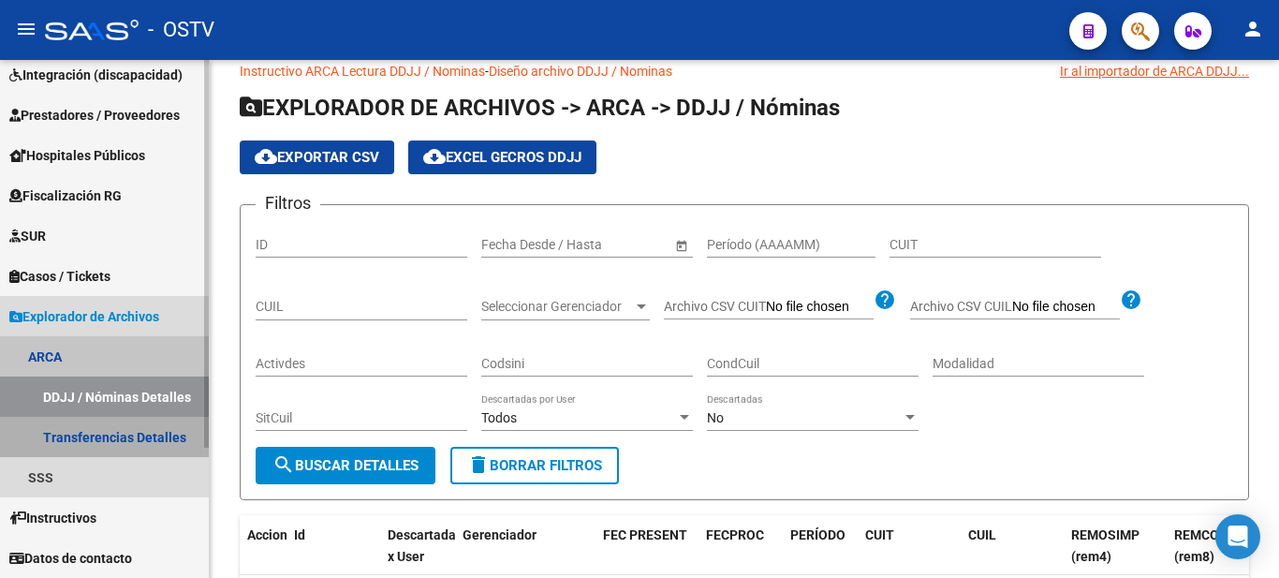
click at [82, 438] on link "Transferencias Detalles" at bounding box center [104, 437] width 209 height 40
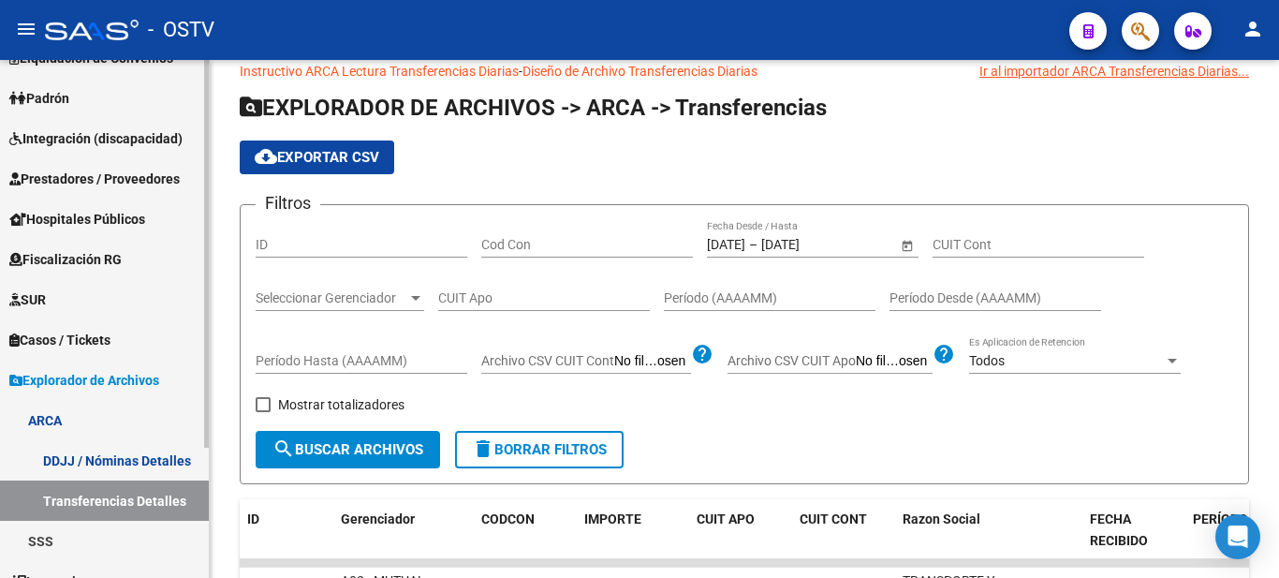
scroll to position [174, 0]
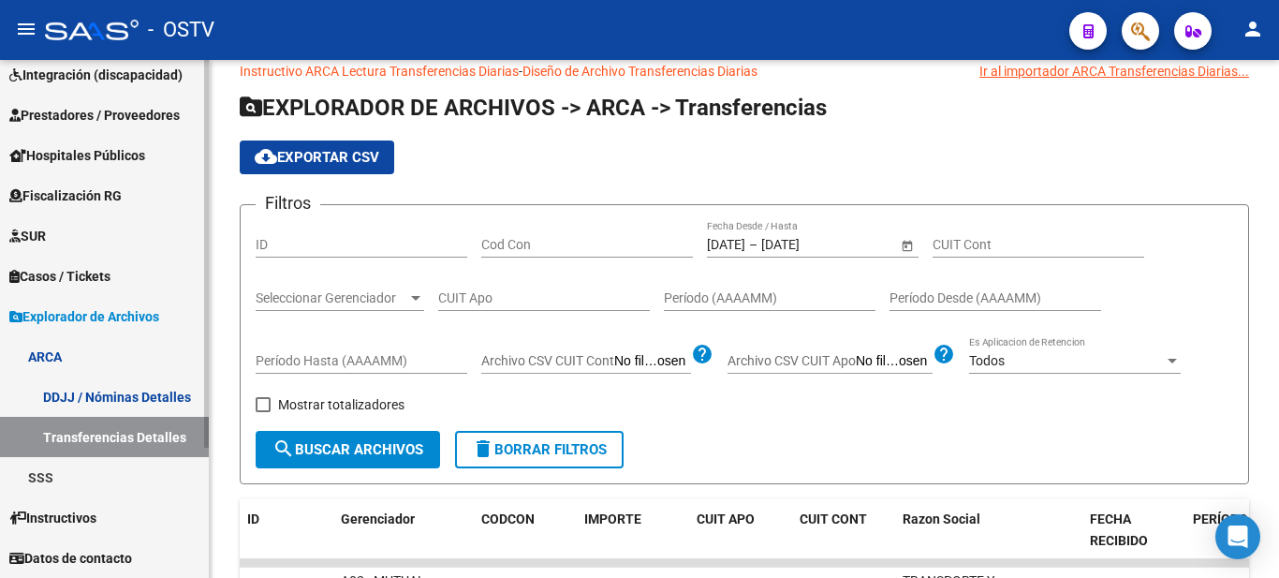
click at [174, 424] on div "Firma Express Reportes Ingresos Devengados Detalles por CUIL RG Detalles - MT/P…" at bounding box center [106, 232] width 213 height 692
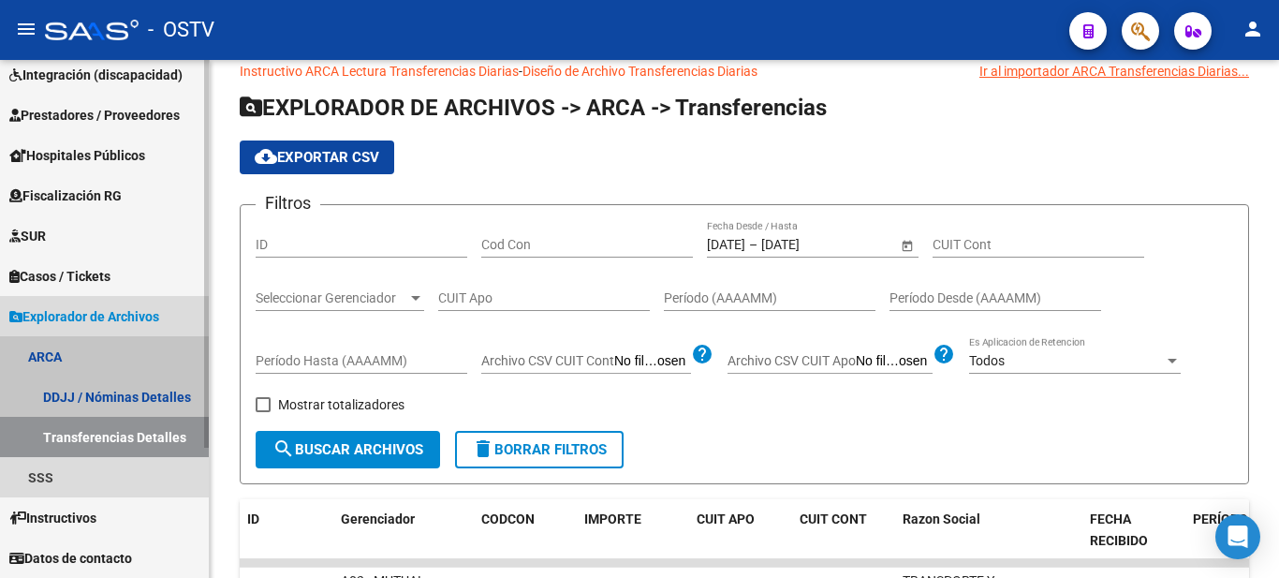
click at [55, 358] on link "ARCA" at bounding box center [104, 356] width 209 height 40
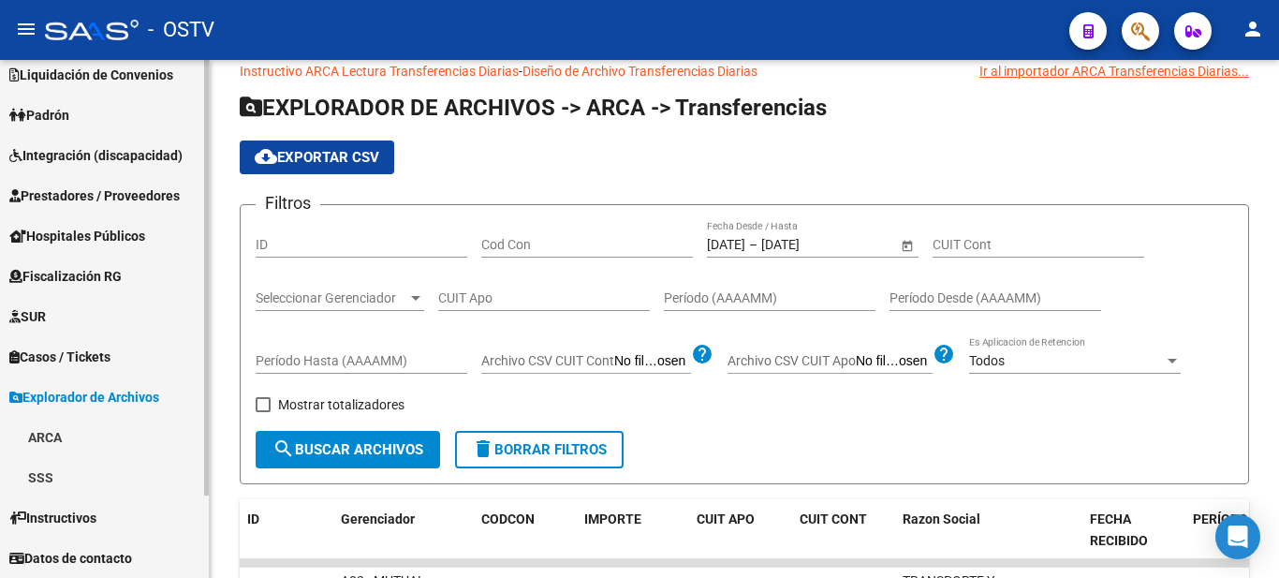
scroll to position [94, 0]
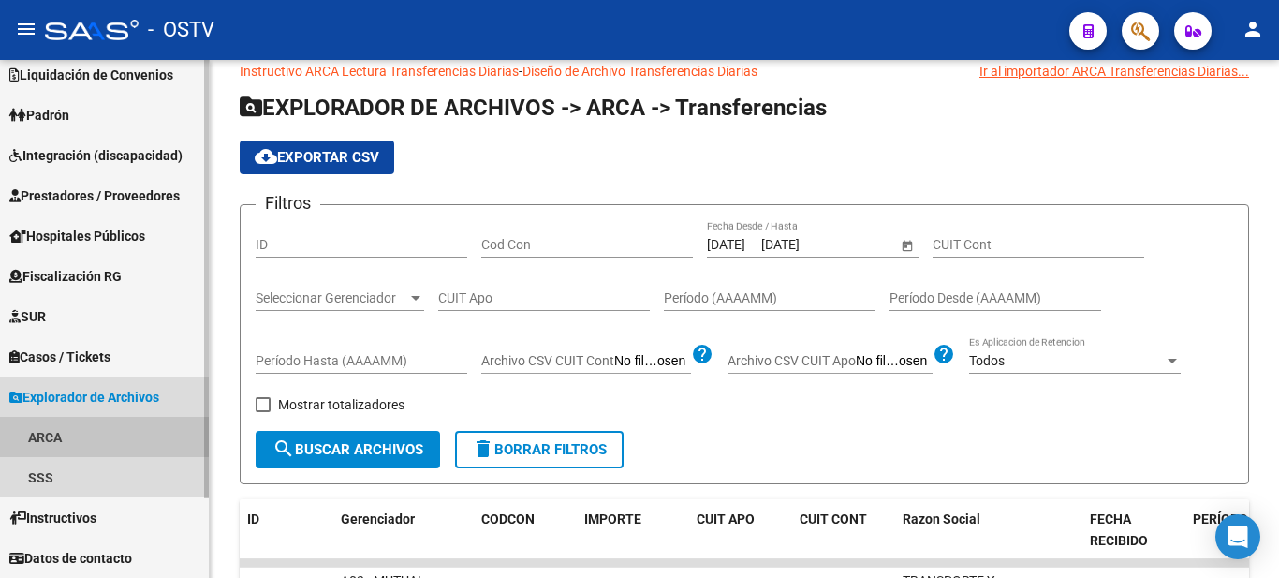
click at [41, 432] on link "ARCA" at bounding box center [104, 437] width 209 height 40
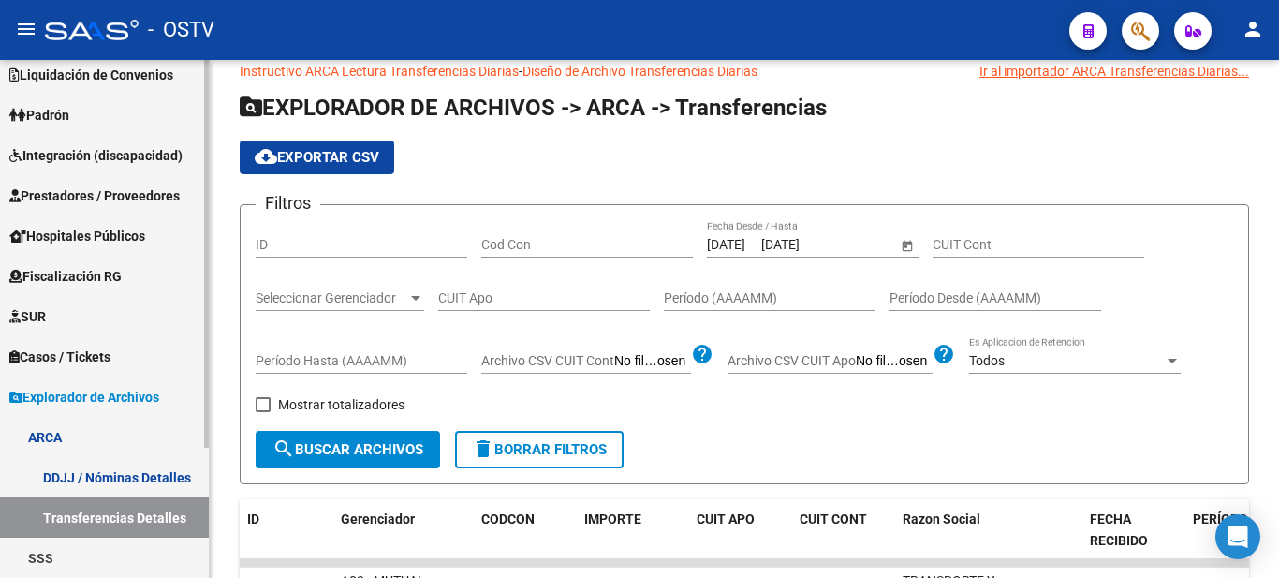
scroll to position [174, 0]
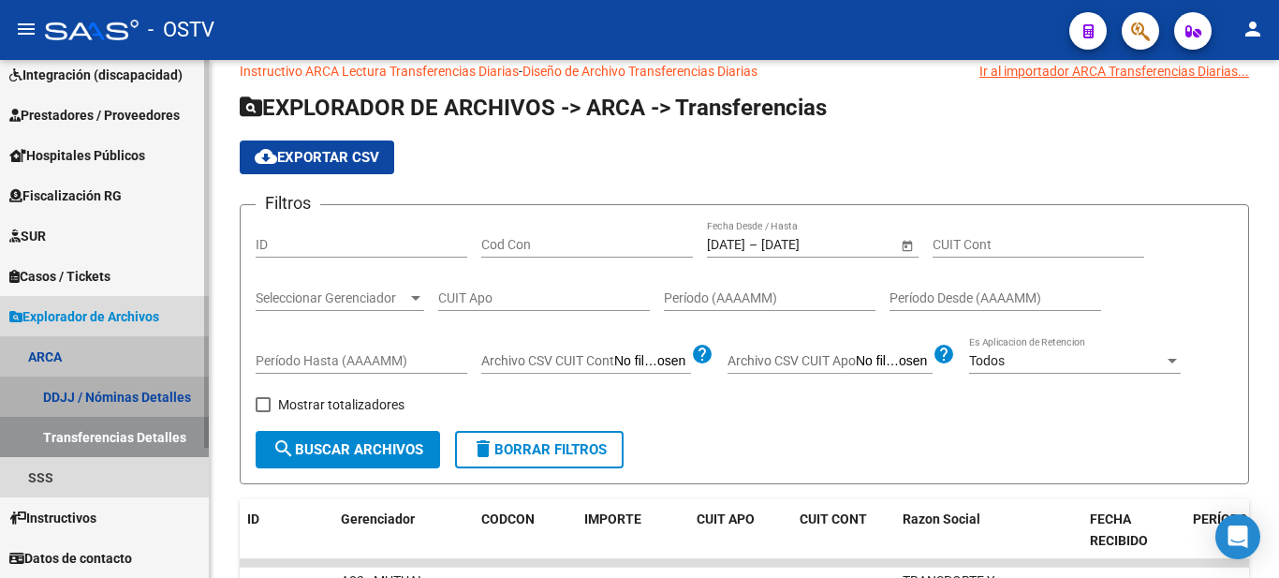
click at [94, 392] on link "DDJJ / Nóminas Detalles" at bounding box center [104, 396] width 209 height 40
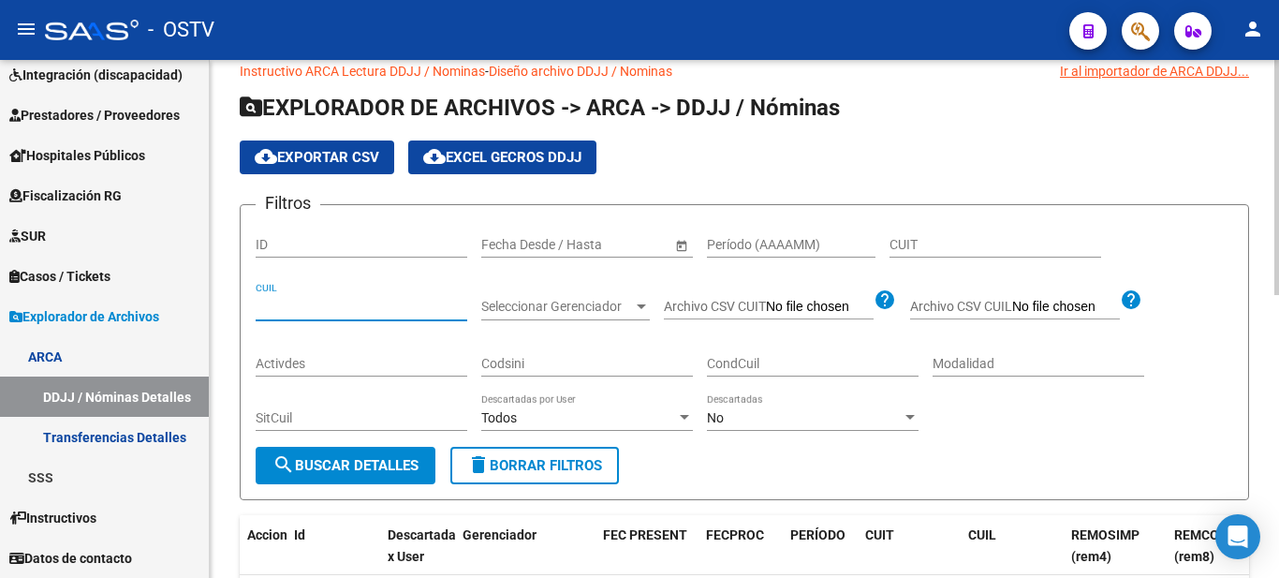
click at [266, 306] on input "CUIL" at bounding box center [362, 307] width 212 height 16
type input "20-30003632-2"
click at [365, 464] on span "search Buscar Detalles" at bounding box center [345, 465] width 146 height 17
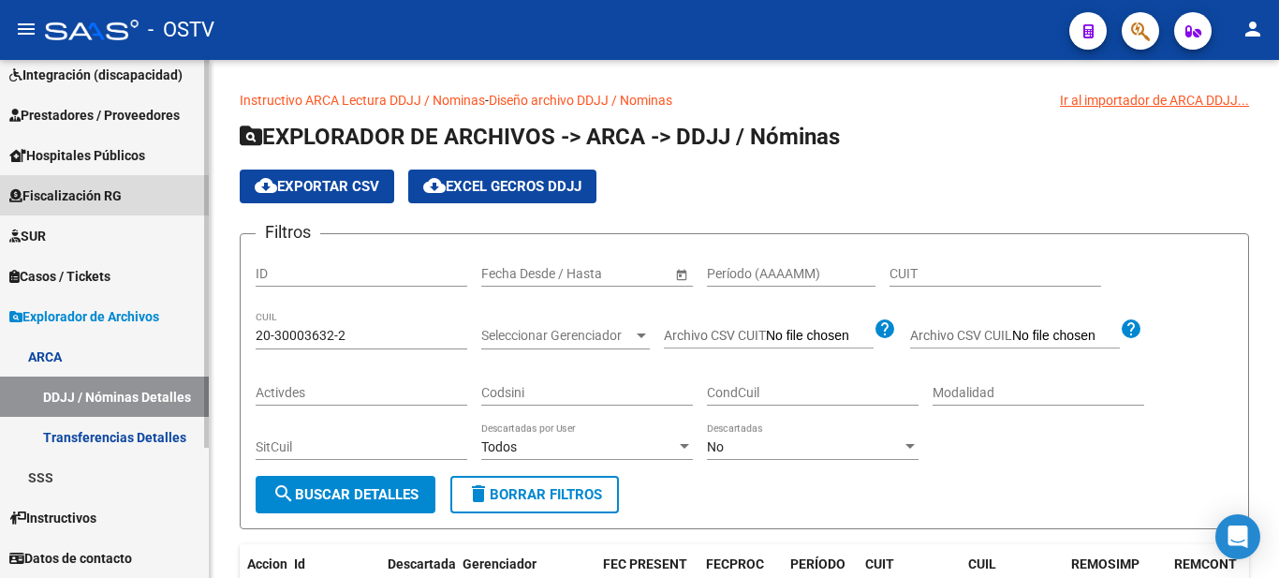
click at [88, 196] on span "Fiscalización RG" at bounding box center [65, 195] width 112 height 21
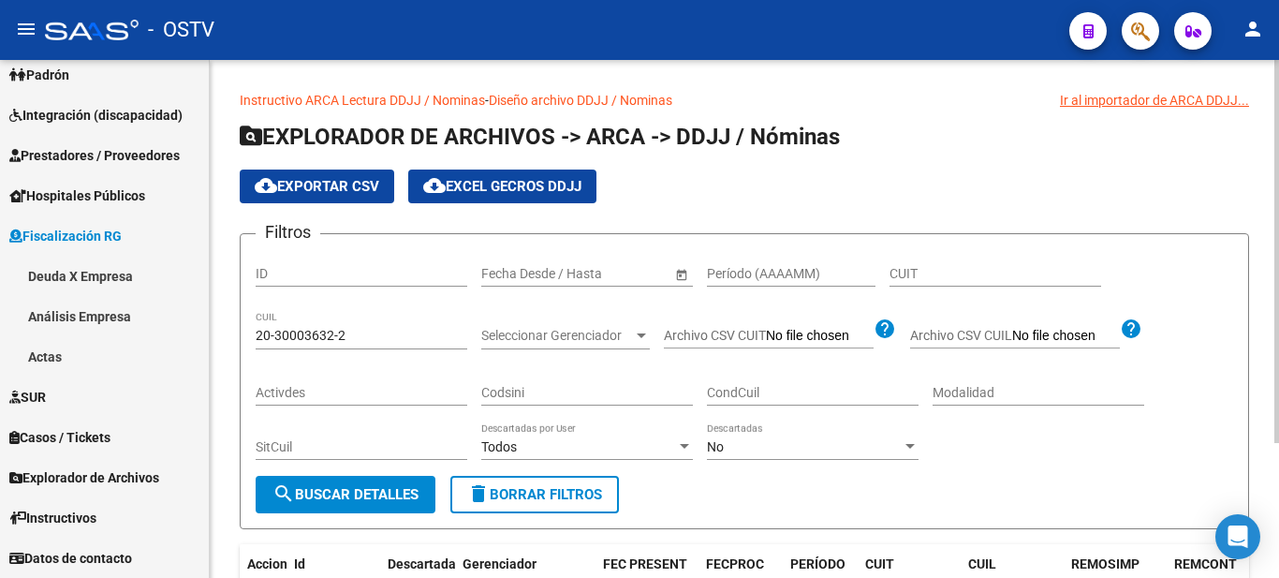
scroll to position [134, 0]
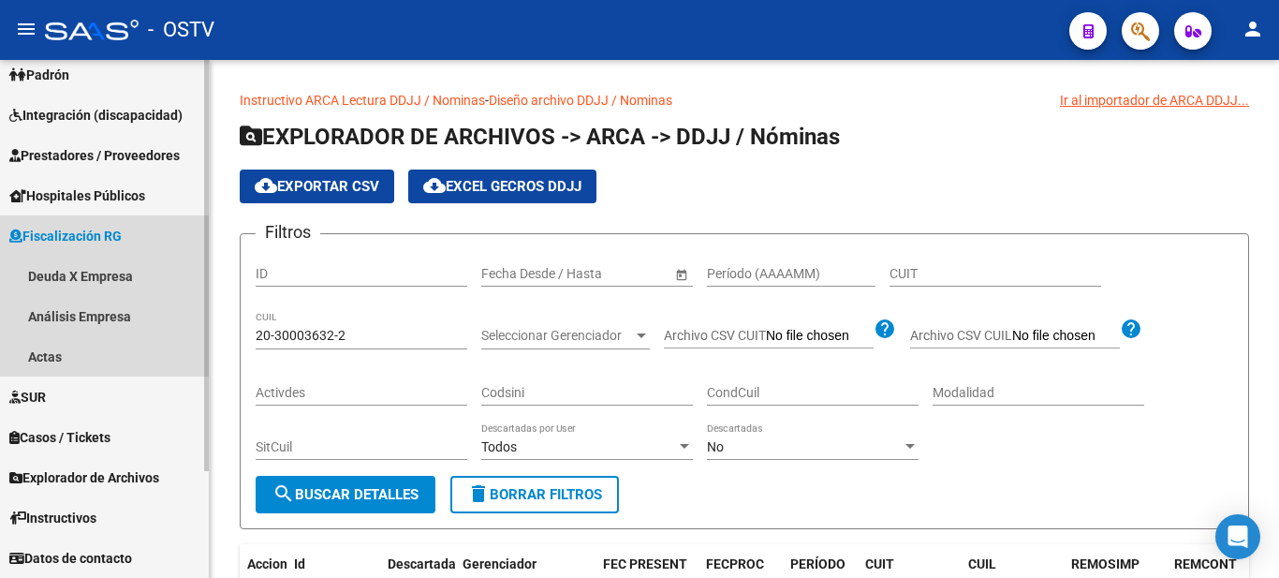
click at [94, 231] on span "Fiscalización RG" at bounding box center [65, 236] width 112 height 21
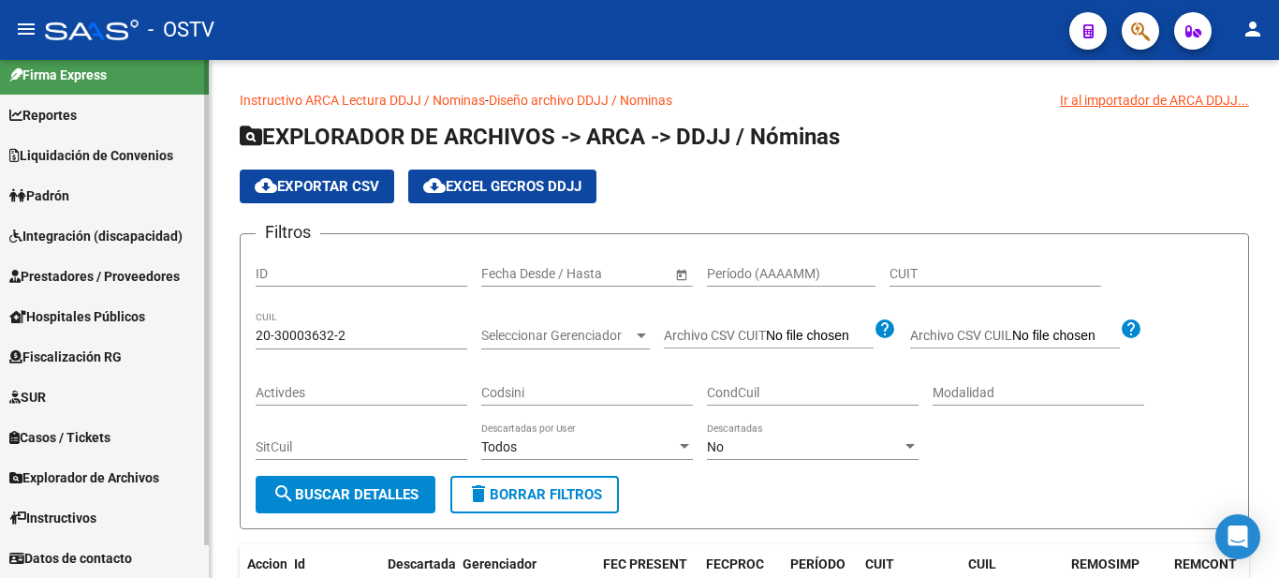
scroll to position [13, 0]
click at [77, 351] on span "Fiscalización RG" at bounding box center [65, 356] width 112 height 21
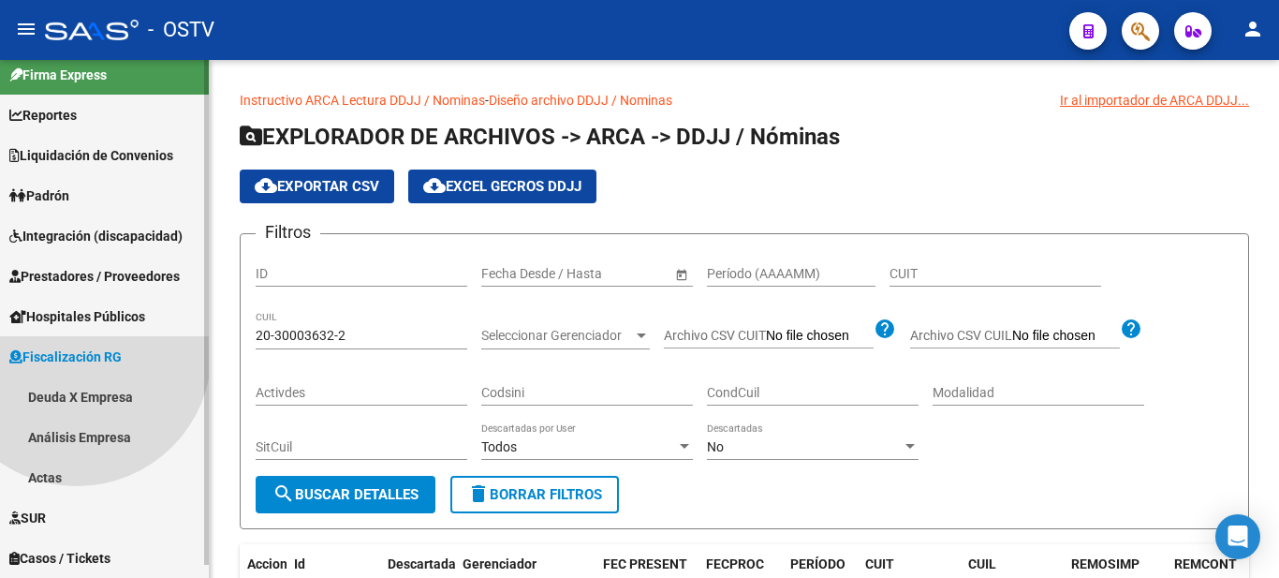
scroll to position [134, 0]
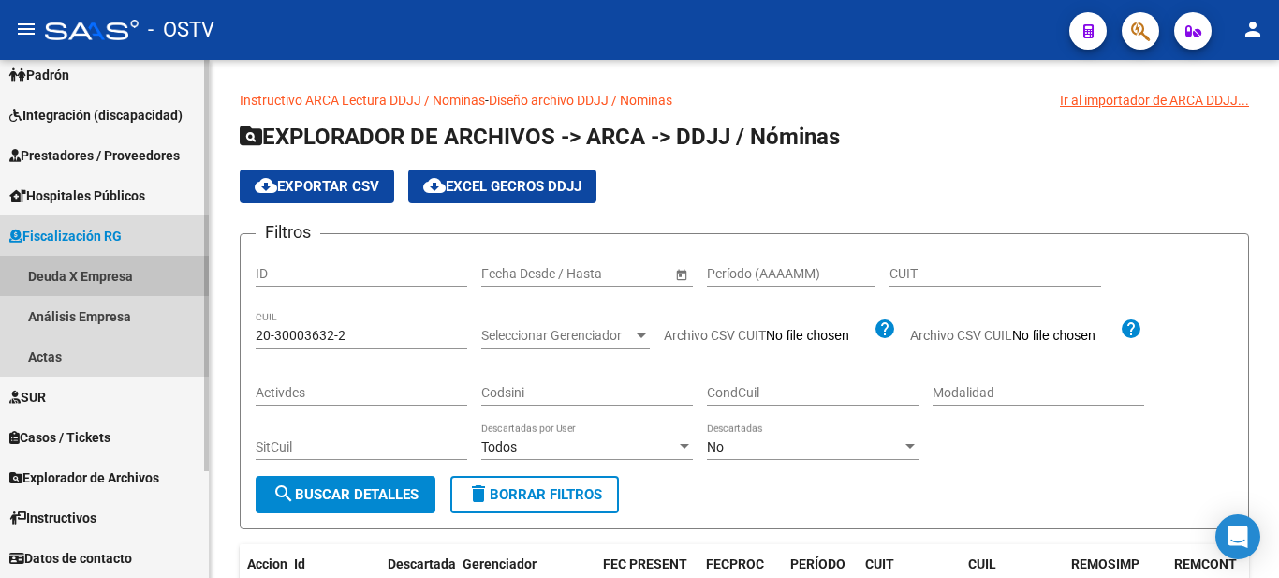
click at [72, 269] on link "Deuda X Empresa" at bounding box center [104, 276] width 209 height 40
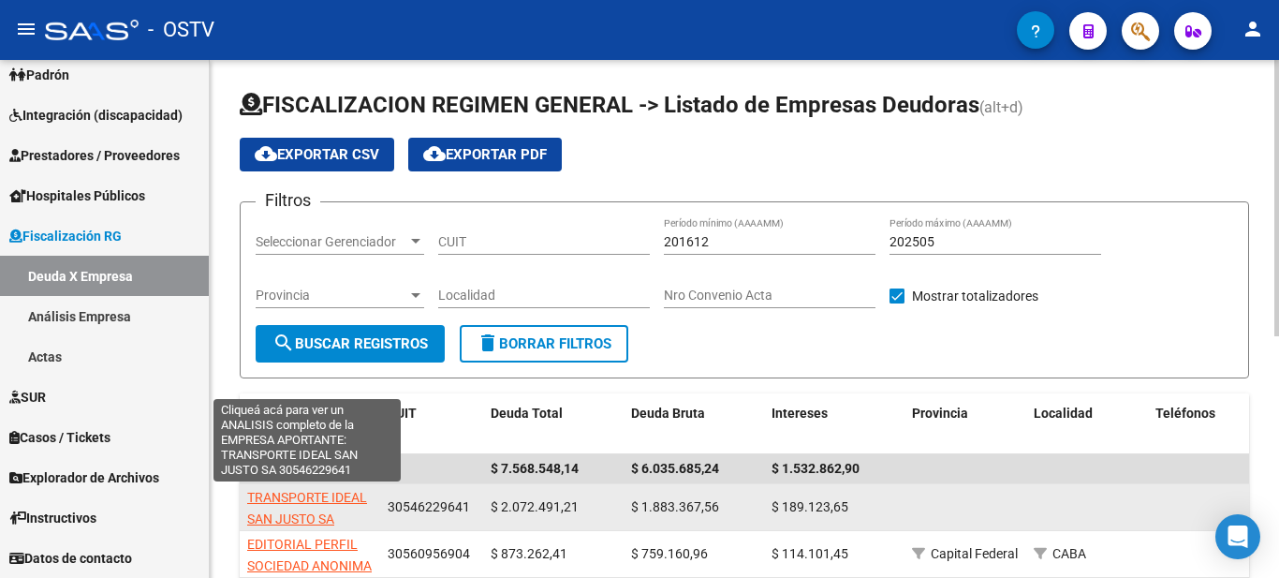
click at [292, 503] on span "TRANSPORTE IDEAL SAN JUSTO SA" at bounding box center [307, 508] width 120 height 37
type textarea "30546229641"
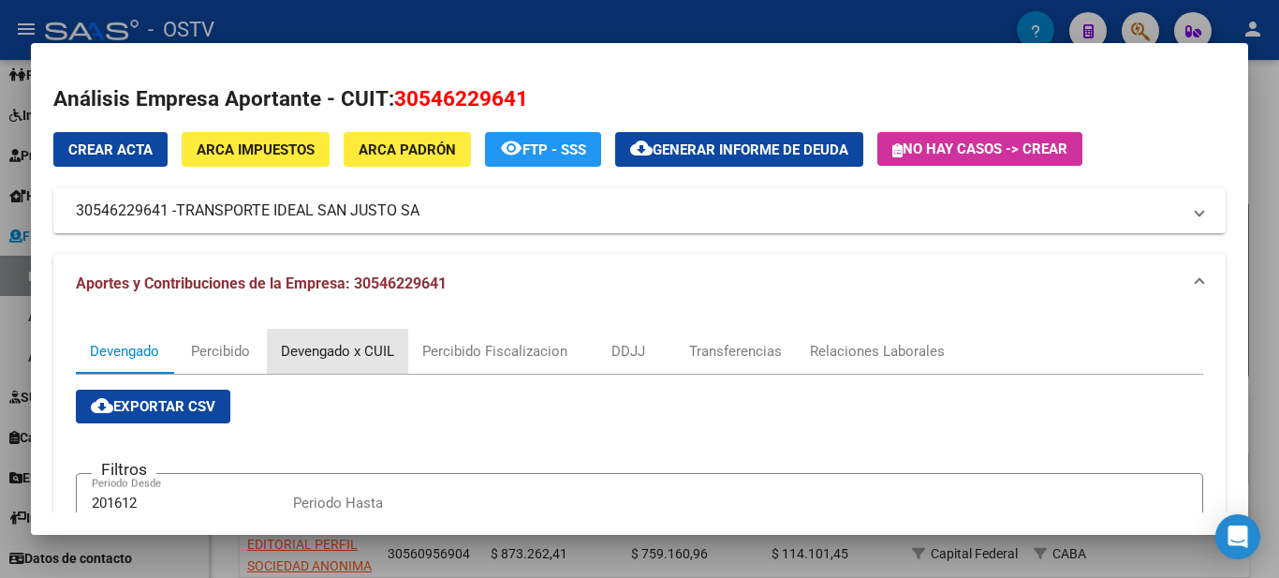
click at [331, 352] on div "Devengado x CUIL" at bounding box center [337, 351] width 113 height 21
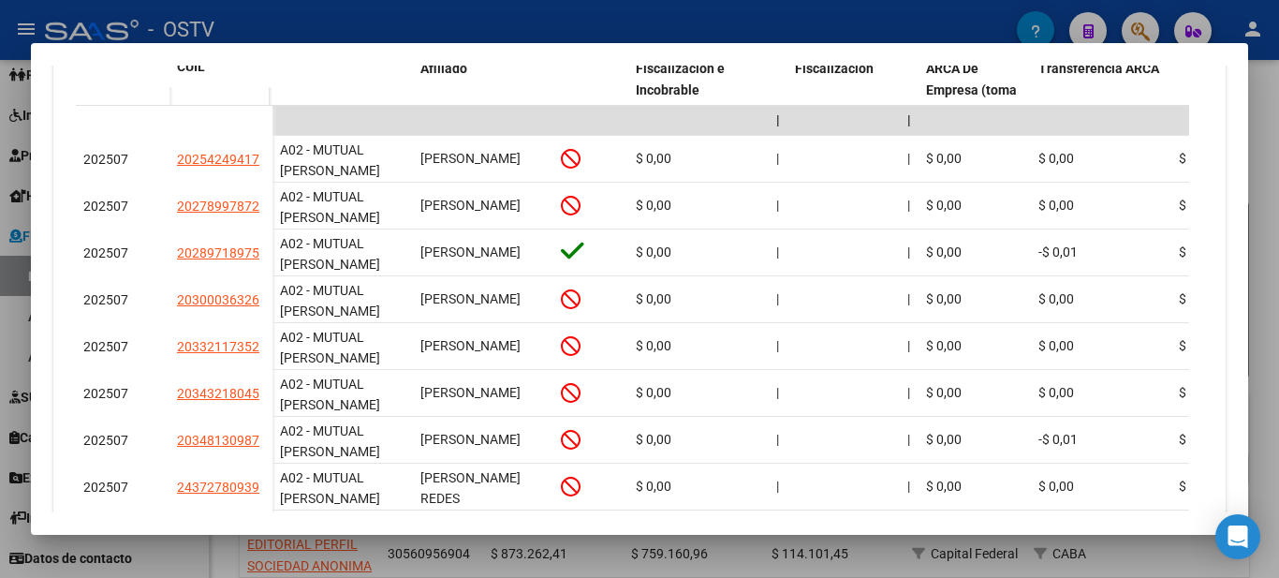
scroll to position [585, 0]
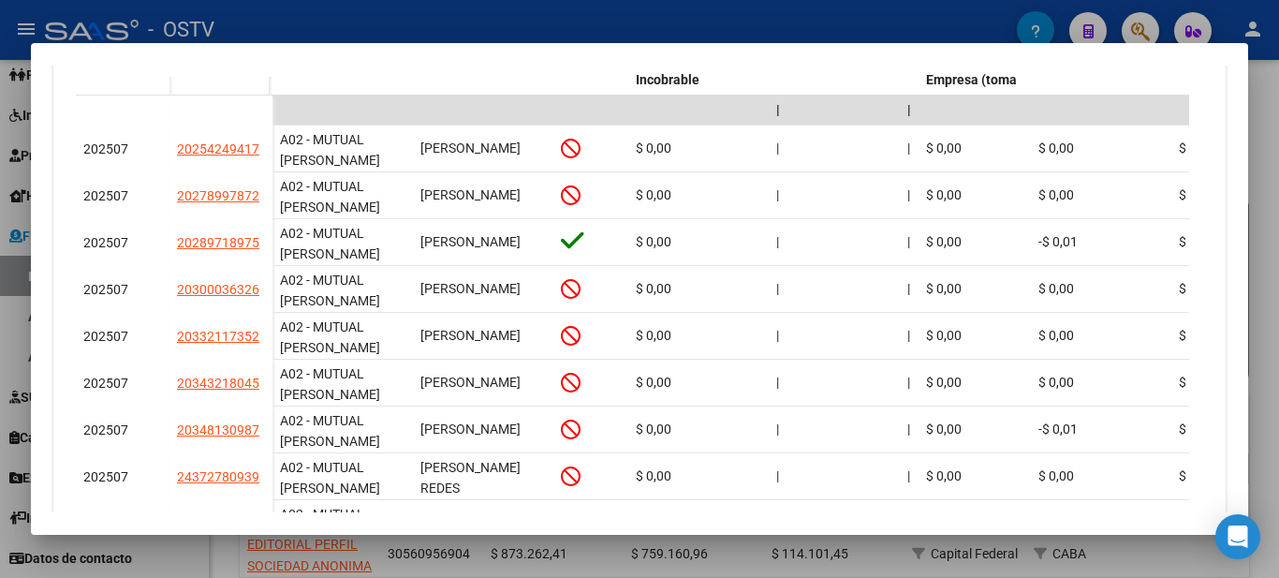
click at [444, 22] on div at bounding box center [639, 289] width 1279 height 578
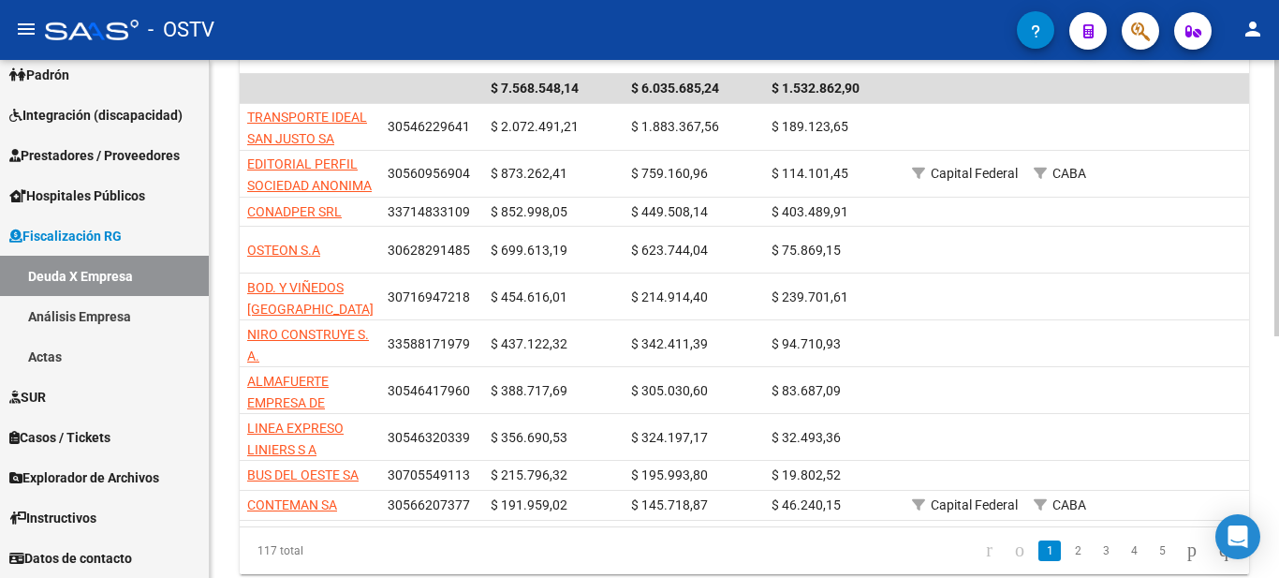
scroll to position [382, 0]
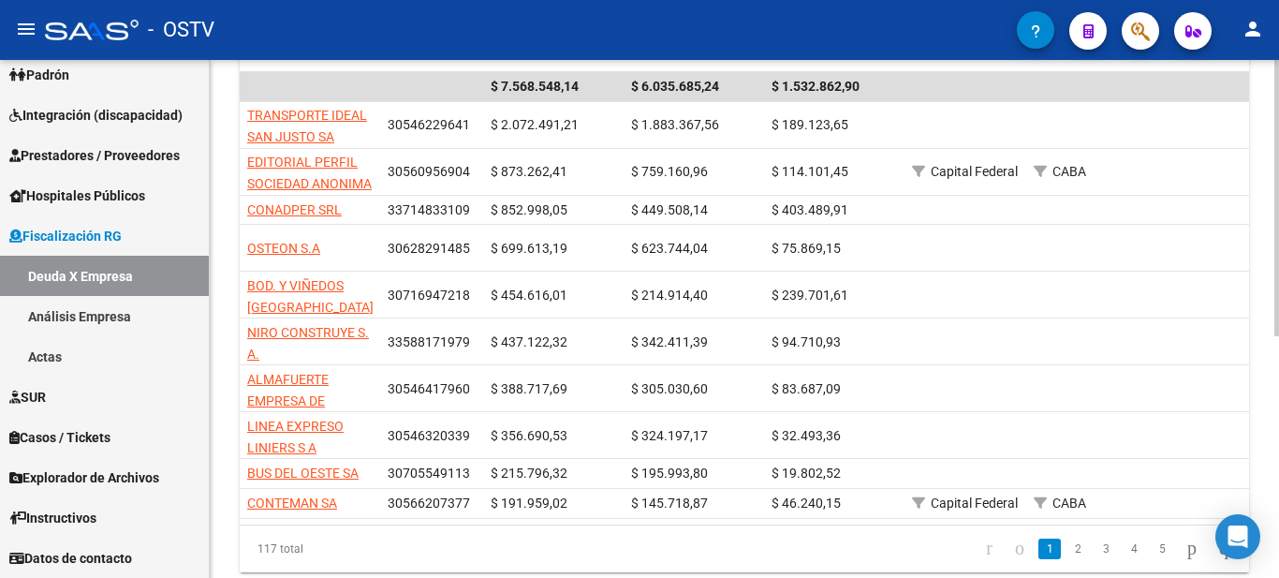
click at [1278, 288] on div at bounding box center [1276, 409] width 5 height 276
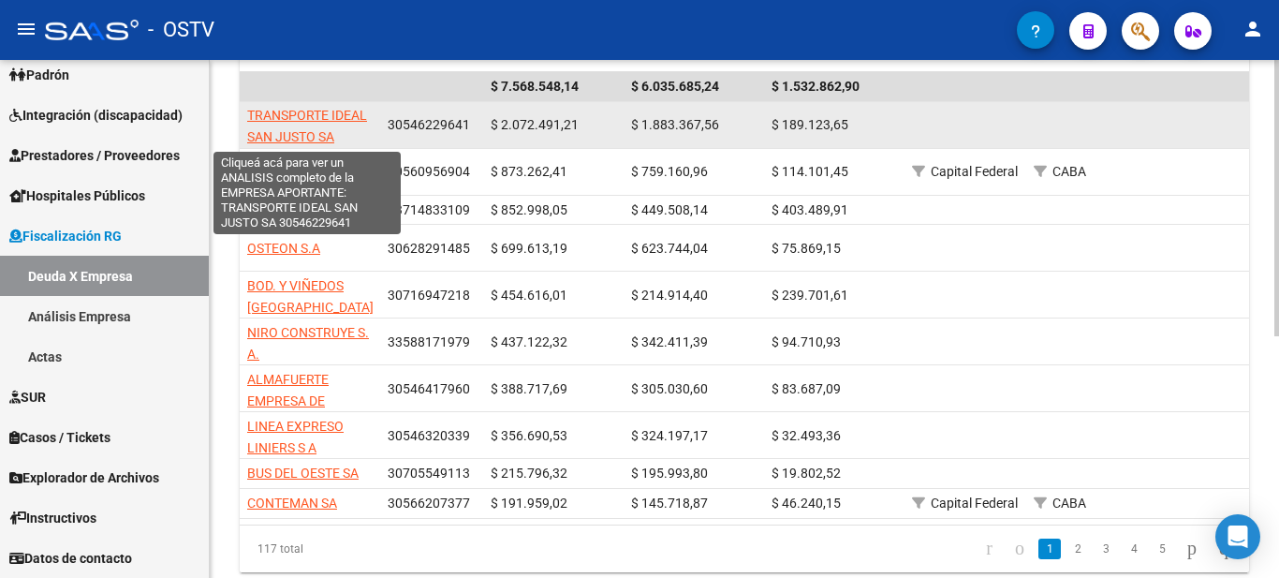
click at [280, 133] on span "TRANSPORTE IDEAL SAN JUSTO SA" at bounding box center [307, 126] width 120 height 37
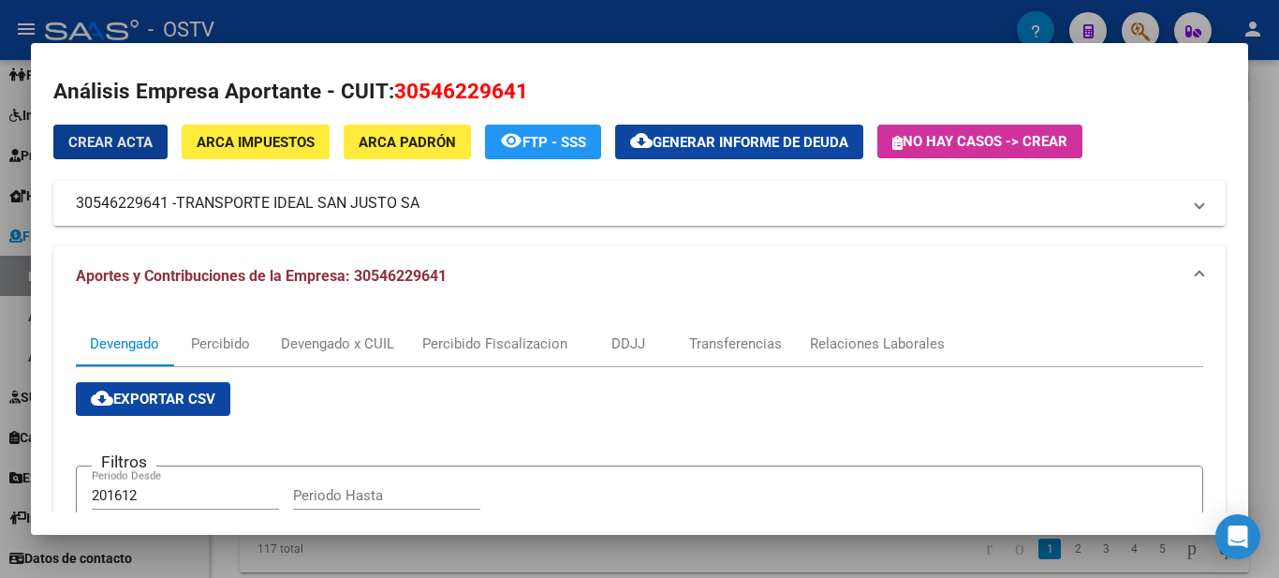
scroll to position [0, 0]
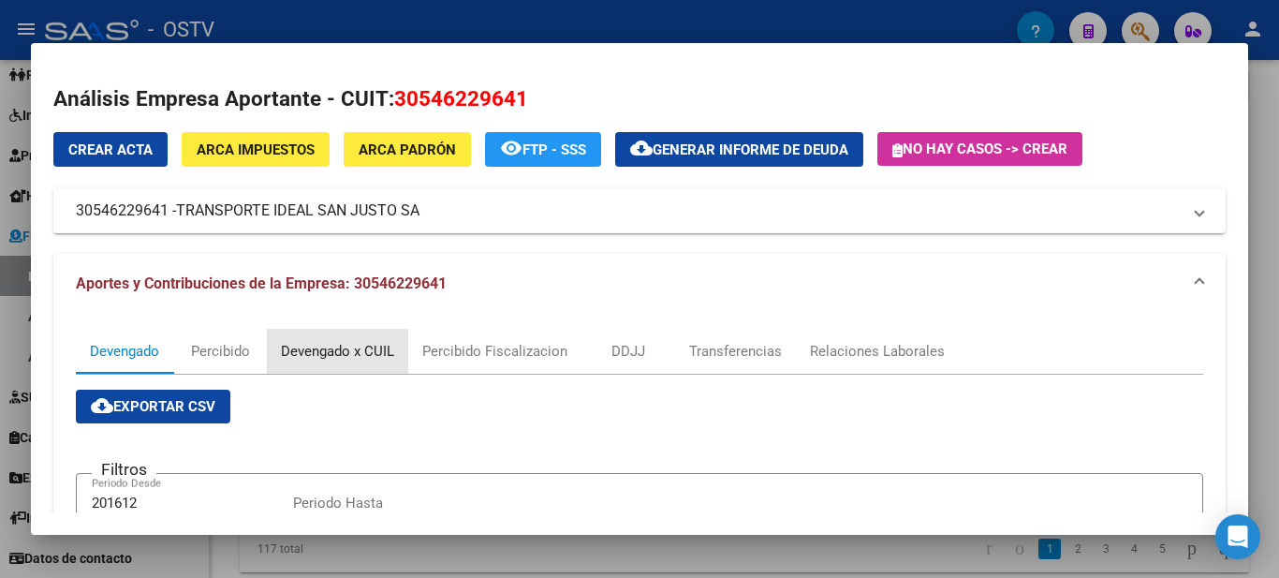
click at [333, 353] on div "Devengado x CUIL" at bounding box center [337, 351] width 113 height 21
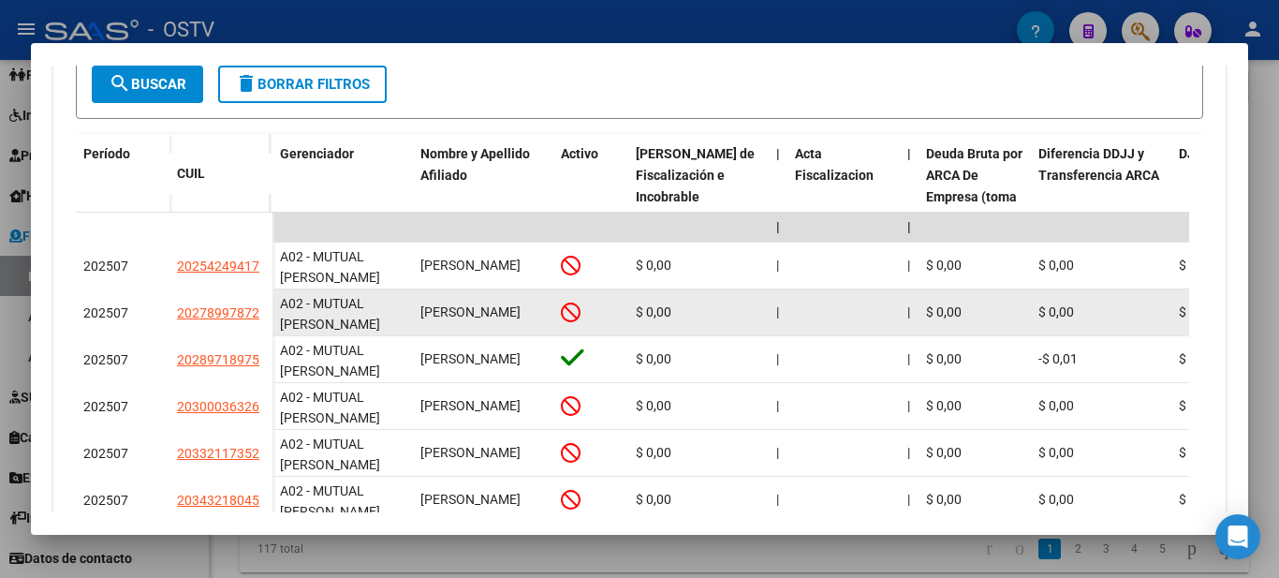
scroll to position [24, 0]
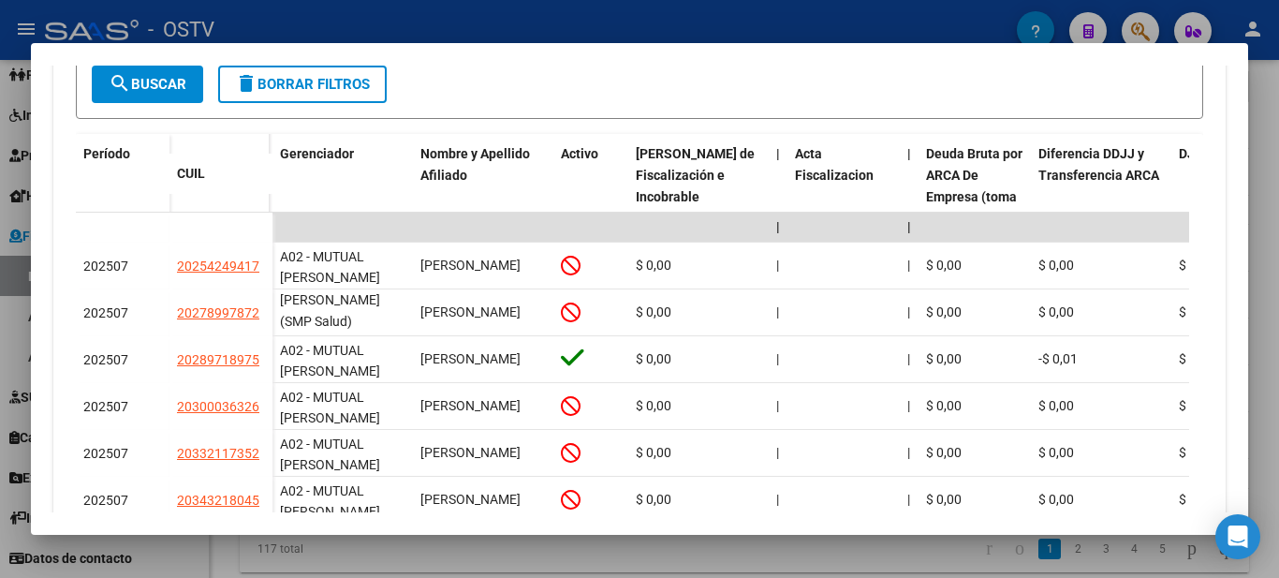
click at [559, 17] on div at bounding box center [639, 289] width 1279 height 578
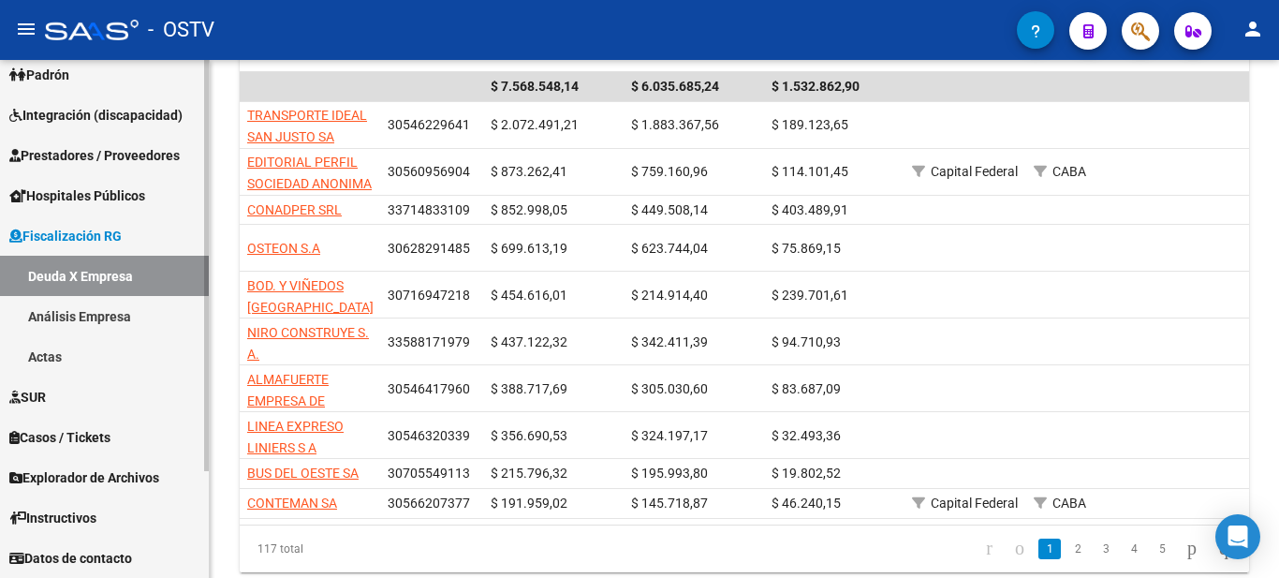
click at [186, 447] on div "Firma Express Reportes Ingresos Devengados Detalles por CUIL RG Detalles - MT/P…" at bounding box center [106, 251] width 213 height 651
click at [66, 473] on span "Explorador de Archivos" at bounding box center [84, 477] width 150 height 21
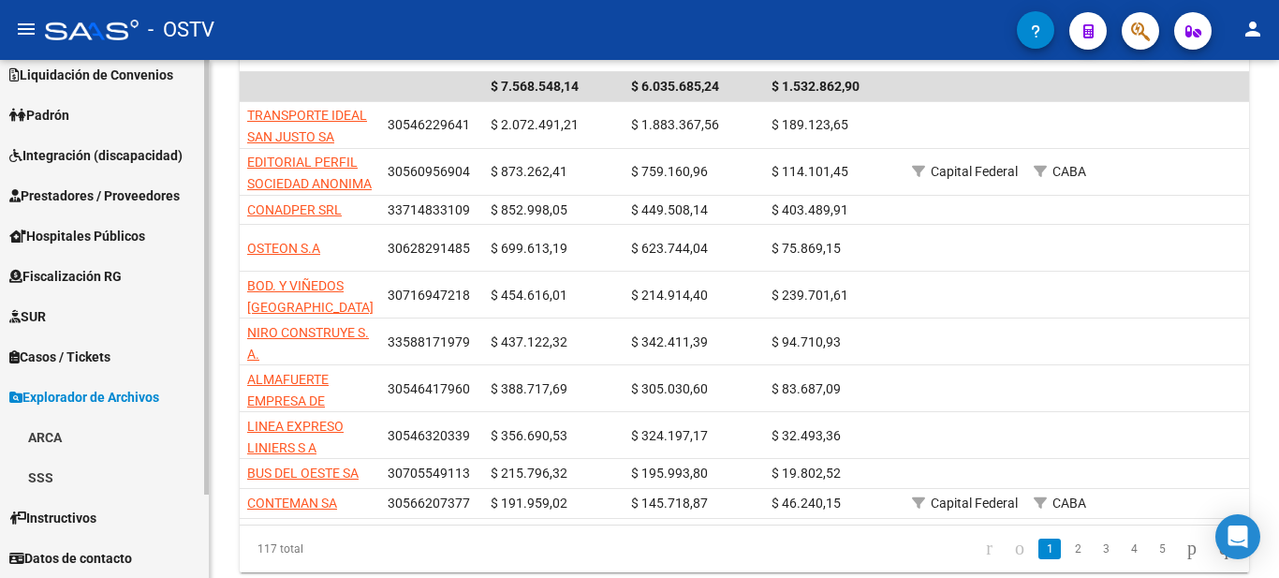
scroll to position [94, 0]
click at [47, 427] on link "ARCA" at bounding box center [104, 437] width 209 height 40
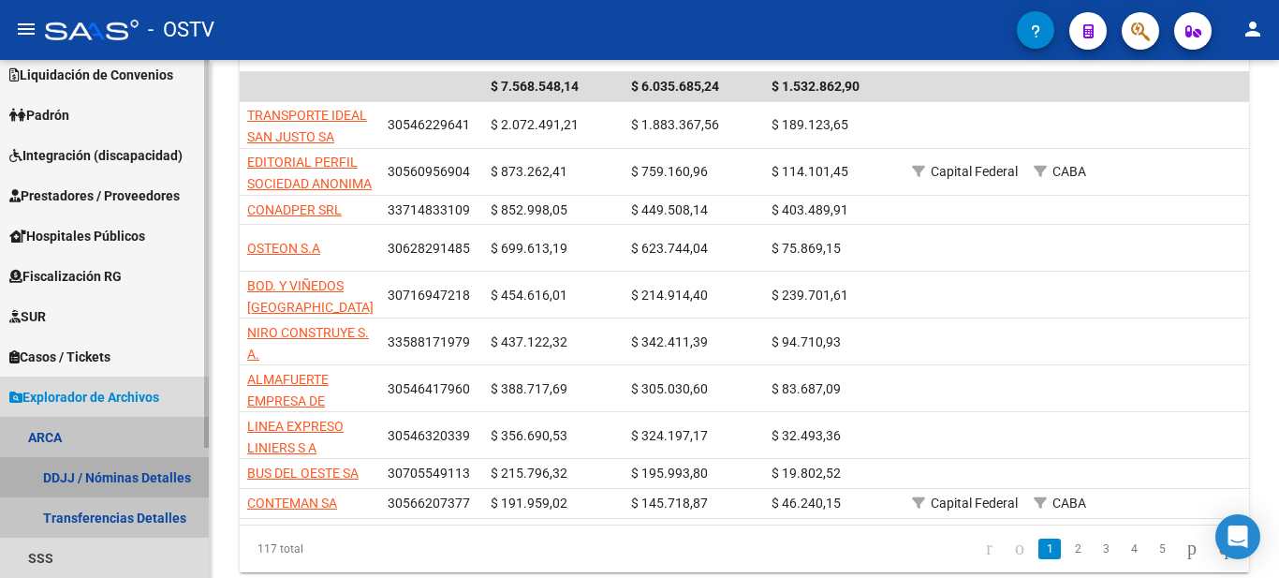
click at [111, 469] on link "DDJJ / Nóminas Detalles" at bounding box center [104, 477] width 209 height 40
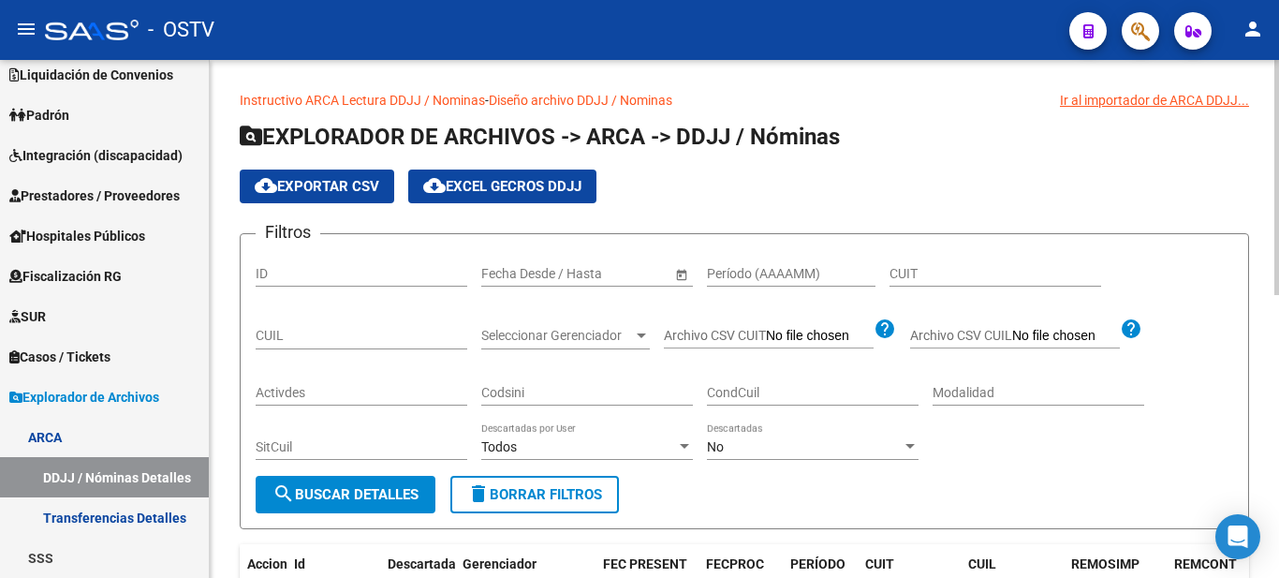
click at [272, 329] on input "CUIL" at bounding box center [362, 336] width 212 height 16
type input "20-30003632-6"
click at [389, 491] on span "search Buscar Detalles" at bounding box center [345, 494] width 146 height 17
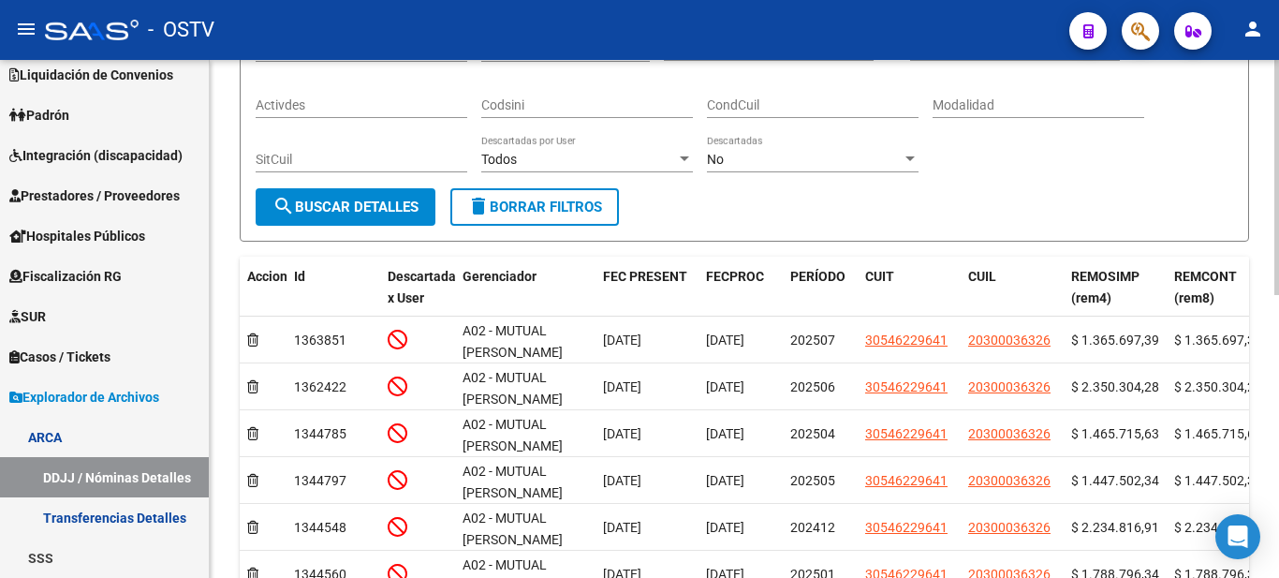
scroll to position [285, 0]
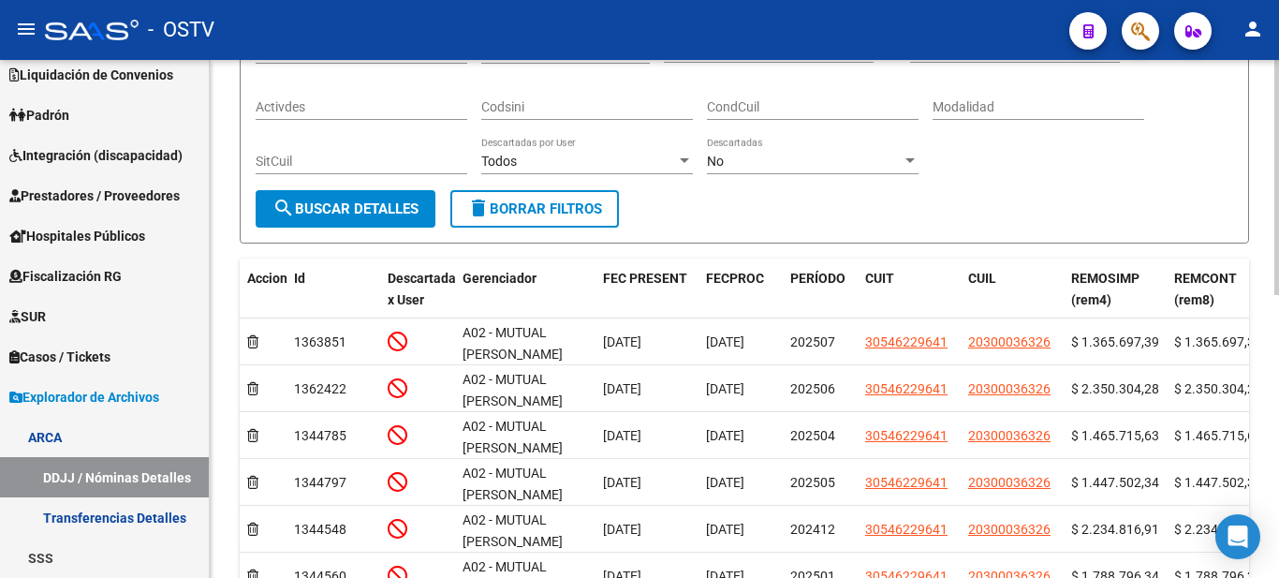
click at [1278, 242] on div at bounding box center [1276, 310] width 5 height 235
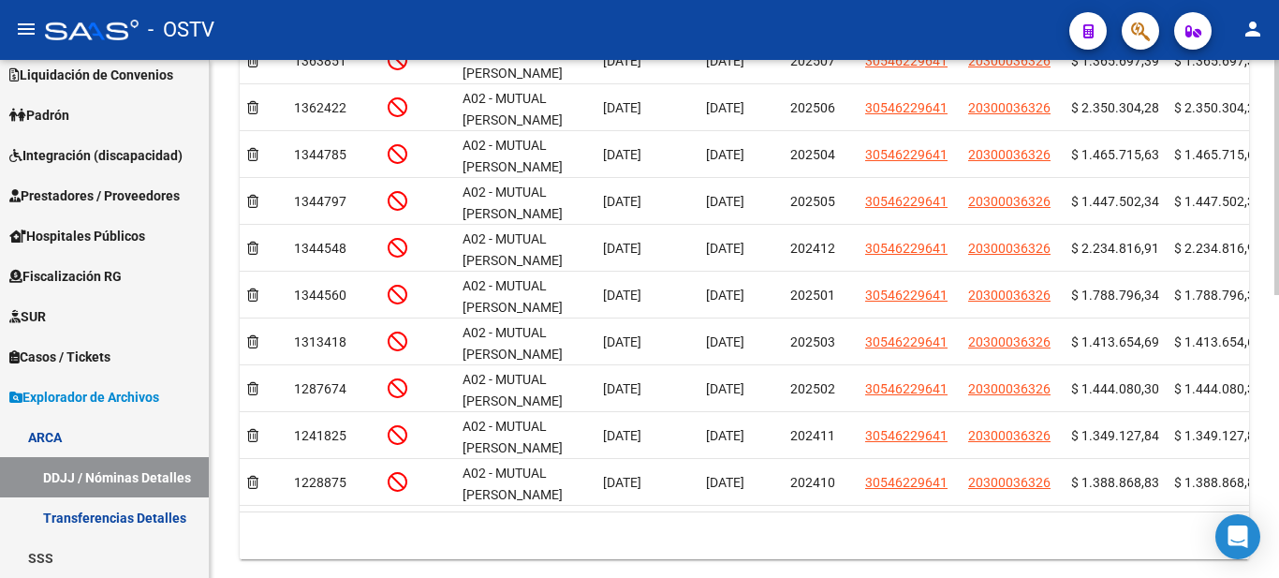
scroll to position [580, 0]
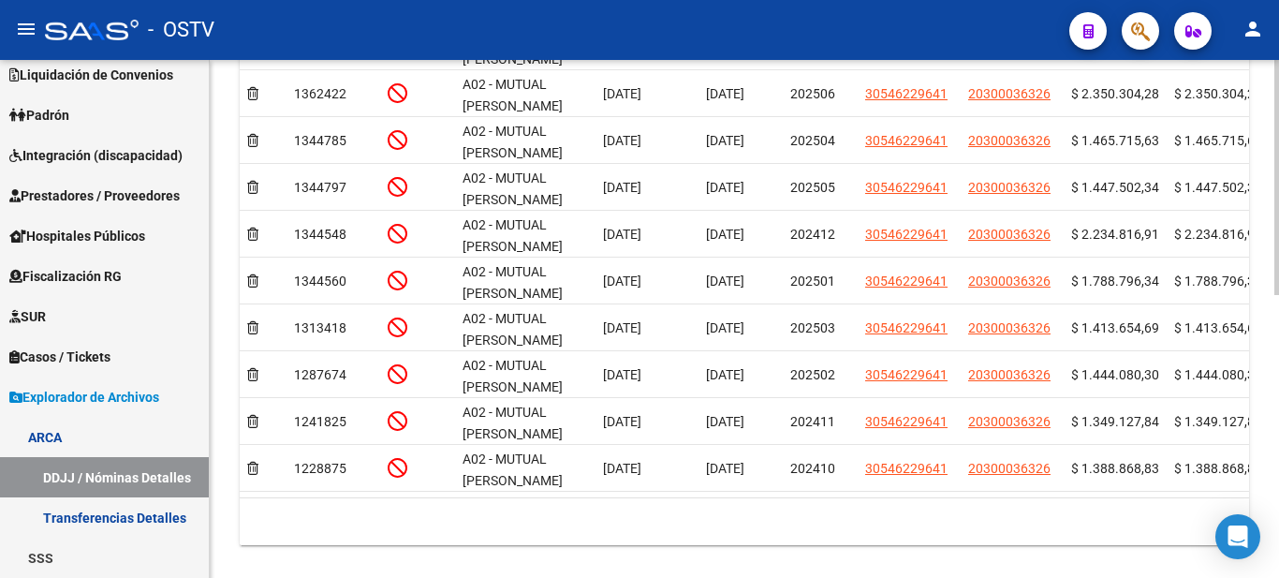
click at [1273, 410] on div "Instructivo ARCA Lectura DDJJ / Nominas - Diseño archivo DDJJ / Nominas Ir al i…" at bounding box center [747, 42] width 1074 height 1125
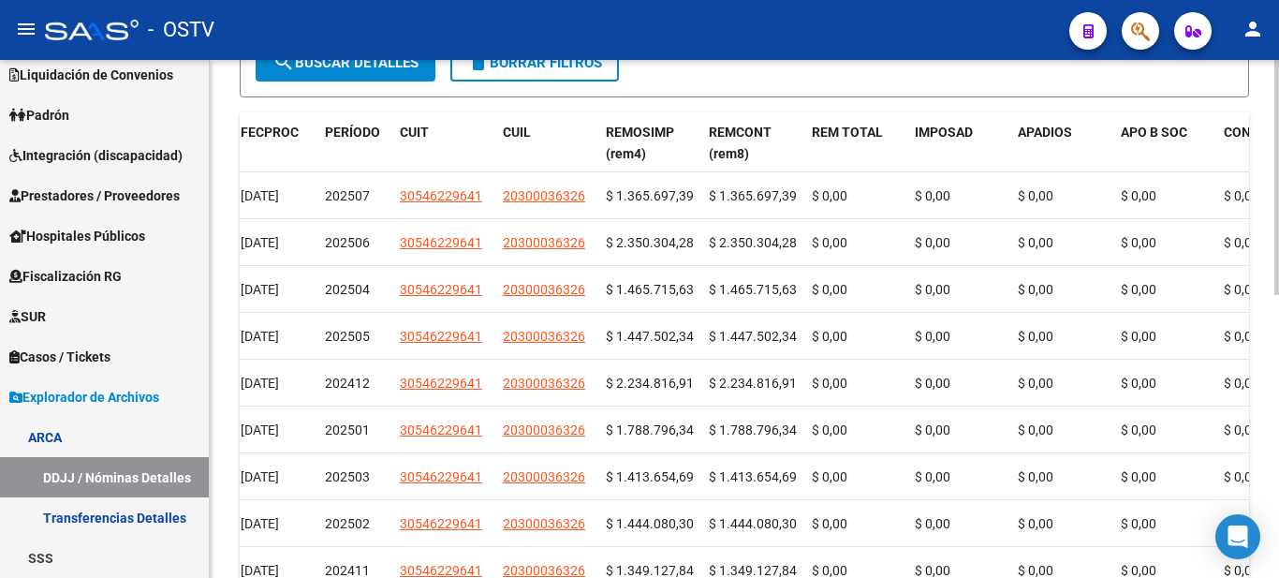
scroll to position [438, 0]
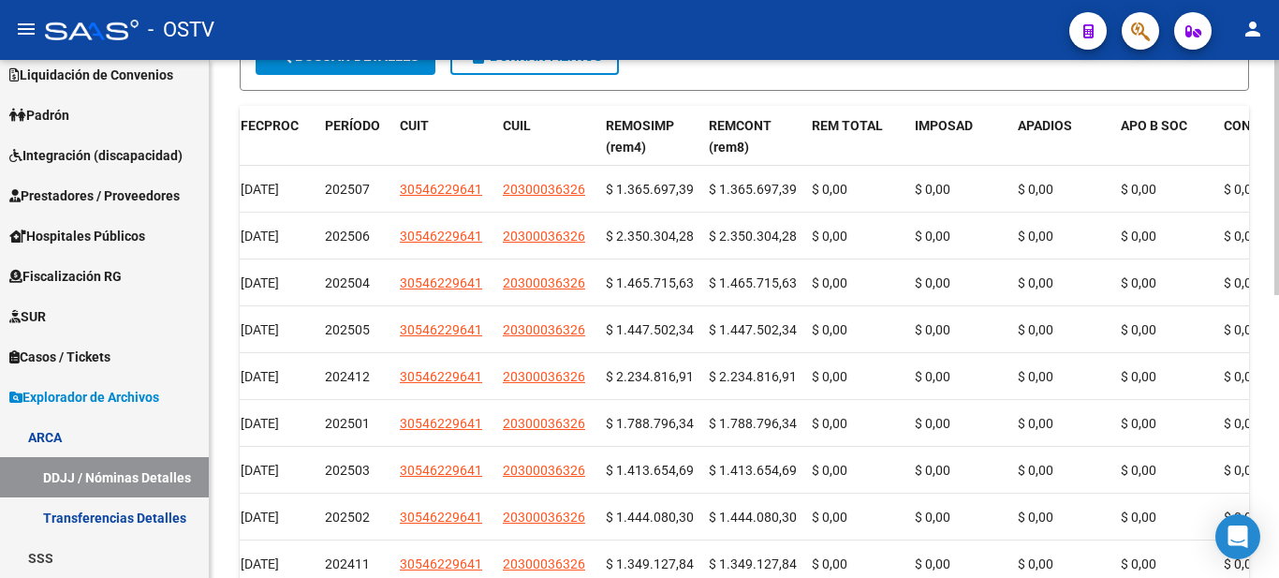
click at [1277, 386] on div at bounding box center [1276, 381] width 5 height 235
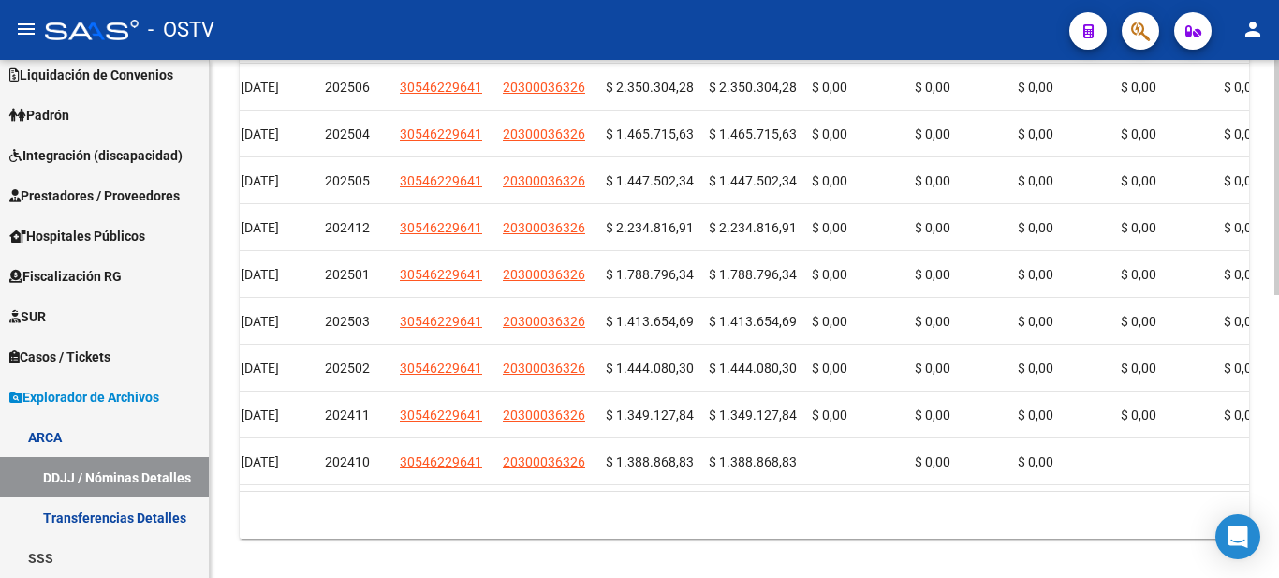
scroll to position [618, 0]
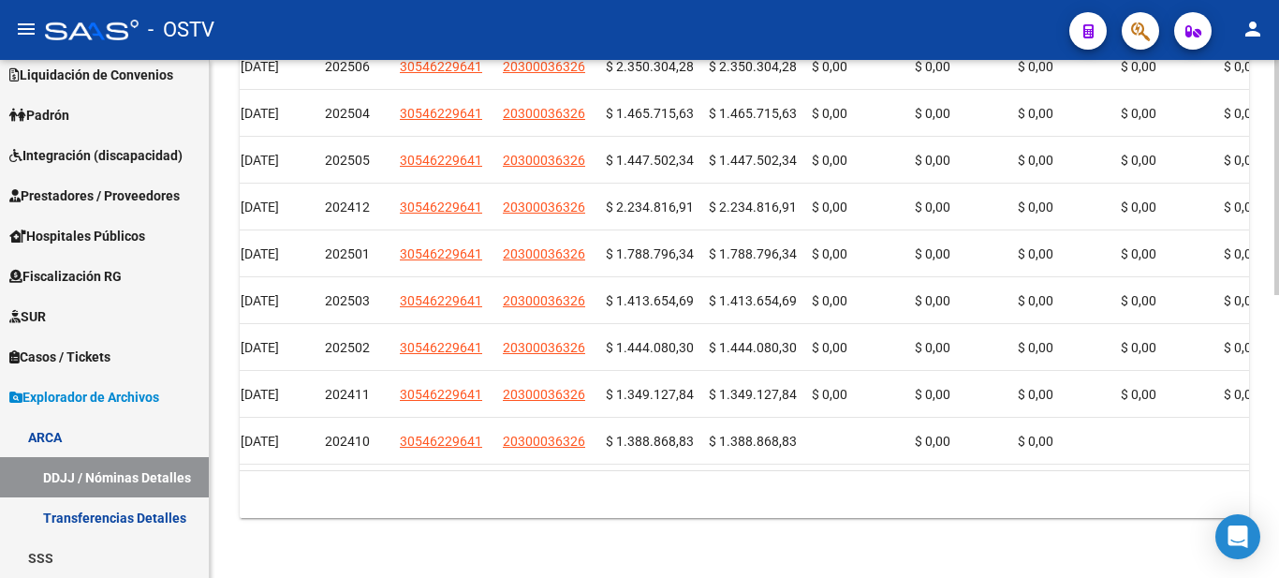
click at [1278, 377] on div at bounding box center [1276, 460] width 5 height 235
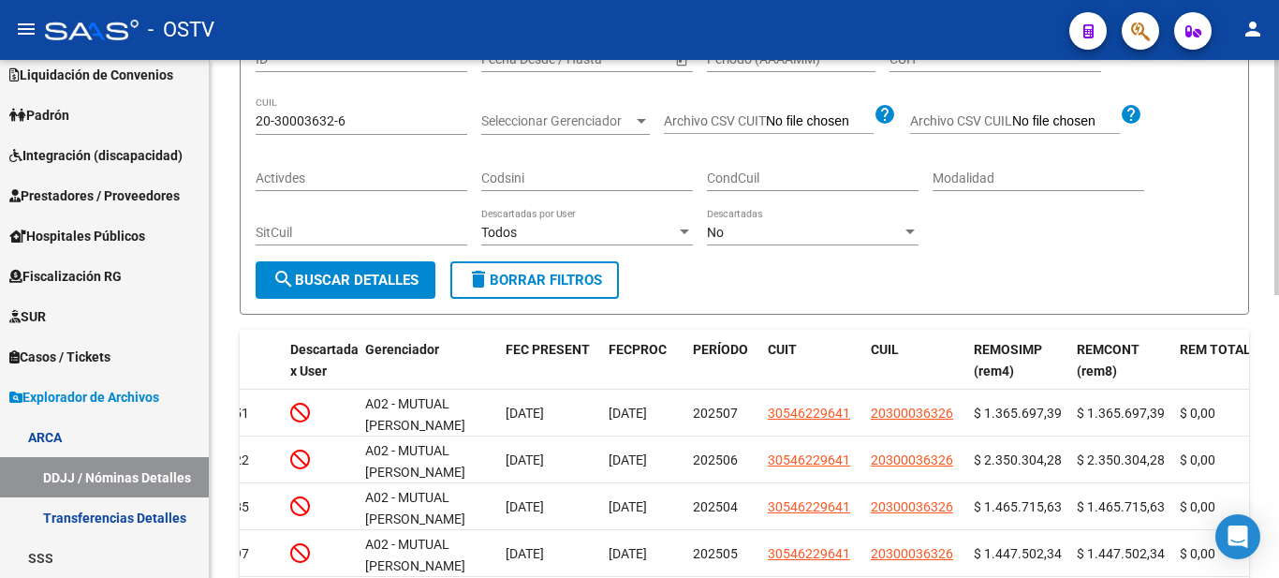
scroll to position [0, 0]
